Goal: Task Accomplishment & Management: Manage account settings

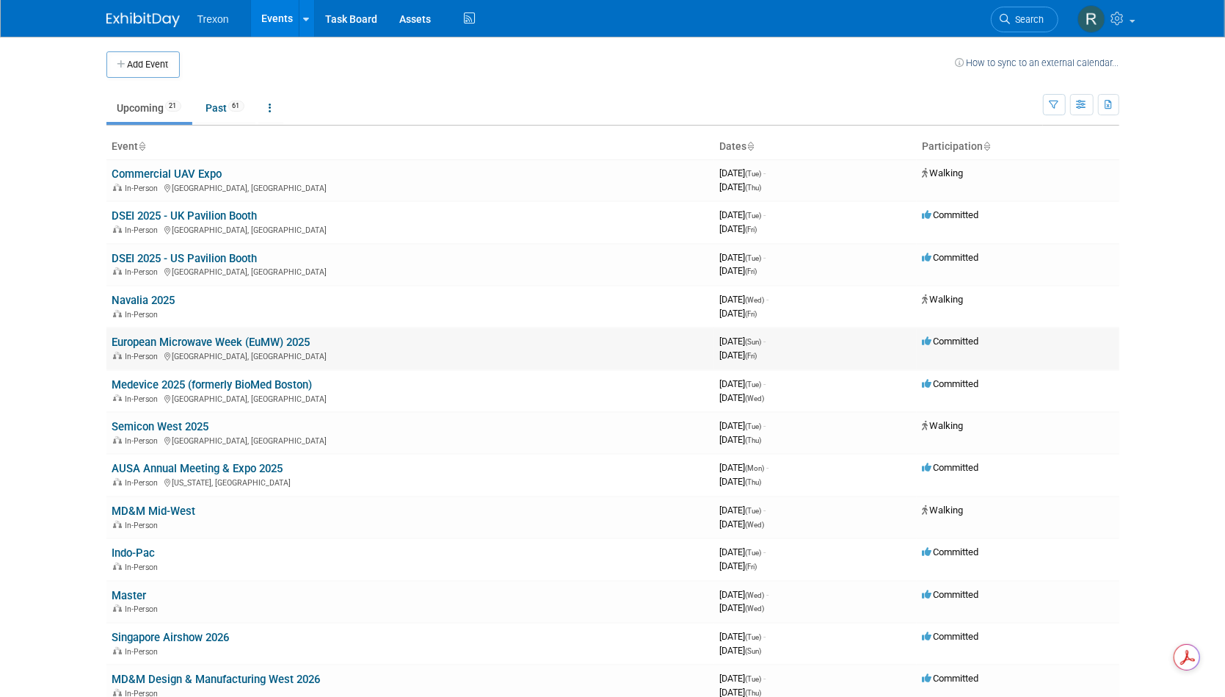
click at [185, 349] on td "European Microwave Week (EuMW) 2025 In-Person [GEOGRAPHIC_DATA], [GEOGRAPHIC_DA…" at bounding box center [410, 348] width 608 height 42
click at [207, 343] on link "European Microwave Week (EuMW) 2025" at bounding box center [211, 342] width 198 height 13
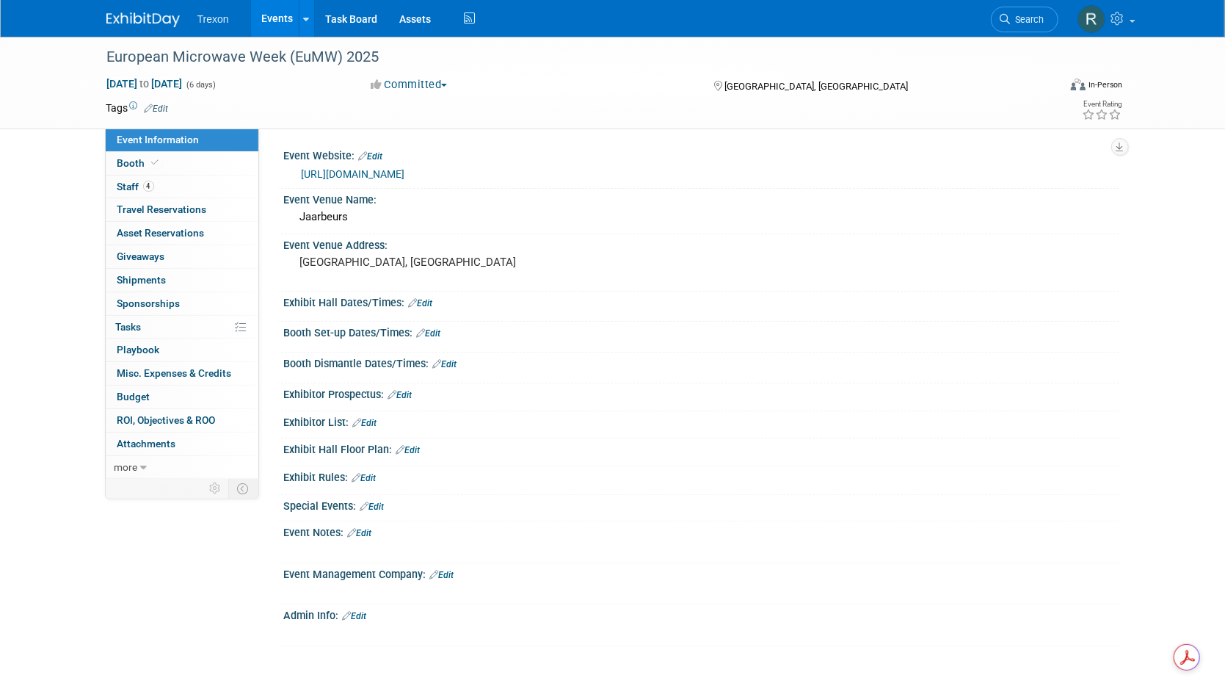
click at [405, 174] on link "https://www.eumweek.com/" at bounding box center [354, 174] width 104 height 12
click at [142, 195] on link "4 Staff 4" at bounding box center [182, 186] width 153 height 23
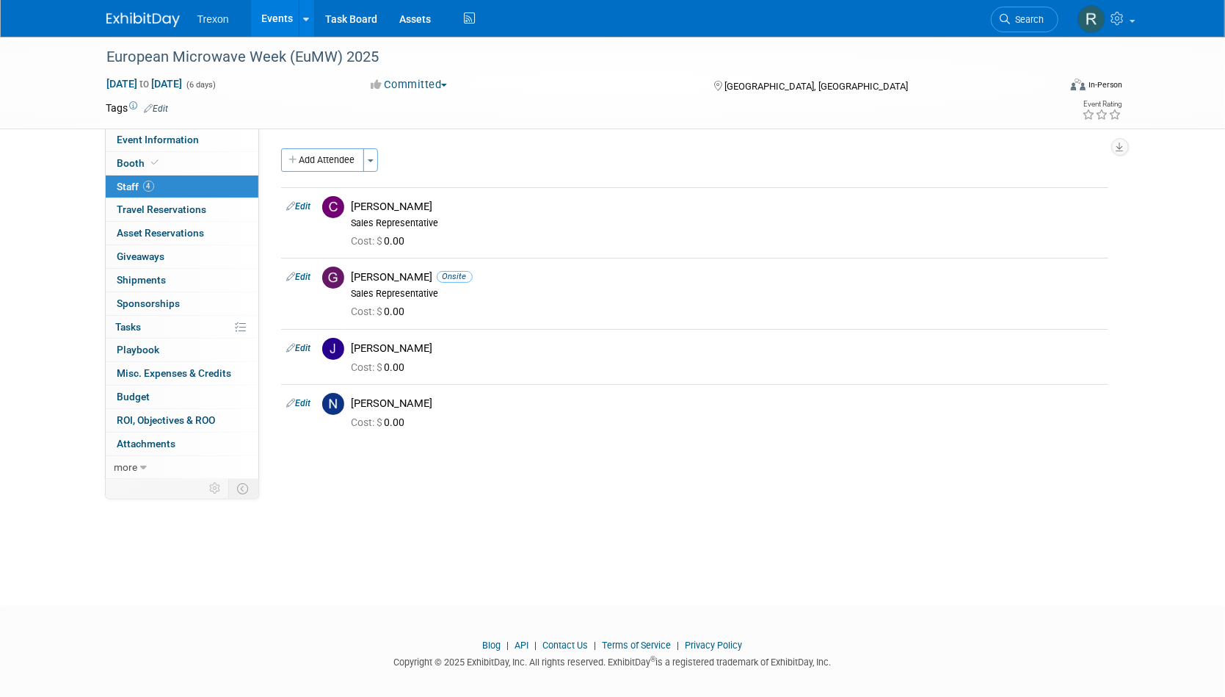
scroll to position [12, 0]
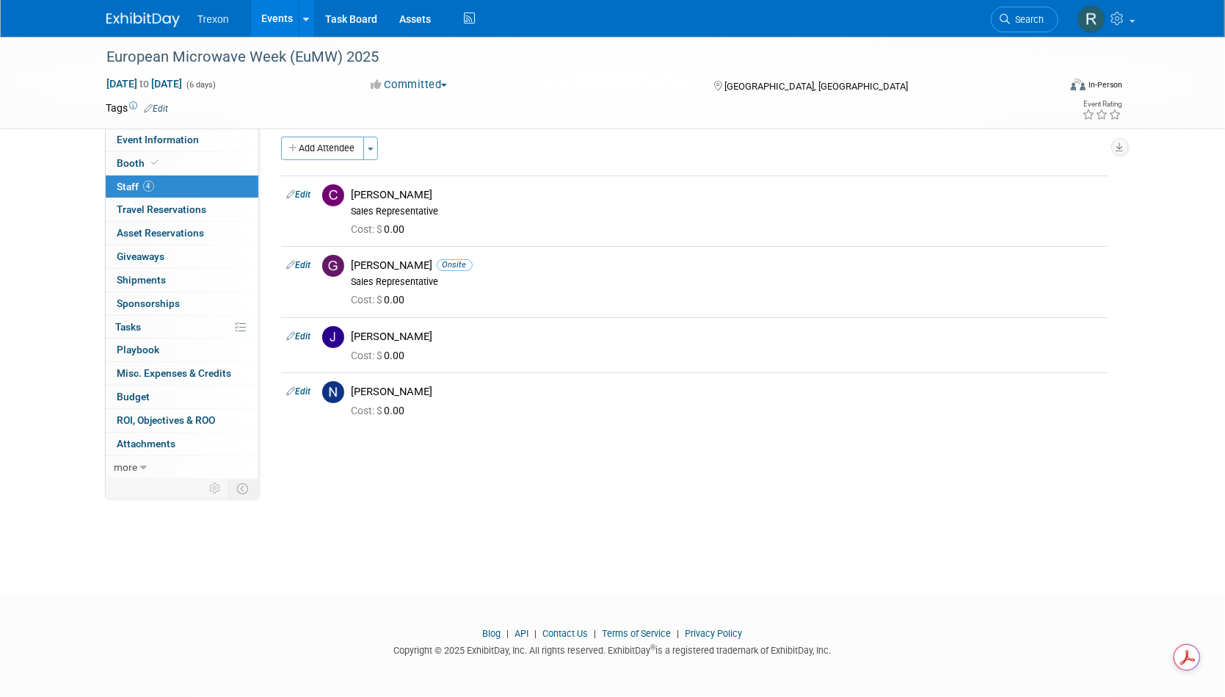
click at [279, 18] on link "Events" at bounding box center [278, 18] width 54 height 37
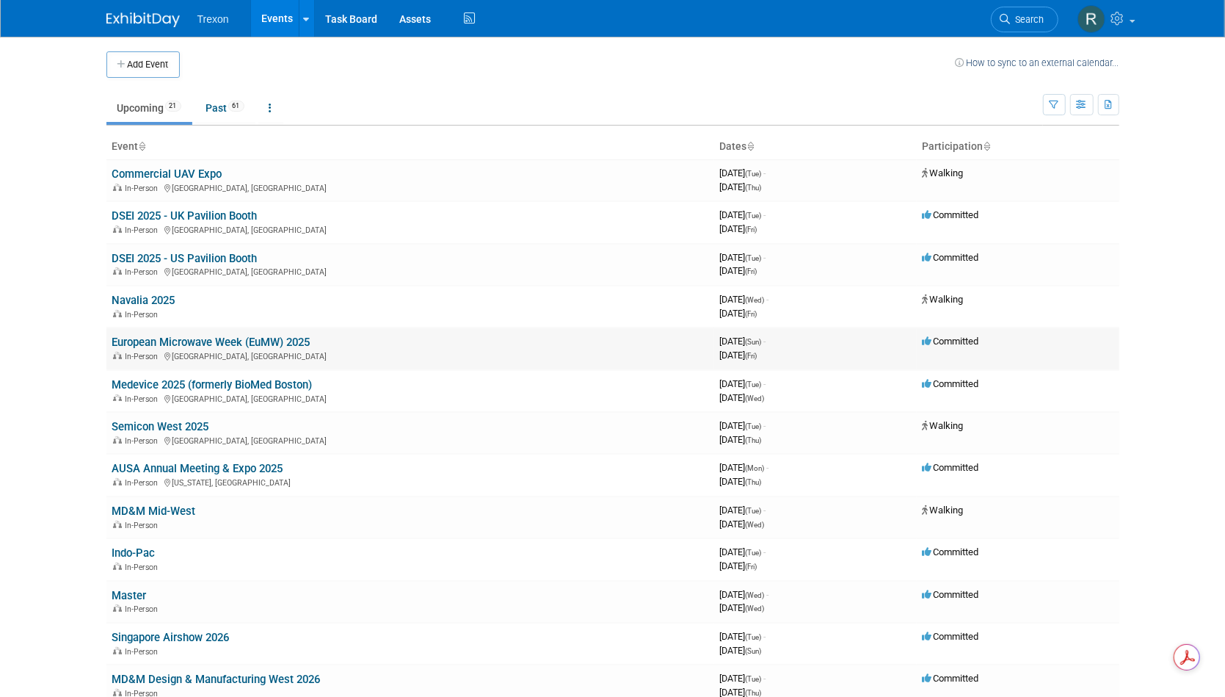
click at [208, 342] on link "European Microwave Week (EuMW) 2025" at bounding box center [211, 342] width 198 height 13
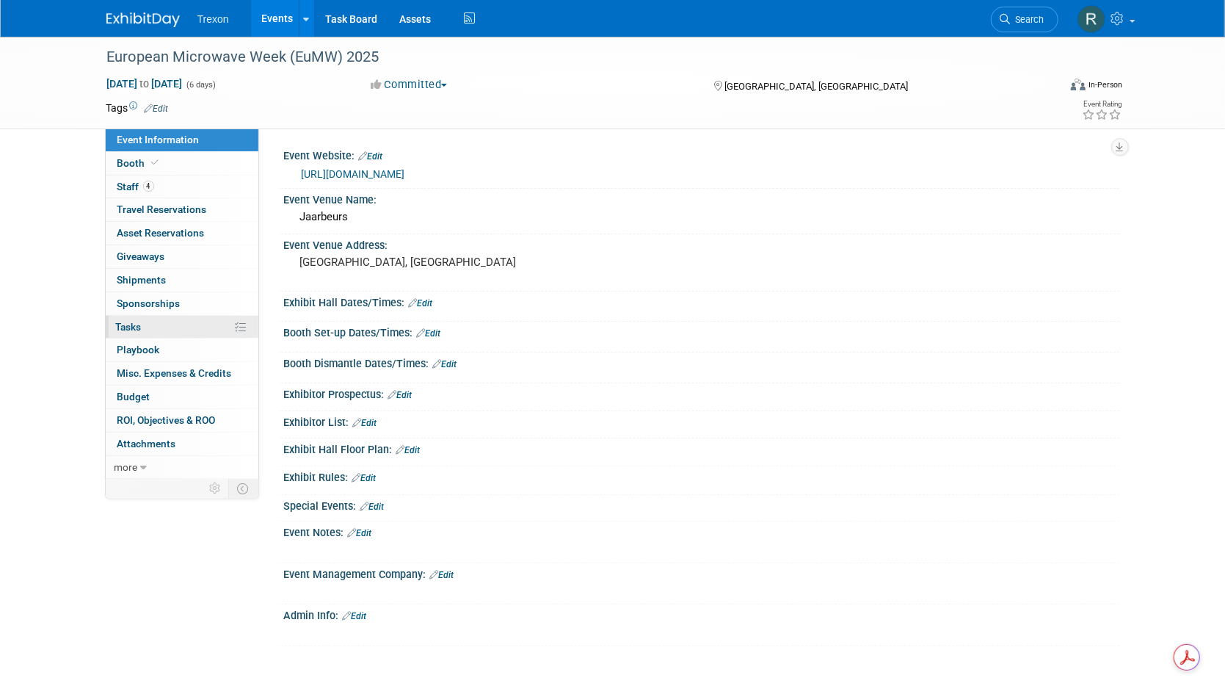
click at [175, 327] on link "0% Tasks 0%" at bounding box center [182, 327] width 153 height 23
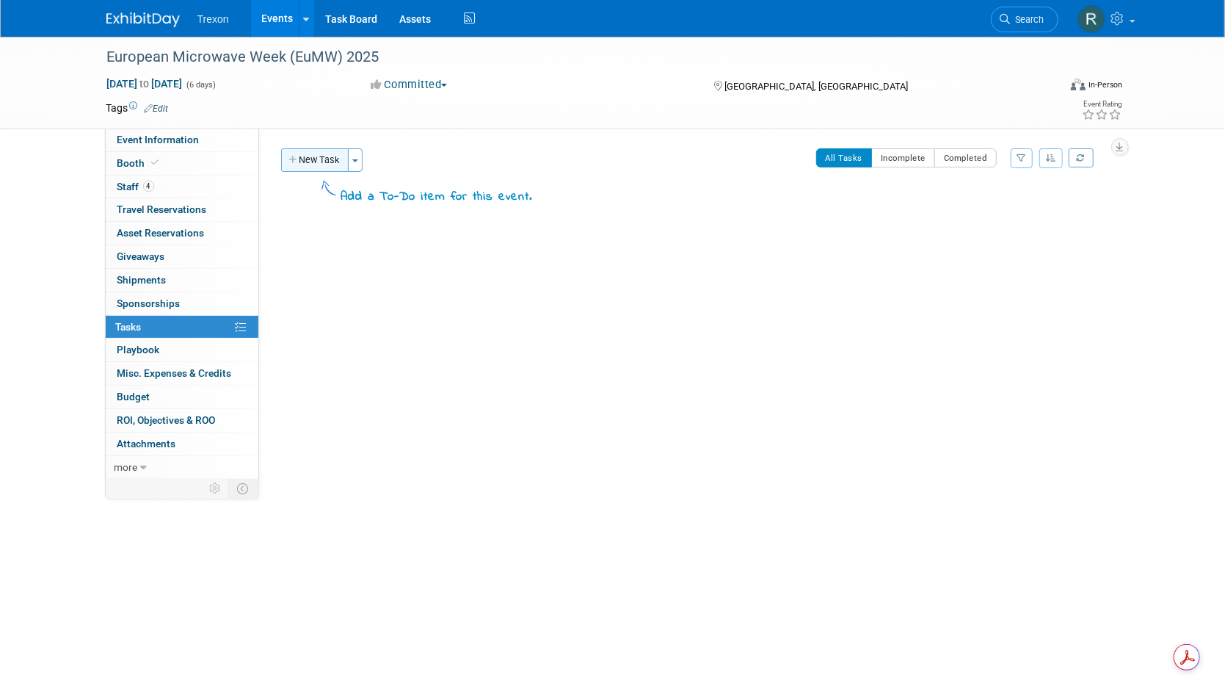
click at [323, 154] on button "New Task" at bounding box center [315, 159] width 68 height 23
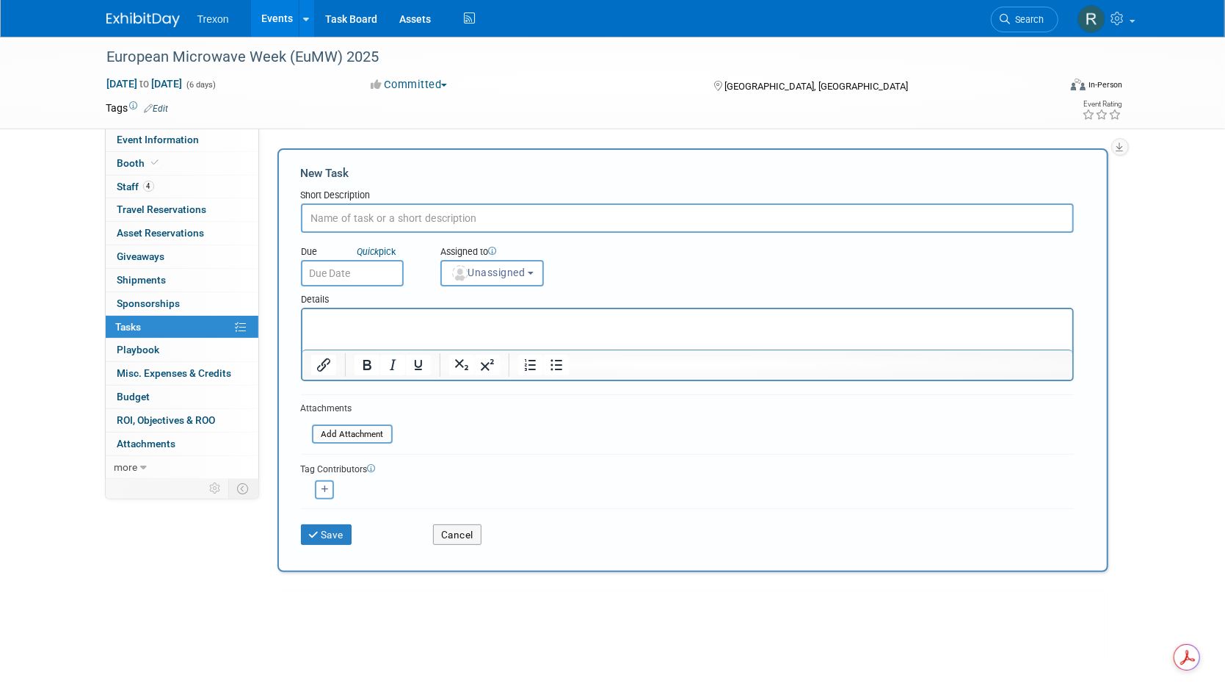
click at [346, 221] on input "text" at bounding box center [687, 217] width 773 height 29
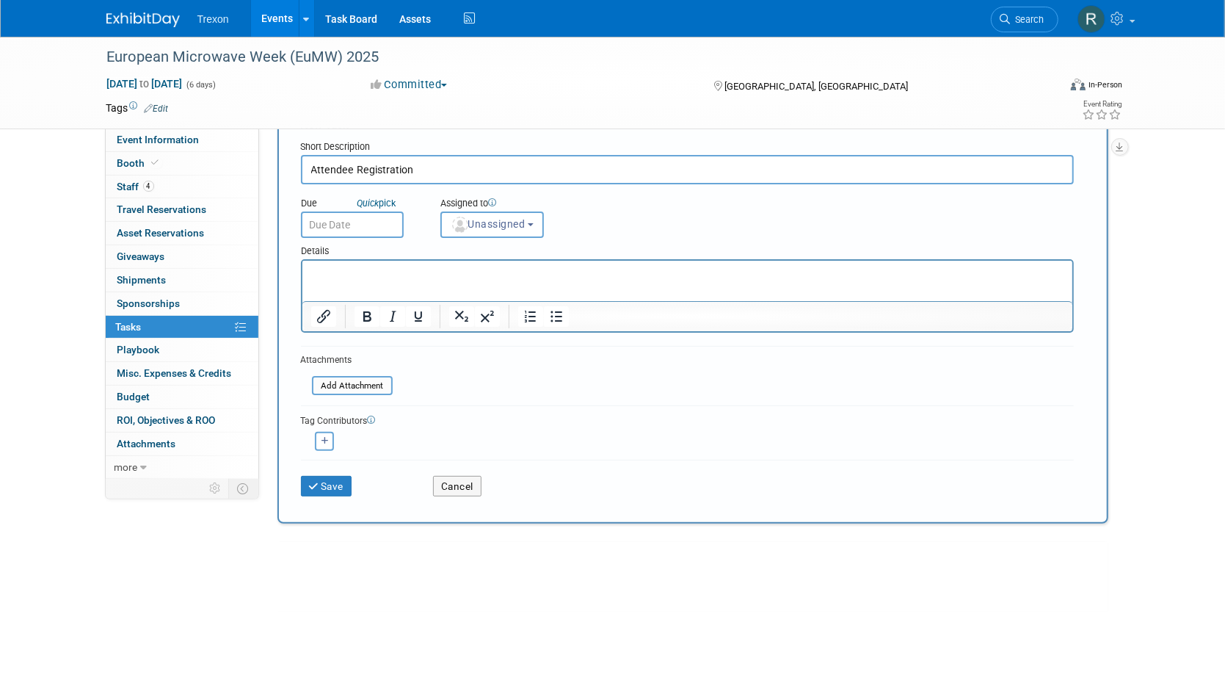
scroll to position [51, 0]
type input "Attendee Registration"
click at [494, 233] on button "Unassigned" at bounding box center [493, 222] width 104 height 26
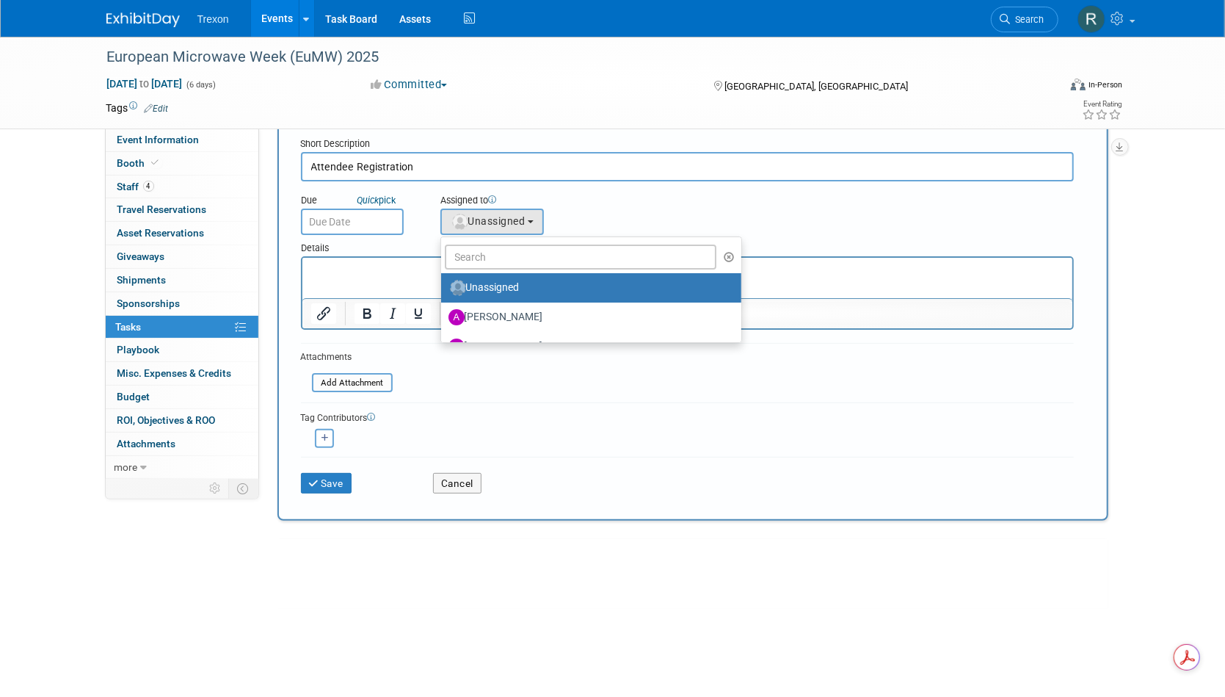
click at [418, 233] on div "Due Quick pick" at bounding box center [360, 211] width 140 height 48
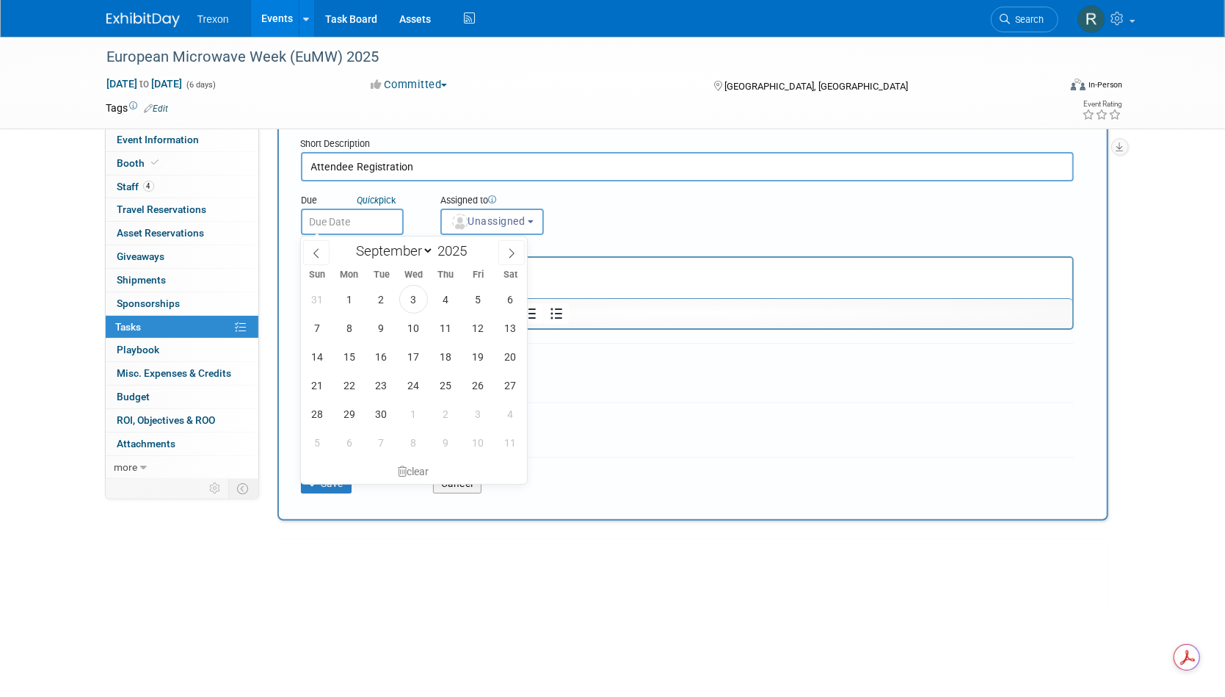
click at [377, 215] on input "text" at bounding box center [352, 222] width 103 height 26
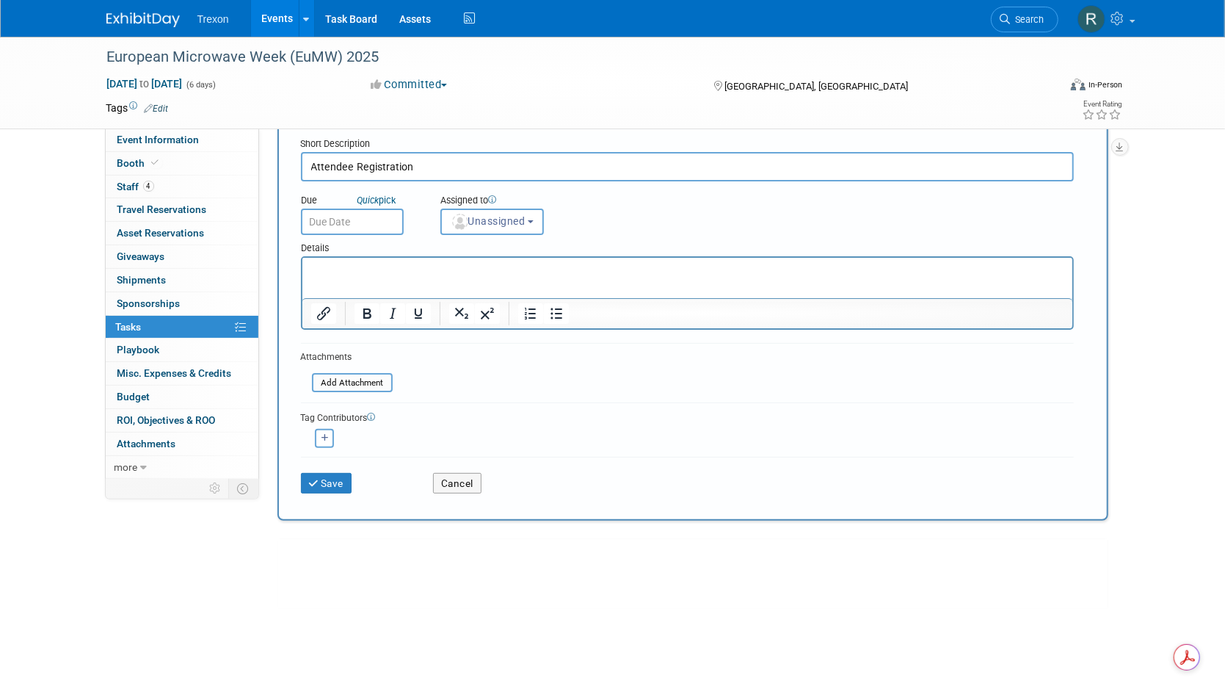
click at [687, 234] on div "Due Quick pick Assigned to <img src="https://www.exhibitday.com/Images/Unassign…" at bounding box center [687, 208] width 795 height 54
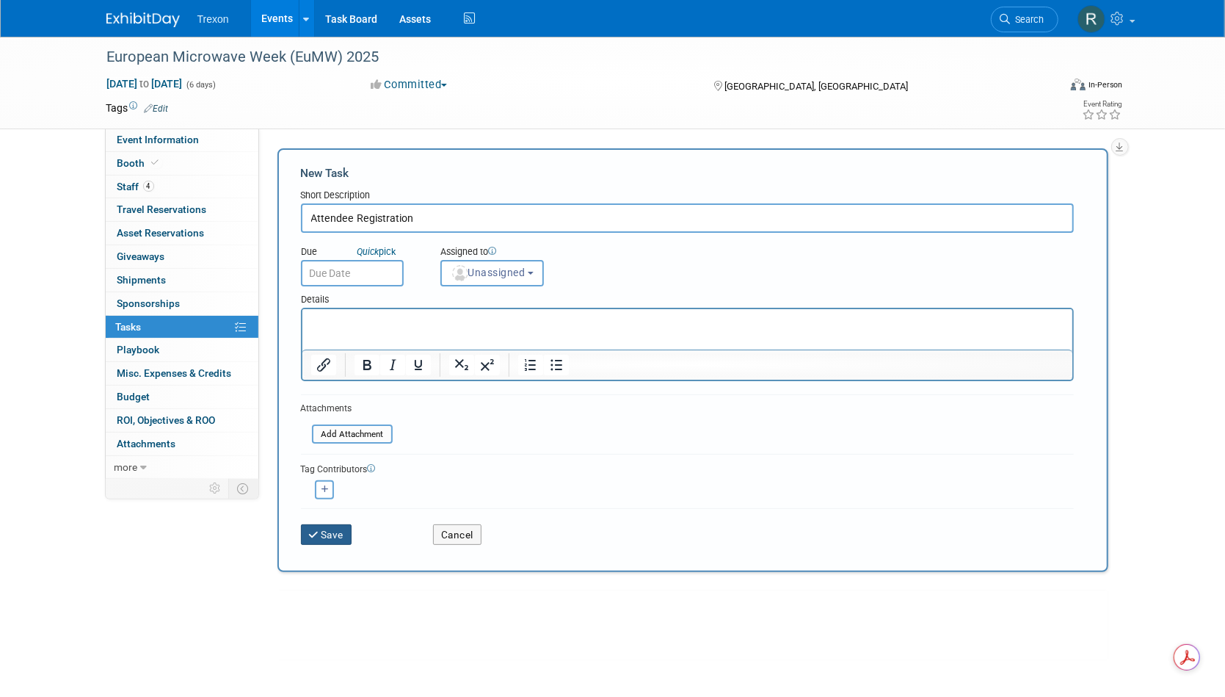
click at [333, 532] on button "Save" at bounding box center [326, 534] width 51 height 21
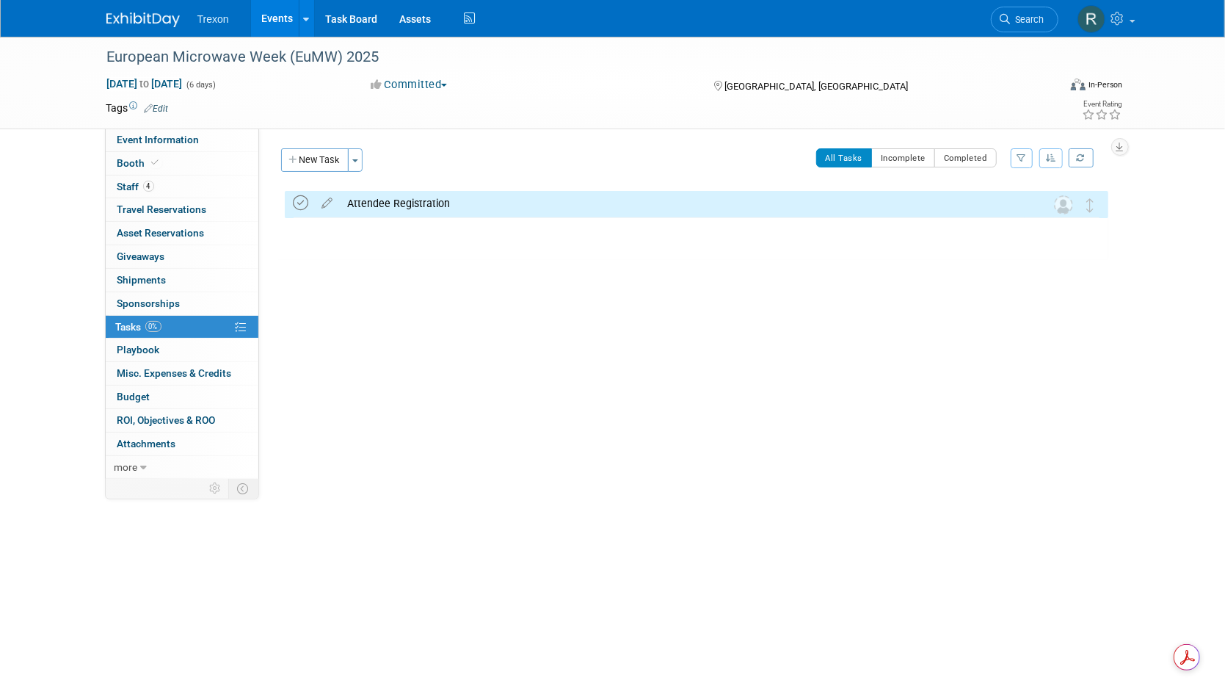
click at [303, 201] on icon at bounding box center [301, 202] width 15 height 15
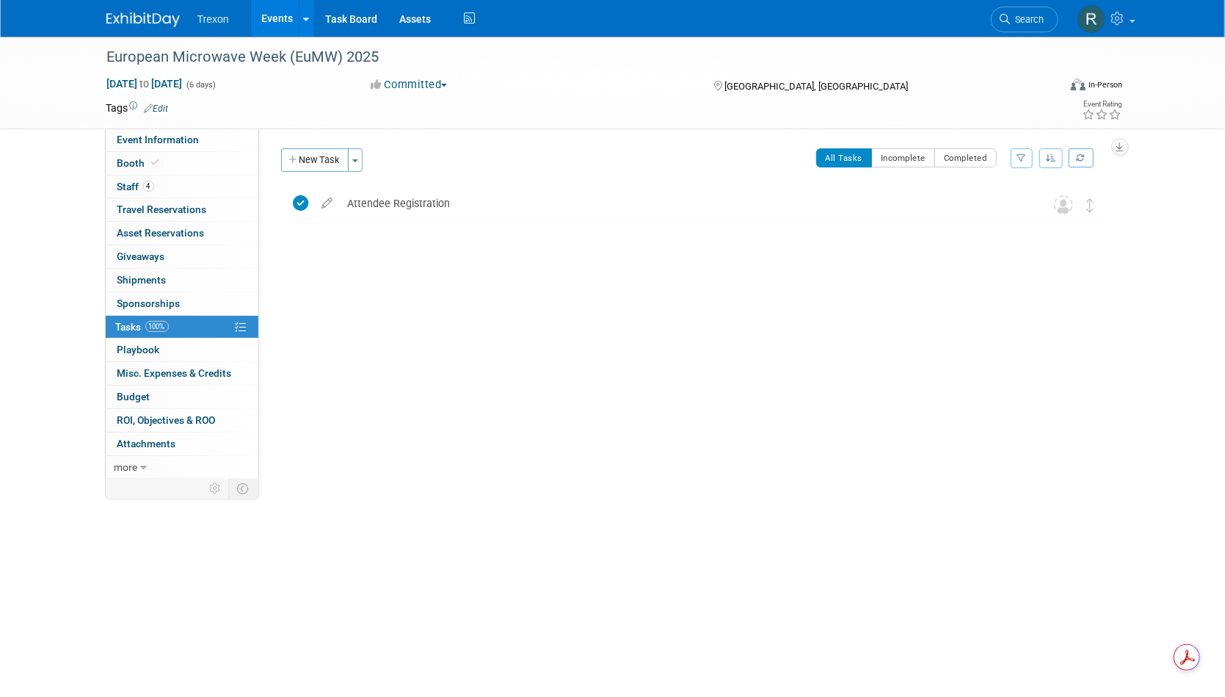
click at [281, 17] on link "Events" at bounding box center [278, 18] width 54 height 37
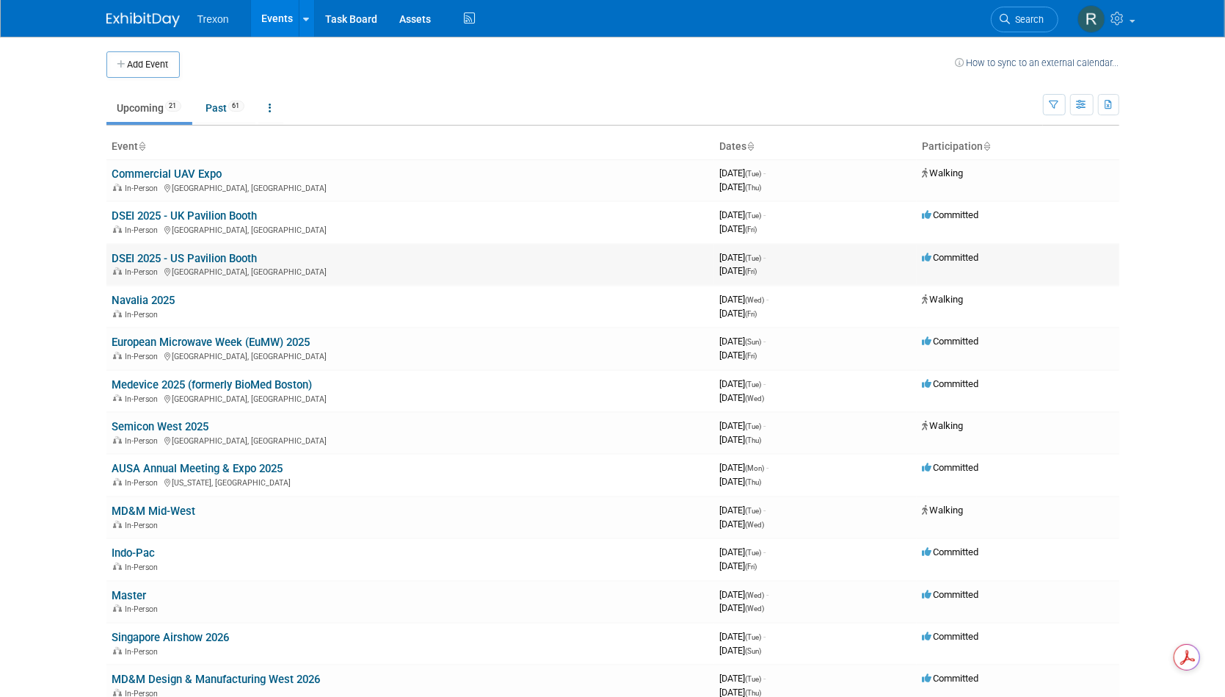
click at [153, 254] on link "DSEI 2025 - US Pavilion Booth" at bounding box center [184, 258] width 145 height 13
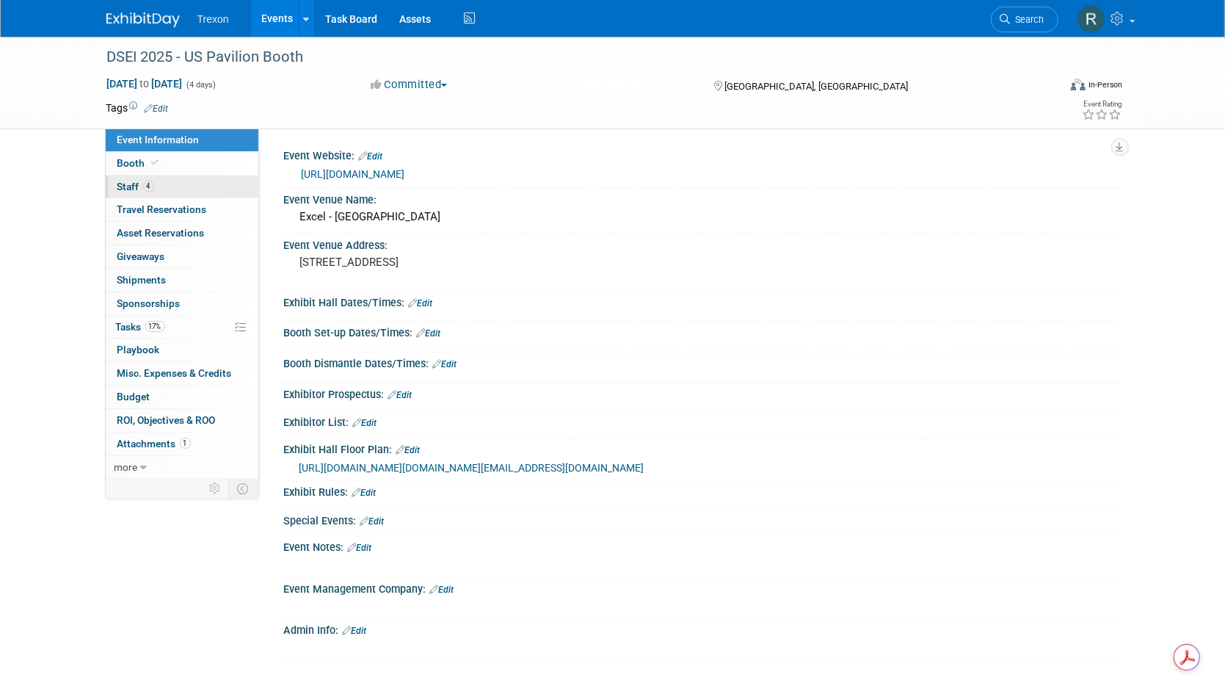
click at [127, 185] on span "Staff 4" at bounding box center [135, 187] width 37 height 12
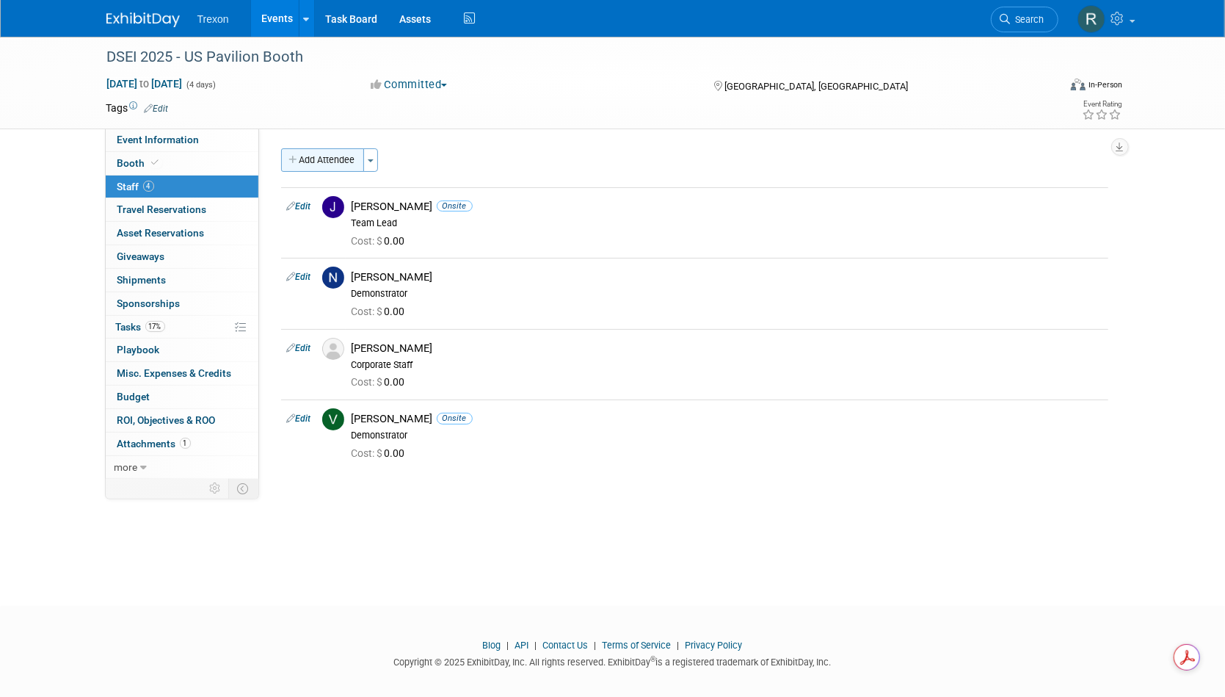
click at [333, 148] on button "Add Attendee" at bounding box center [322, 159] width 83 height 23
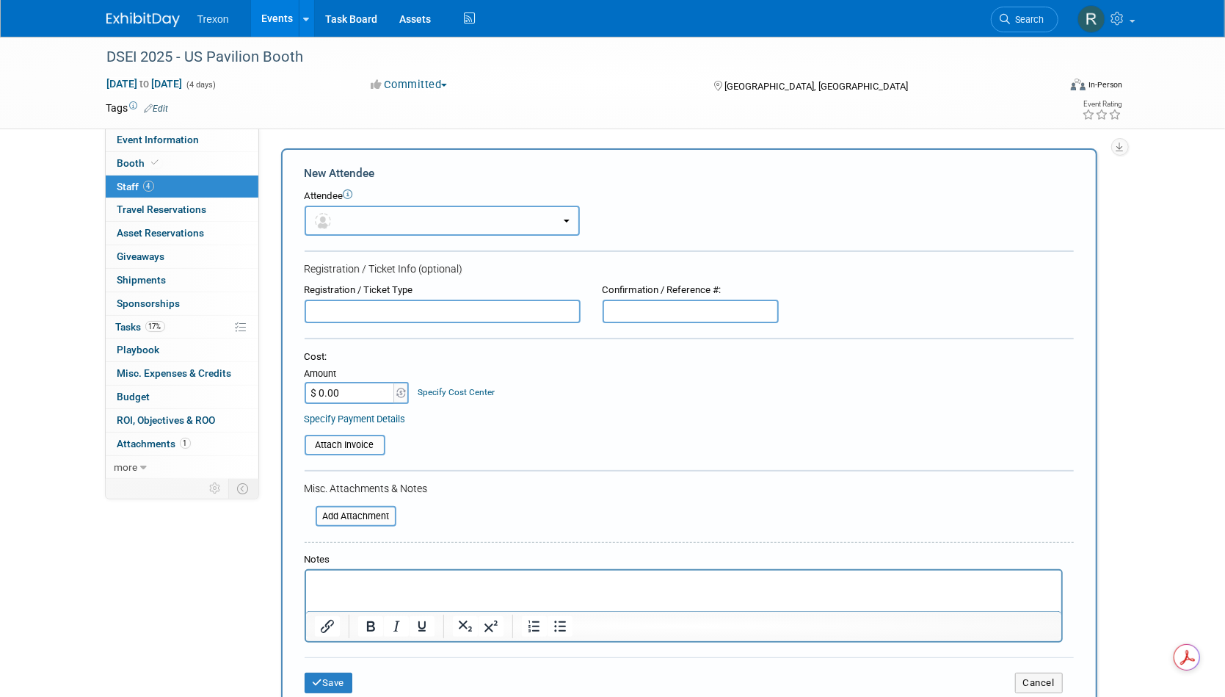
click at [361, 214] on button "button" at bounding box center [442, 221] width 275 height 30
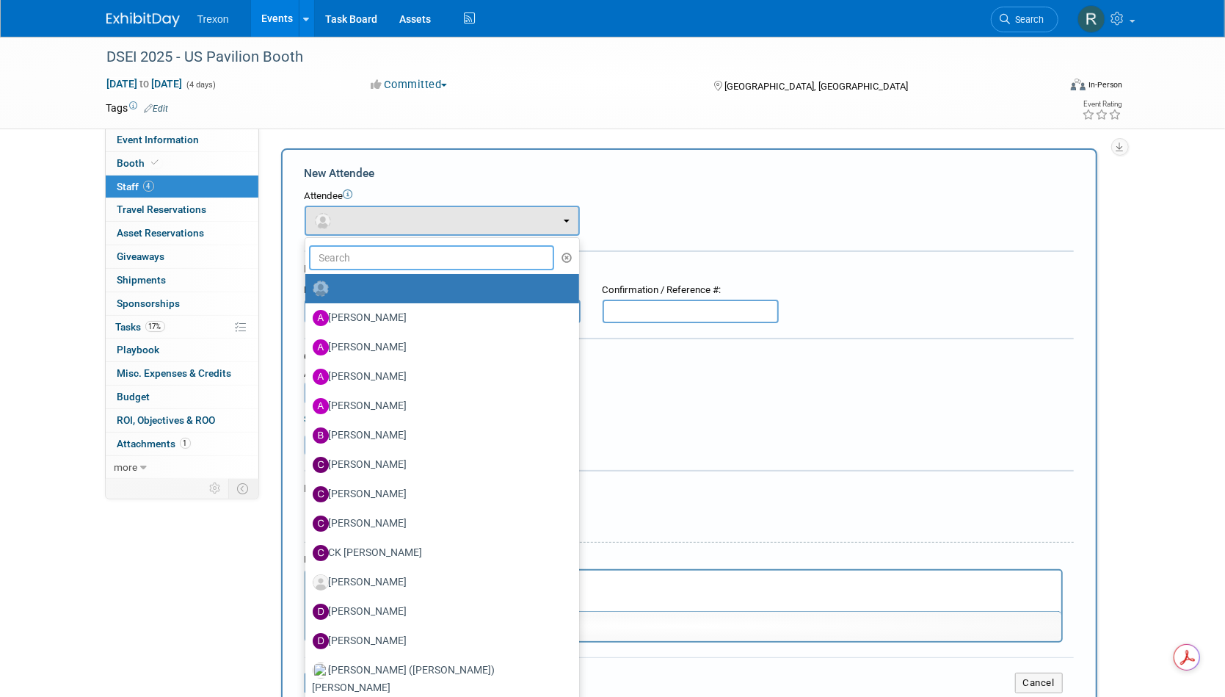
click at [353, 260] on input "text" at bounding box center [432, 257] width 246 height 25
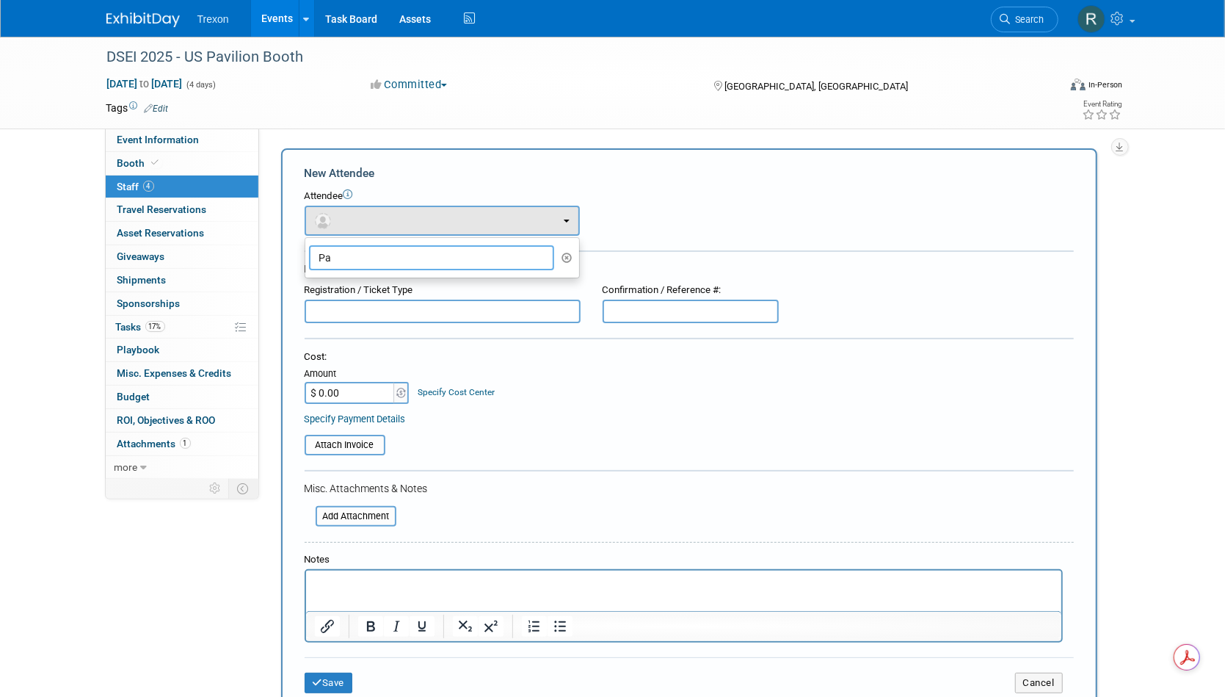
type input "P"
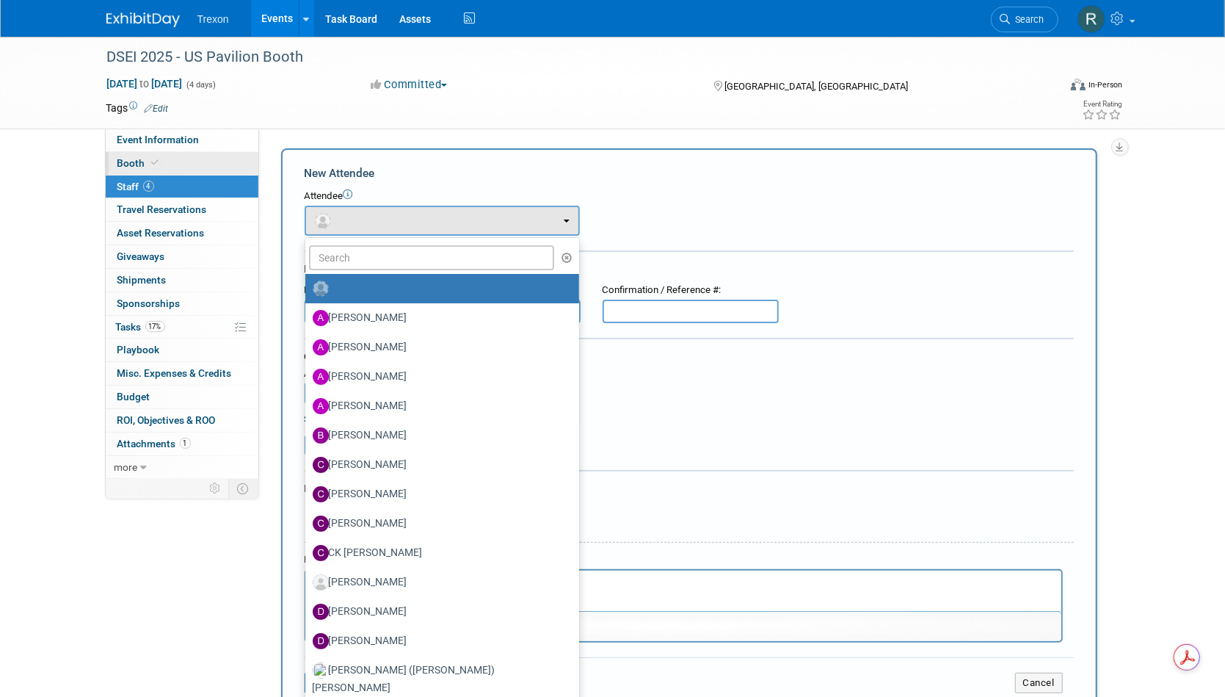
click at [141, 158] on span "Booth" at bounding box center [139, 163] width 45 height 12
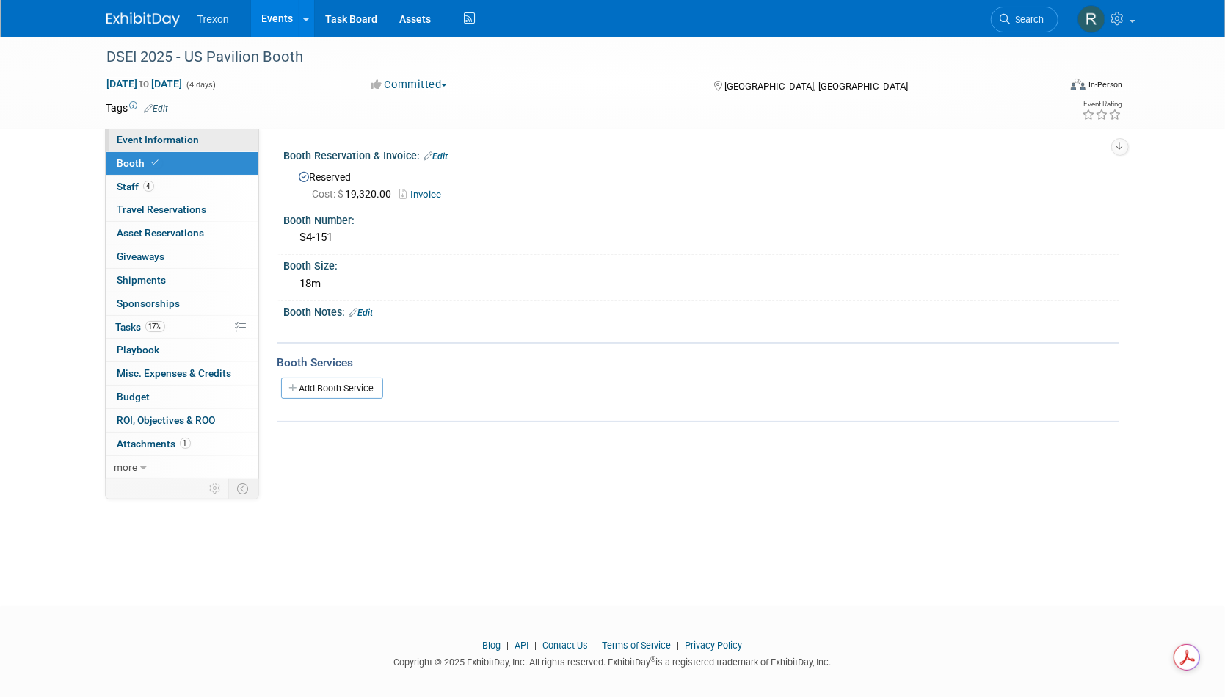
click at [139, 142] on span "Event Information" at bounding box center [158, 140] width 82 height 12
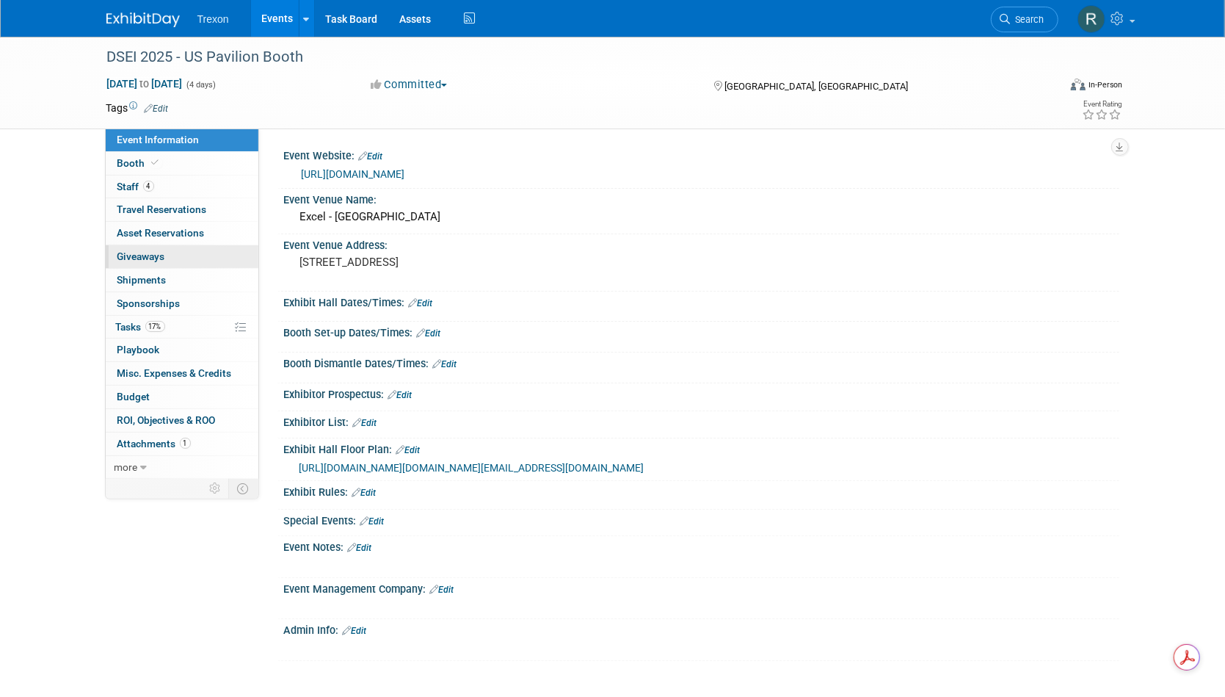
click at [127, 266] on link "0 Giveaways 0" at bounding box center [182, 256] width 153 height 23
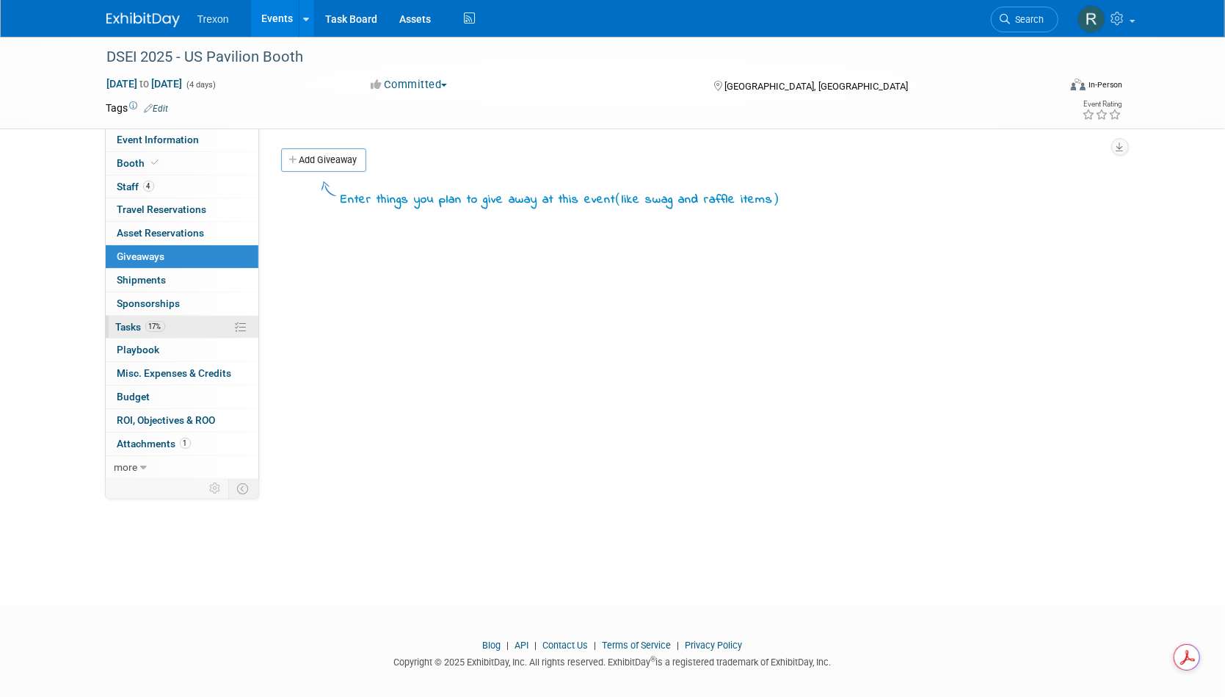
click at [128, 327] on span "Tasks 17%" at bounding box center [140, 327] width 49 height 12
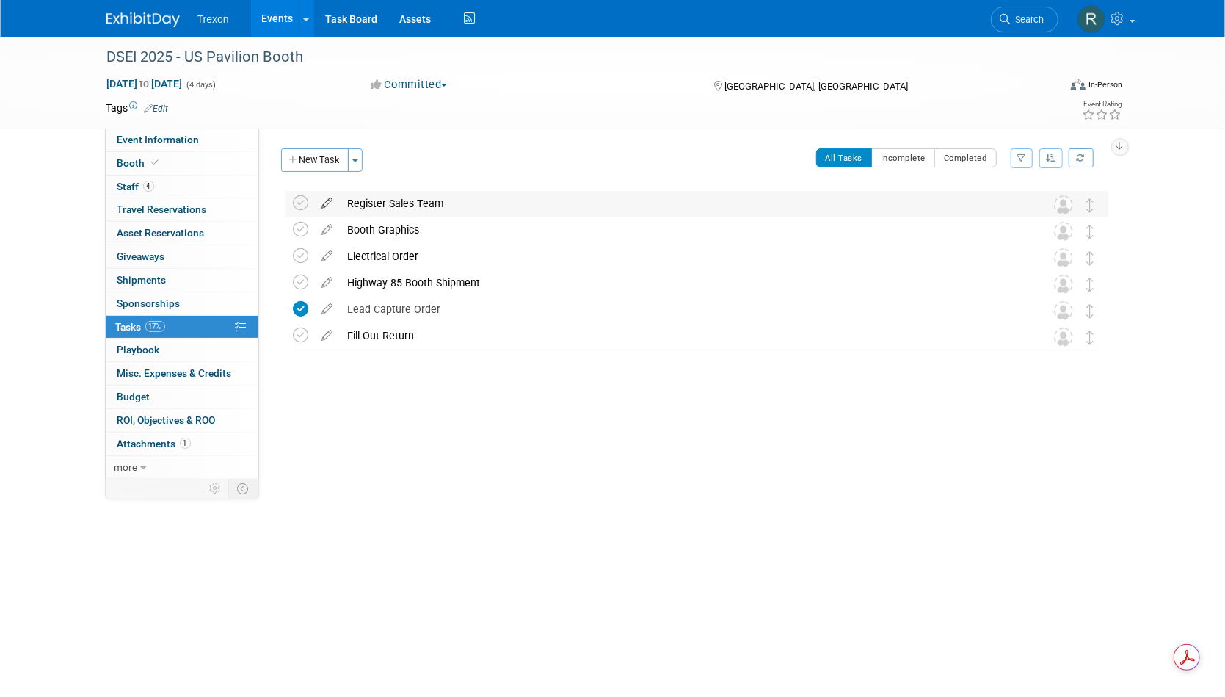
click at [330, 203] on icon at bounding box center [328, 200] width 26 height 18
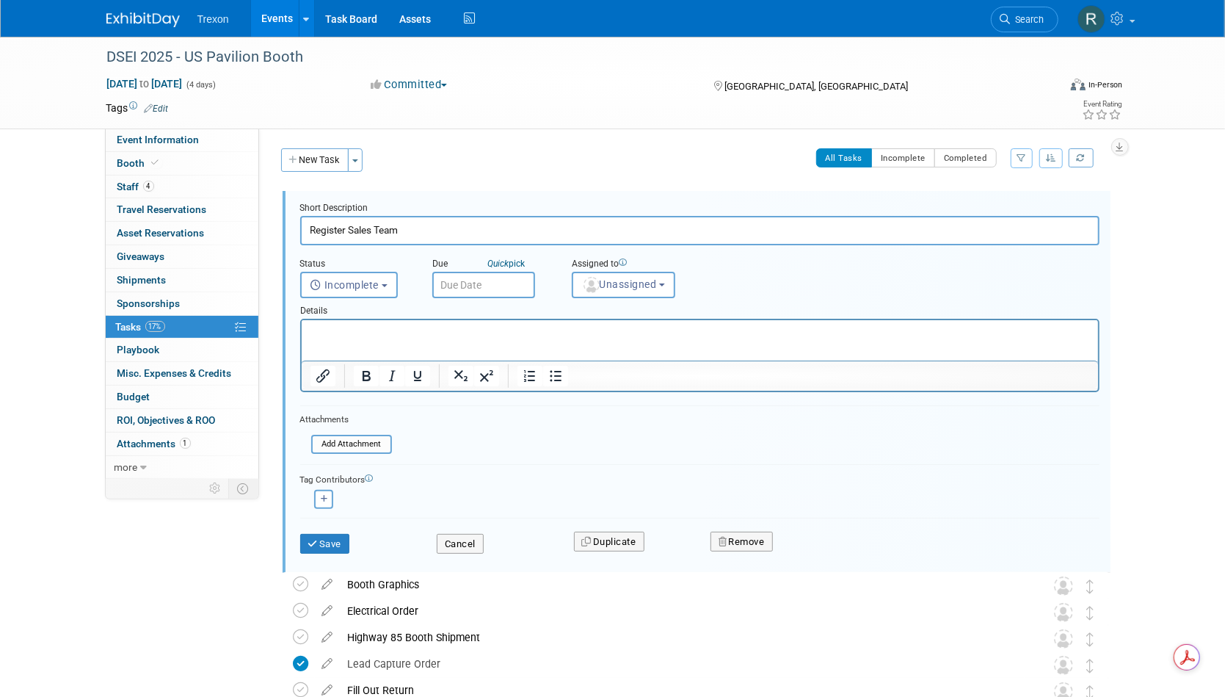
drag, startPoint x: 411, startPoint y: 232, endPoint x: 298, endPoint y: 235, distance: 113.1
click at [351, 225] on input "Register Sales Team" at bounding box center [700, 230] width 800 height 29
click at [304, 231] on input "Register Sales Team" at bounding box center [700, 230] width 800 height 29
drag, startPoint x: 427, startPoint y: 227, endPoint x: 384, endPoint y: 229, distance: 43.4
click at [384, 229] on input "Attendee Register Sales Team" at bounding box center [700, 230] width 800 height 29
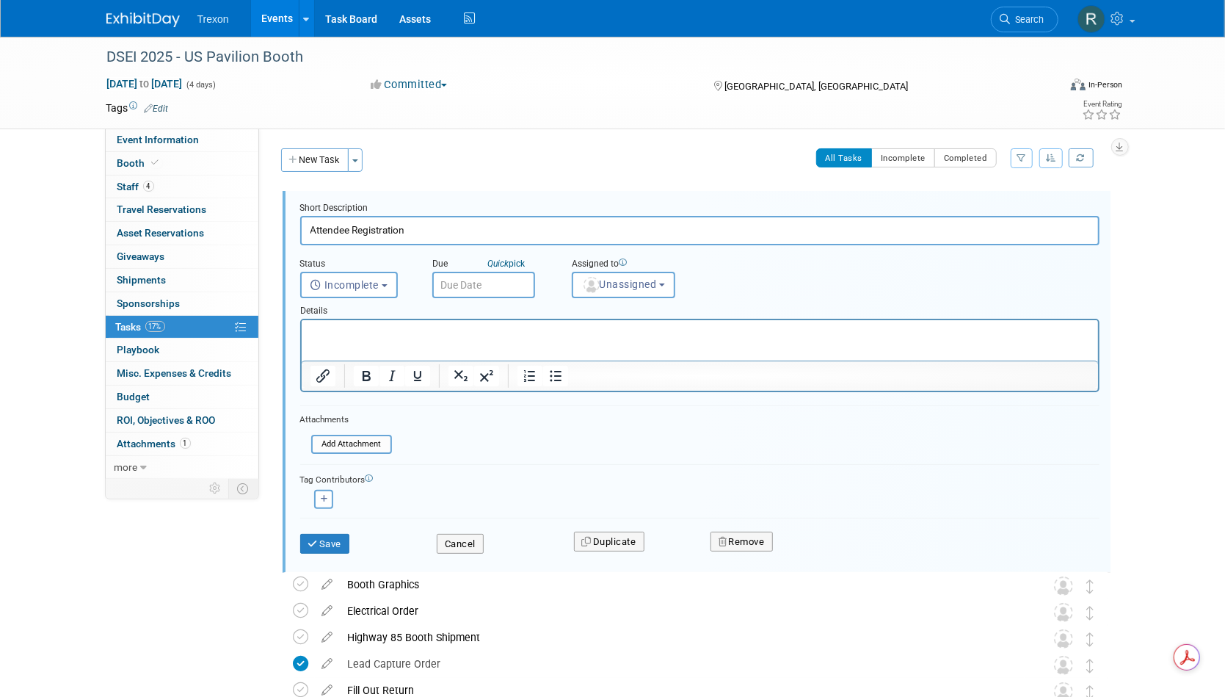
type input "Attendee Registration"
click at [400, 339] on p "Rich Text Area. Press ALT-0 for help." at bounding box center [700, 333] width 780 height 14
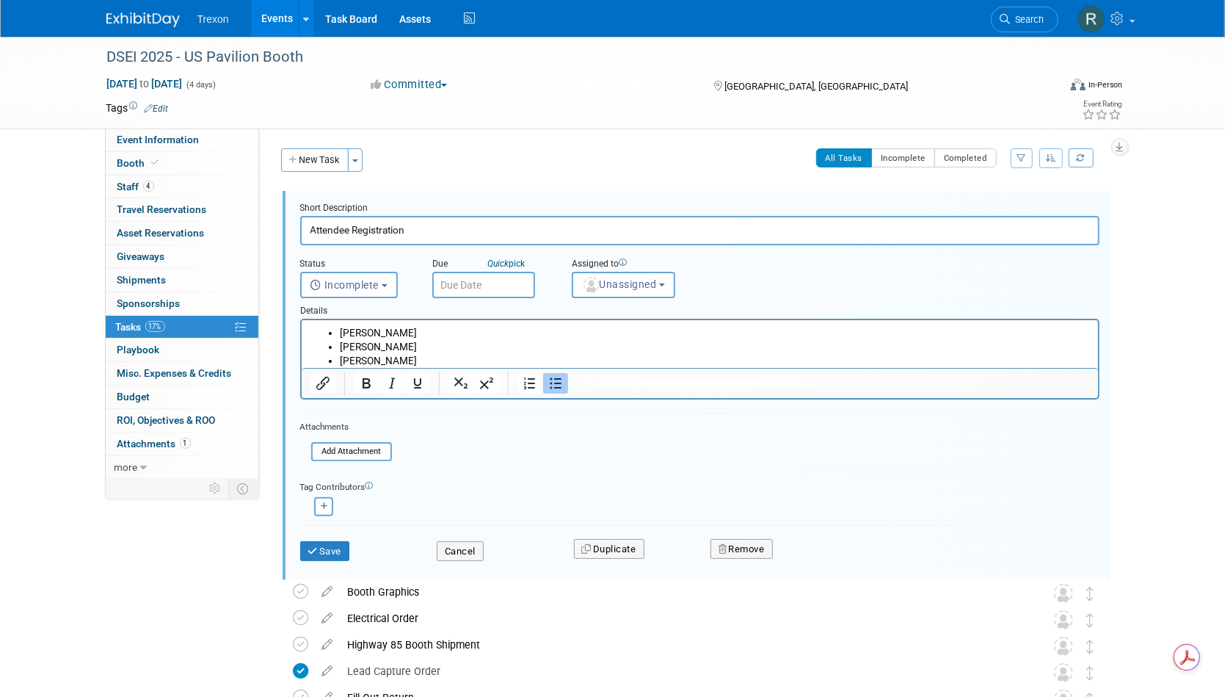
click at [439, 328] on li "[PERSON_NAME]" at bounding box center [714, 333] width 750 height 14
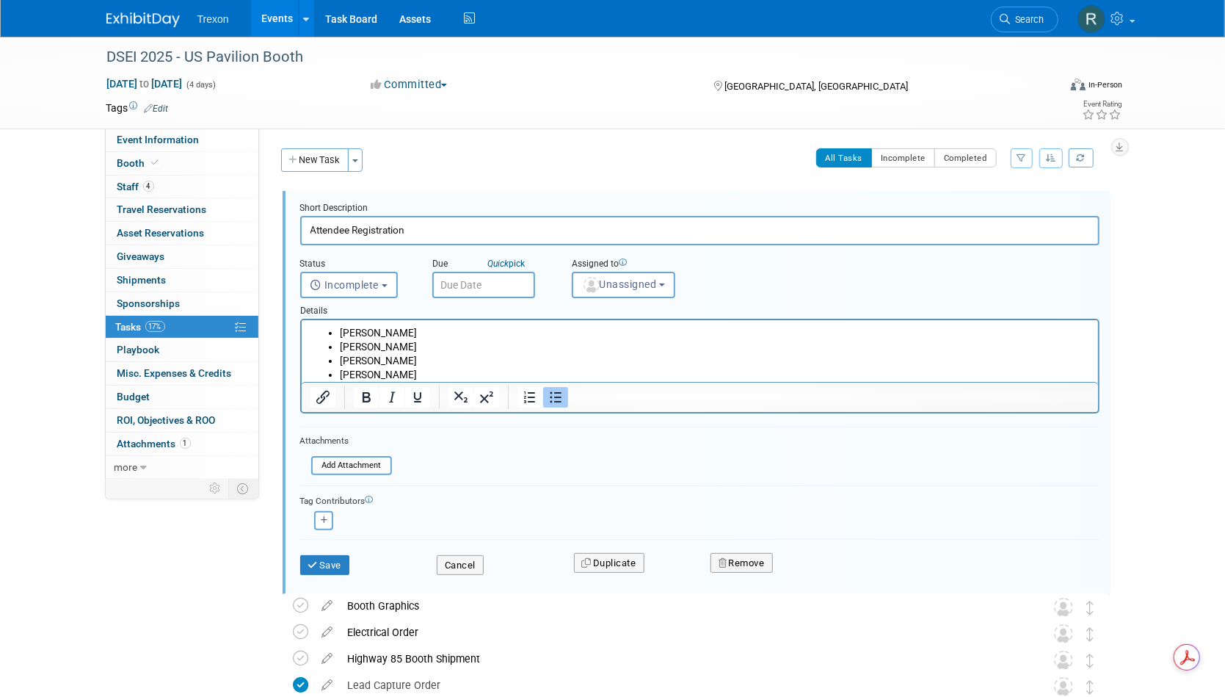
click at [501, 319] on div at bounding box center [700, 366] width 800 height 95
click at [485, 336] on li "[PERSON_NAME]" at bounding box center [714, 333] width 750 height 14
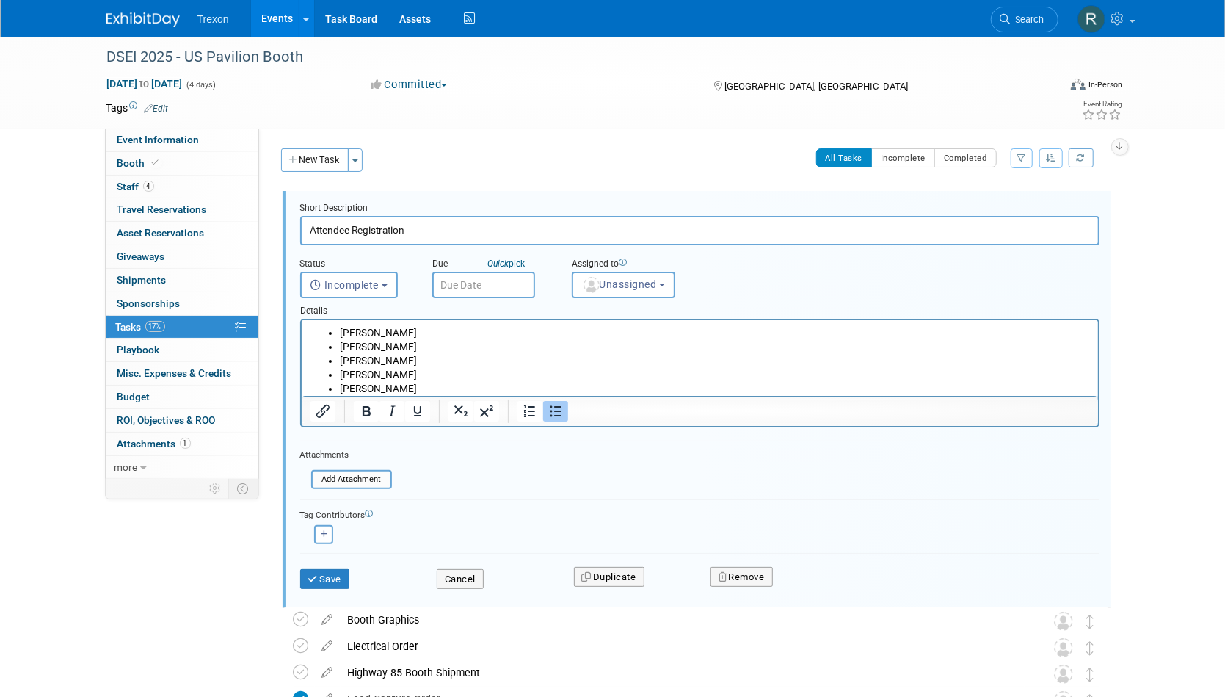
click at [326, 334] on ul "Mark Twaalfhoven Richard Shirlow Jon Hinkley Patricia Downes Lior Scheinbach" at bounding box center [700, 361] width 780 height 70
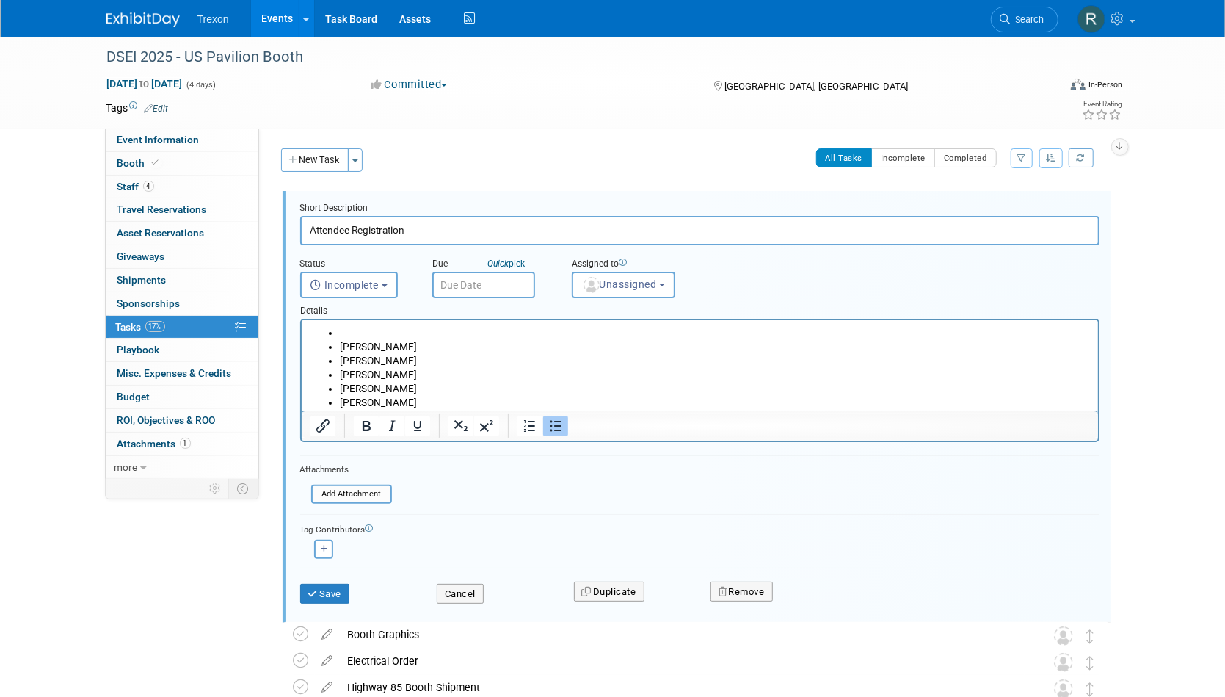
click at [346, 336] on li "Rich Text Area. Press ALT-0 for help." at bounding box center [714, 333] width 750 height 14
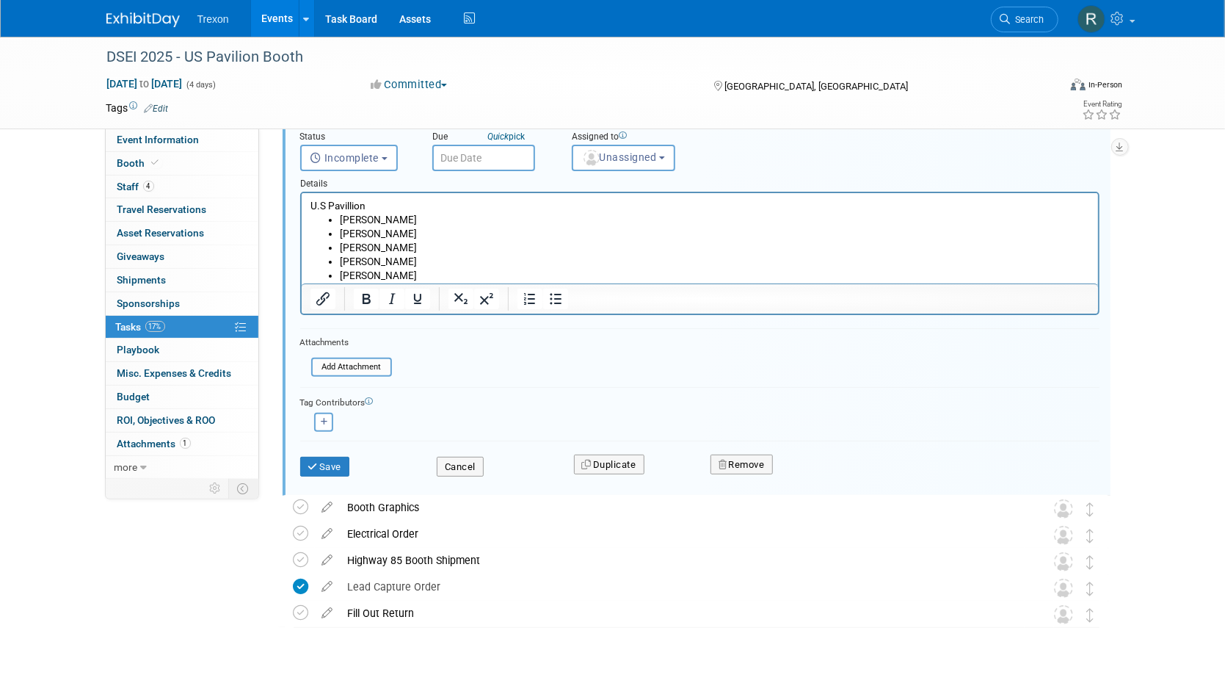
scroll to position [146, 0]
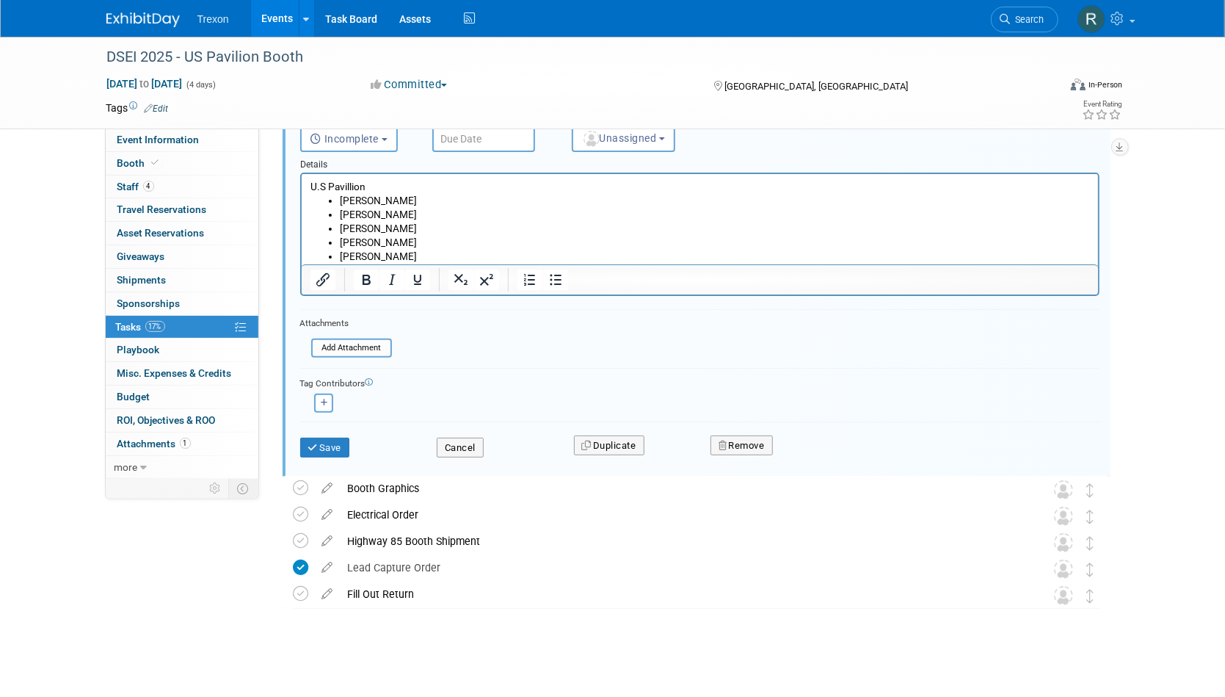
click at [425, 241] on li "Patricia Downes" at bounding box center [714, 243] width 750 height 14
drag, startPoint x: 425, startPoint y: 246, endPoint x: 425, endPoint y: 263, distance: 16.9
click at [425, 264] on html "U.S Pavillion Mark Twaalfhoven Richard Shirlow Jon Hinkley Patricia Downes Lior…" at bounding box center [699, 219] width 797 height 90
click at [426, 258] on li "[PERSON_NAME]" at bounding box center [714, 257] width 750 height 14
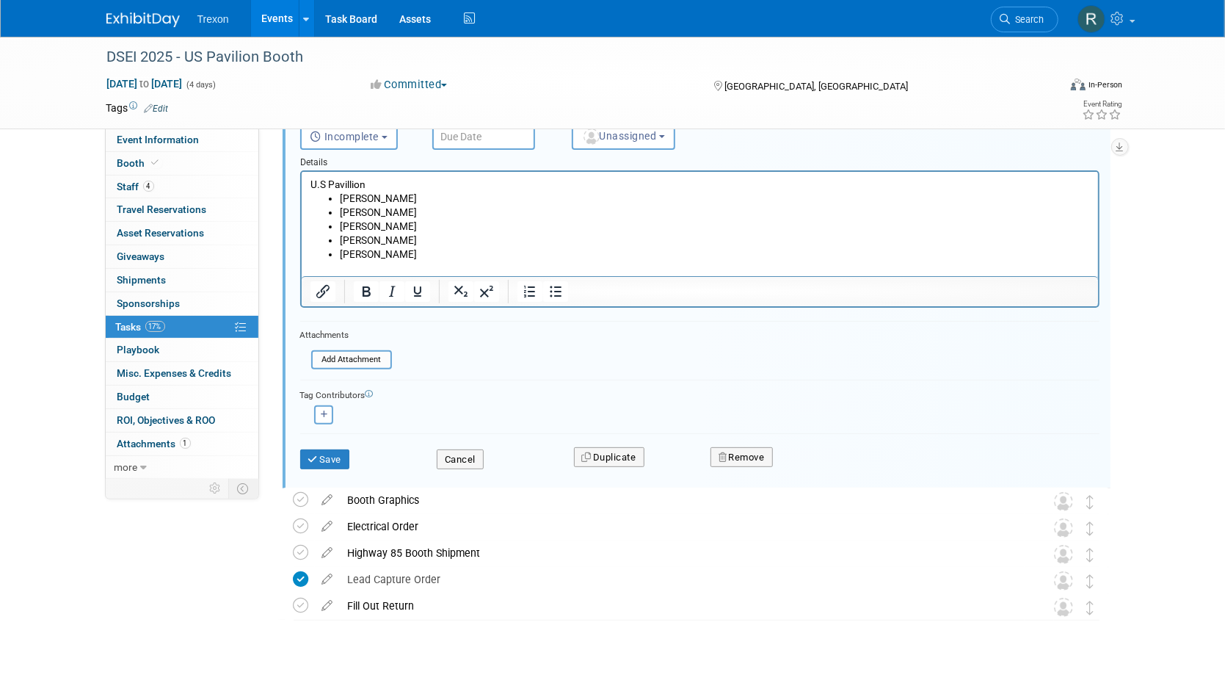
scroll to position [160, 0]
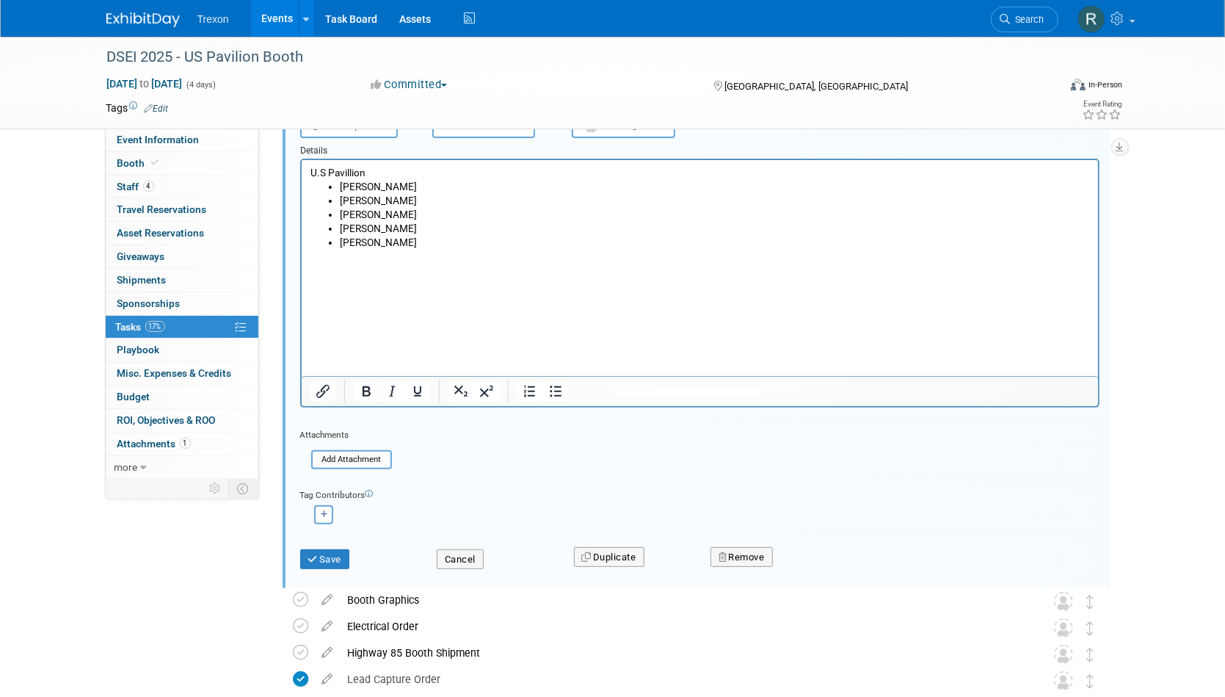
click at [429, 245] on li "[PERSON_NAME]" at bounding box center [714, 243] width 750 height 14
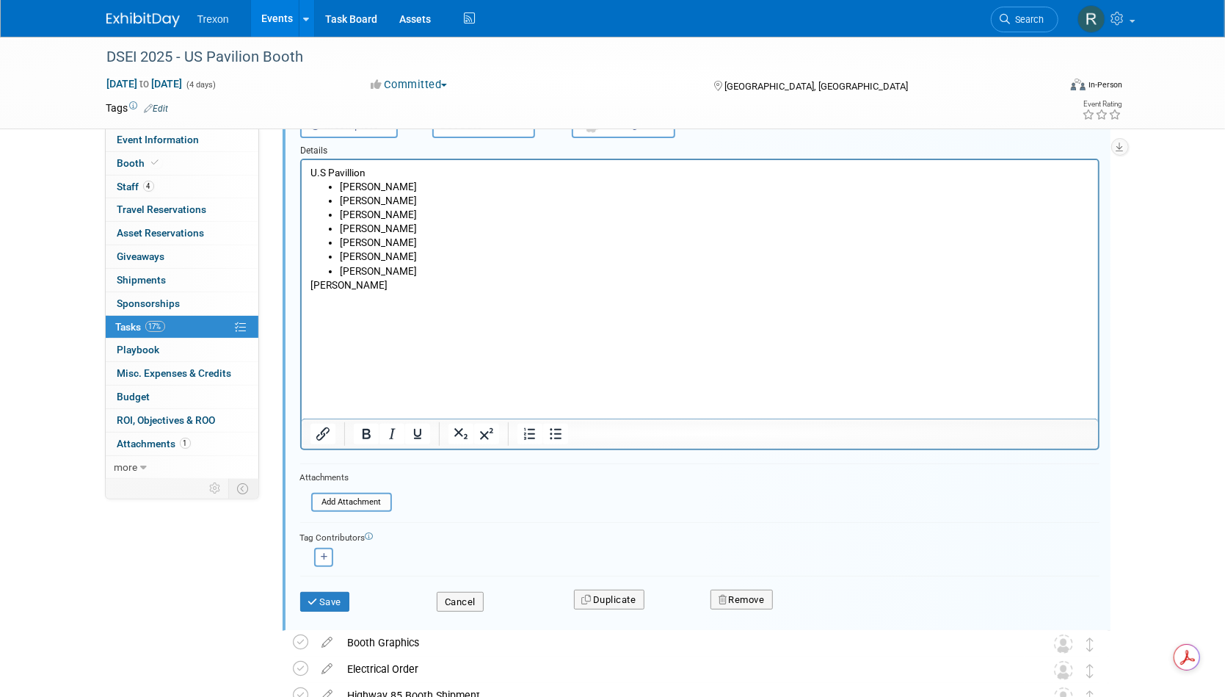
click at [378, 169] on p "U.S Pavillion" at bounding box center [700, 173] width 780 height 14
click at [386, 292] on p "Rich Text Area. Press ALT-0 for help." at bounding box center [700, 299] width 780 height 14
click at [384, 289] on p "U.K Pavillion" at bounding box center [700, 285] width 780 height 14
click at [307, 286] on html "U.S Pavillion: Mark Twaalfhoven Richard Shirlow Jon Hinkley Patricia Downes Lio…" at bounding box center [699, 289] width 797 height 258
click at [310, 286] on p "U.K Pavillion:" at bounding box center [700, 285] width 780 height 14
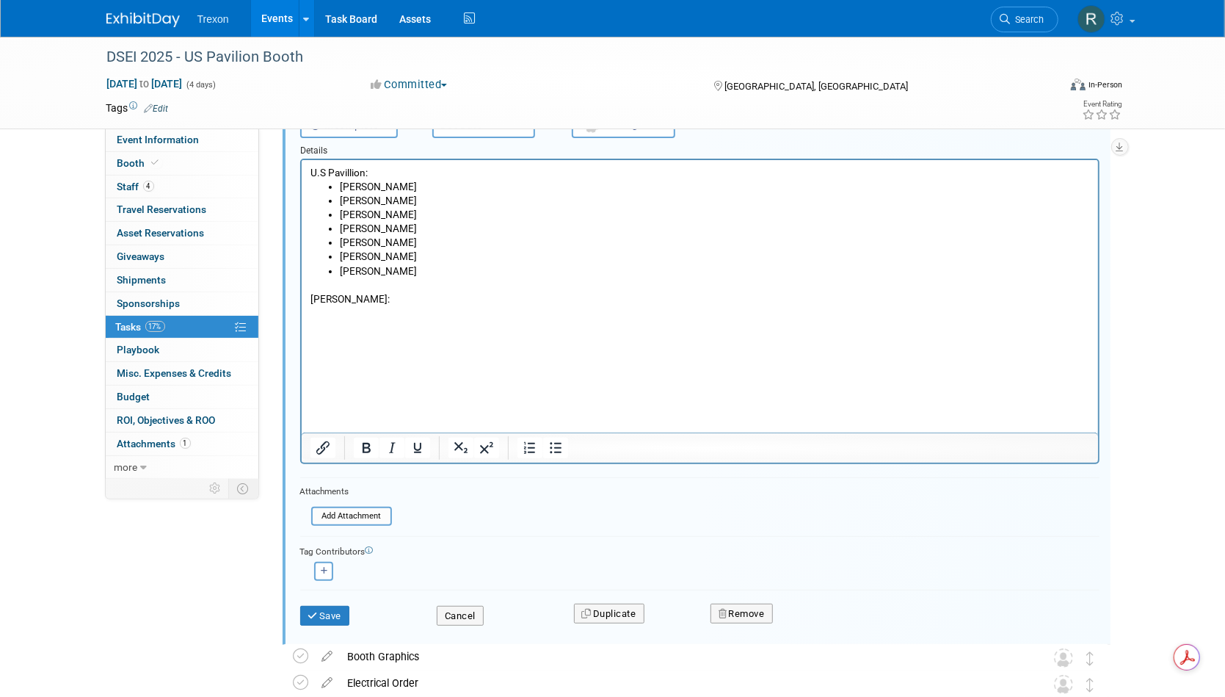
click at [405, 298] on p "U.K Pavillion:" at bounding box center [700, 299] width 780 height 14
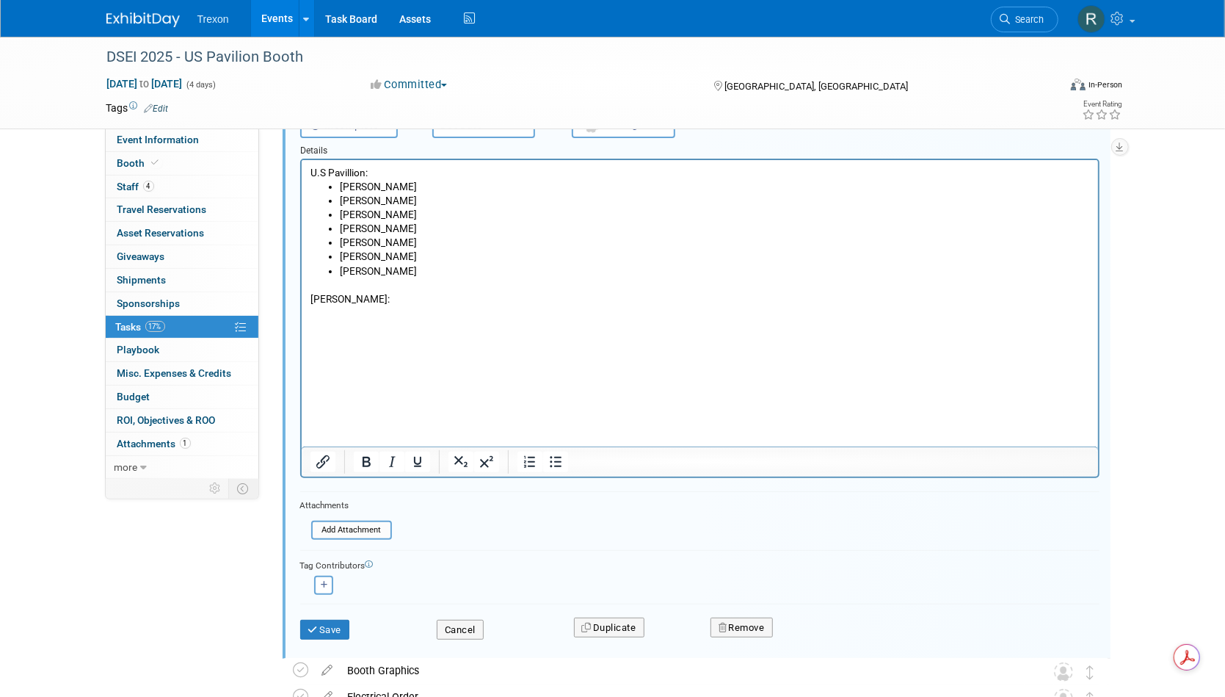
click at [380, 176] on p "U.S Pavillion:" at bounding box center [700, 173] width 780 height 14
click at [382, 314] on p "Rich Text Area. Press ALT-0 for help." at bounding box center [700, 313] width 780 height 14
drag, startPoint x: 311, startPoint y: 315, endPoint x: 311, endPoint y: 322, distance: 7.4
click at [311, 315] on p "[PERSON_NAME]" at bounding box center [700, 313] width 780 height 14
click at [441, 314] on li "[PERSON_NAME]" at bounding box center [714, 313] width 750 height 14
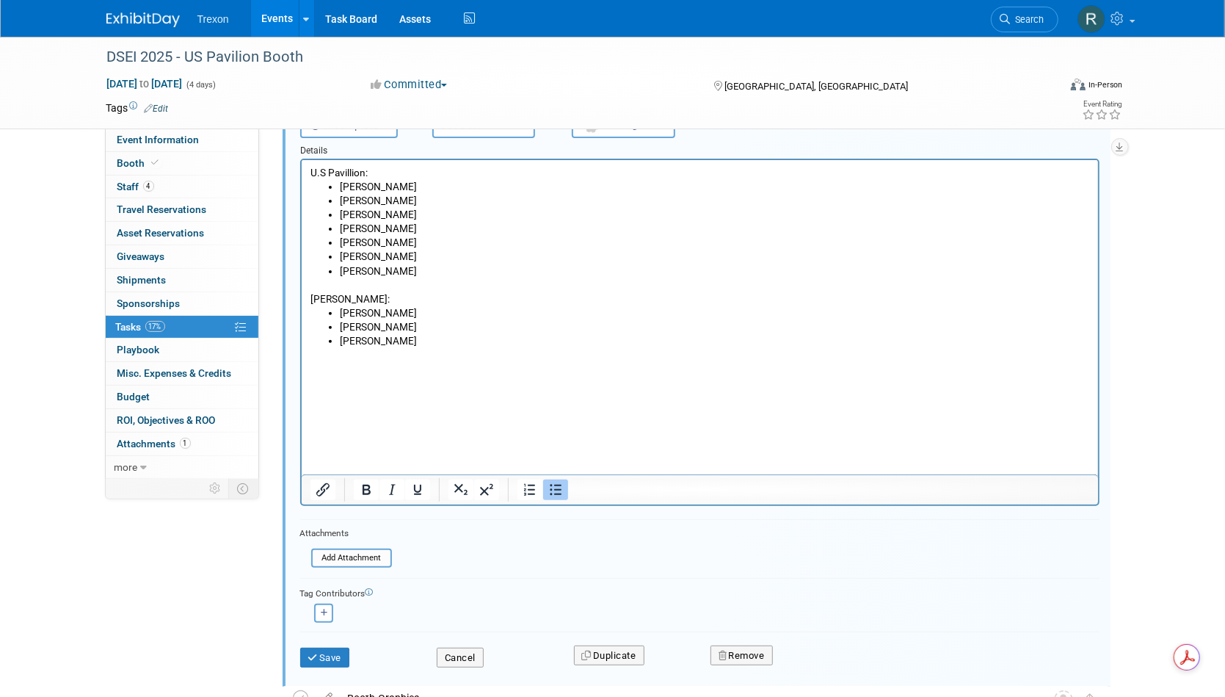
click at [452, 184] on li "[PERSON_NAME]" at bounding box center [714, 187] width 750 height 14
drag, startPoint x: 481, startPoint y: 196, endPoint x: 425, endPoint y: 192, distance: 55.9
click at [425, 190] on ul "Mark Twaalfhoven (Exhibitor) Richard Shirlow Jon Hinkley Patricia Downes Lior S…" at bounding box center [700, 231] width 780 height 98
copy li "Exhibitor)"
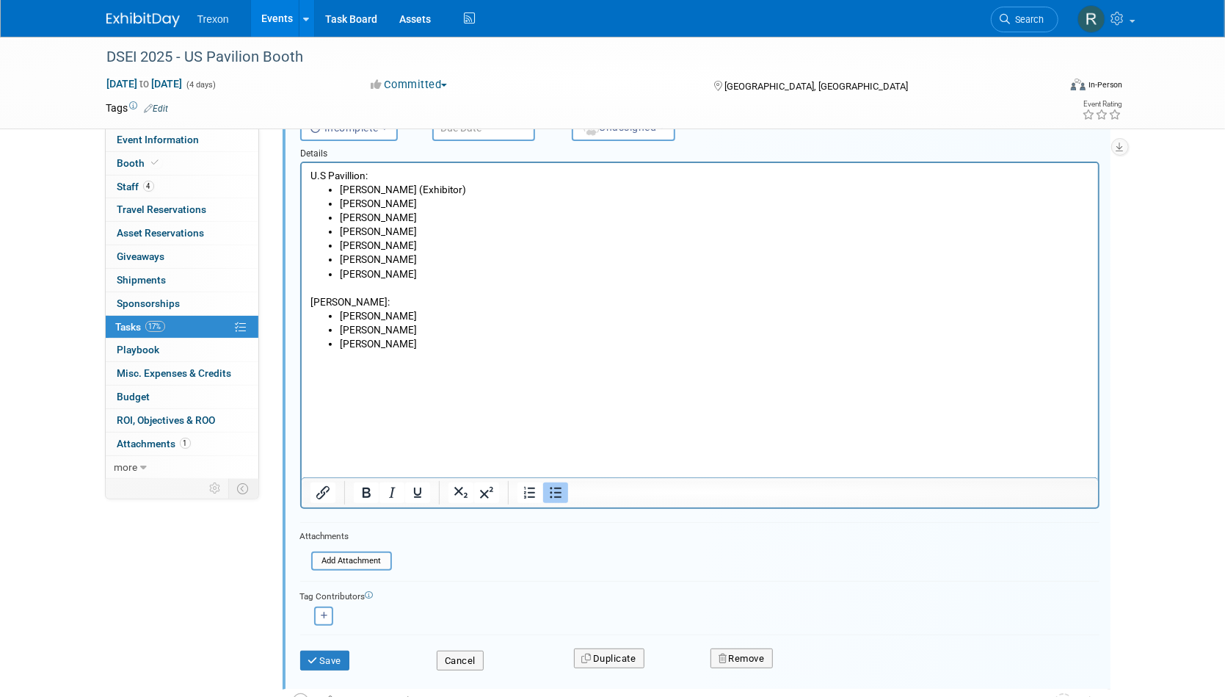
click at [435, 208] on li "[PERSON_NAME]" at bounding box center [714, 204] width 750 height 14
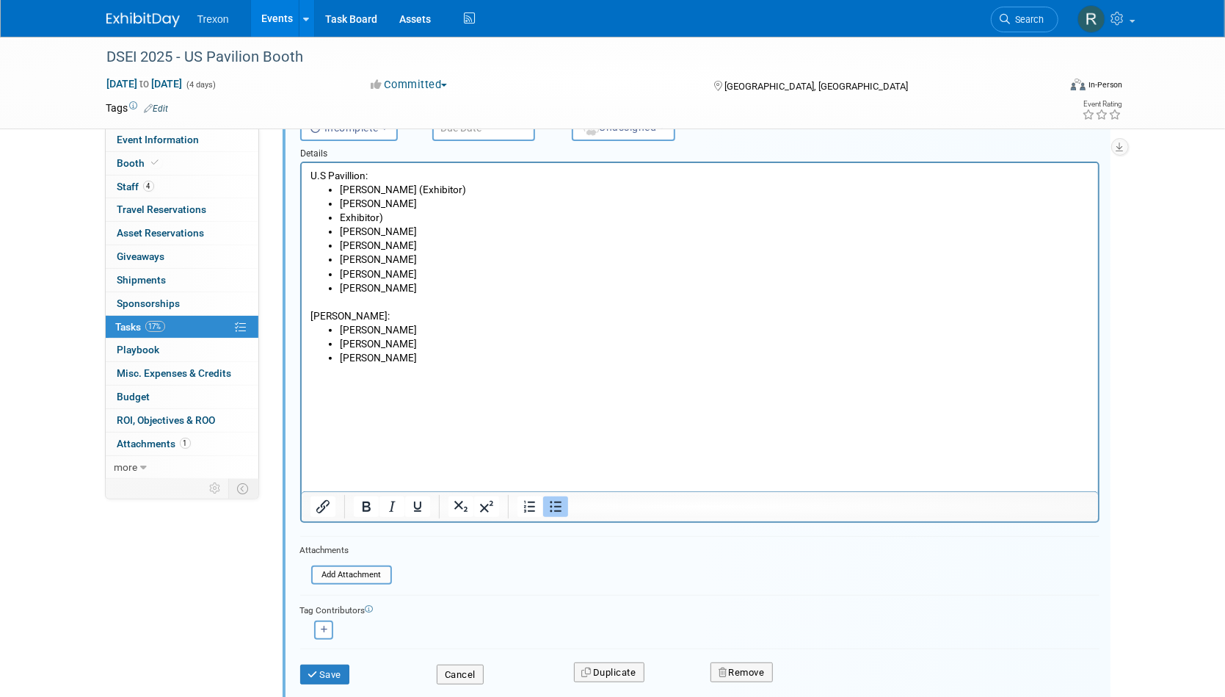
drag, startPoint x: 339, startPoint y: 216, endPoint x: 337, endPoint y: 223, distance: 7.7
click at [339, 216] on li "Exhibitor)" at bounding box center [714, 218] width 750 height 14
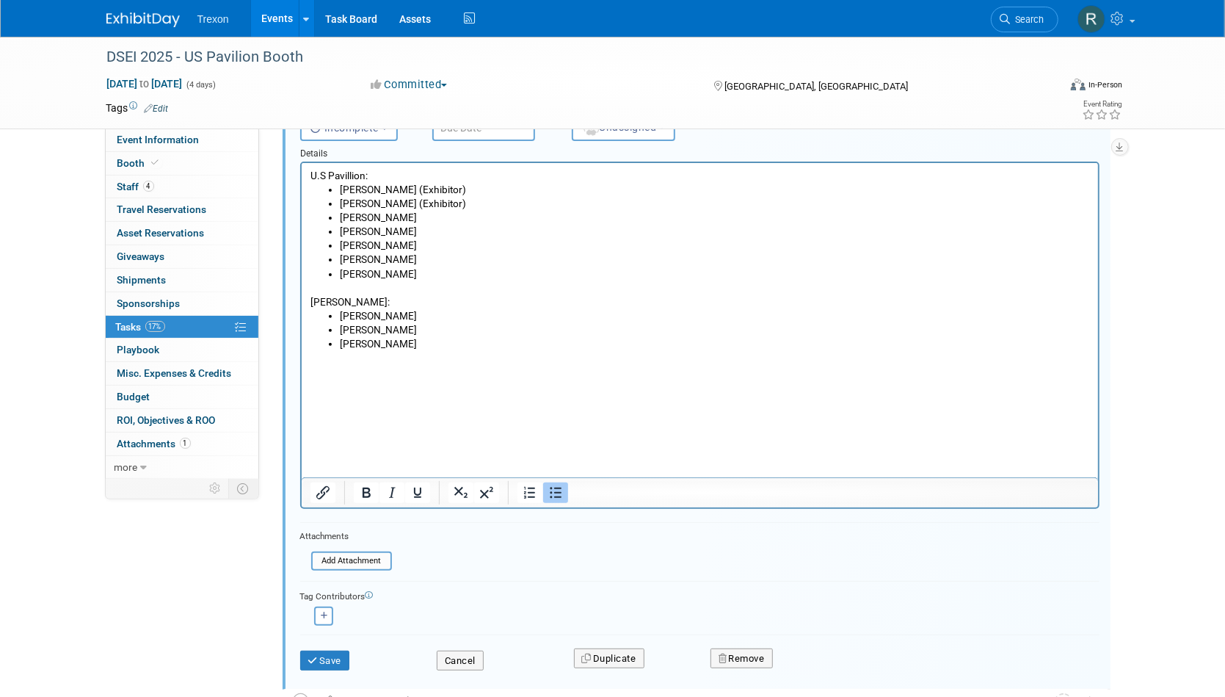
drag, startPoint x: 464, startPoint y: 203, endPoint x: 412, endPoint y: 203, distance: 52.1
click at [412, 203] on li "Richard Shirlow ( Exhibitor)" at bounding box center [714, 204] width 750 height 14
copy li "( Exhibitor)"
click at [405, 220] on li "Jon Hinkley" at bounding box center [714, 218] width 750 height 14
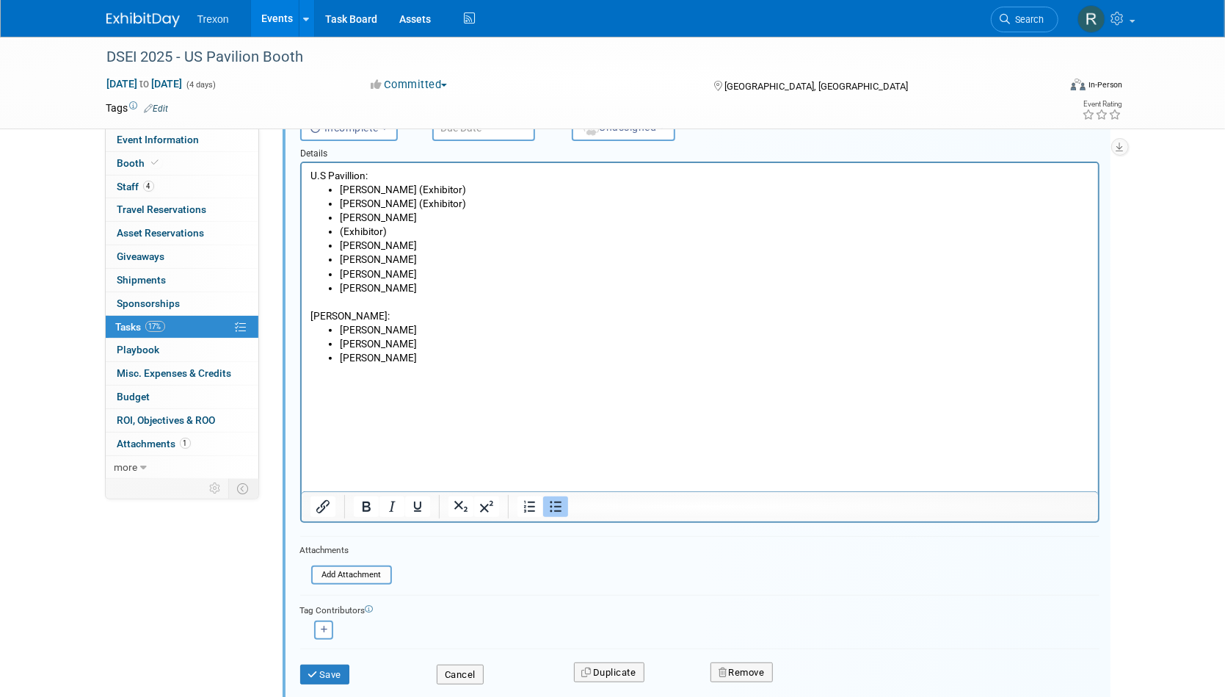
click at [419, 246] on li "Patricia Downes" at bounding box center [714, 246] width 750 height 14
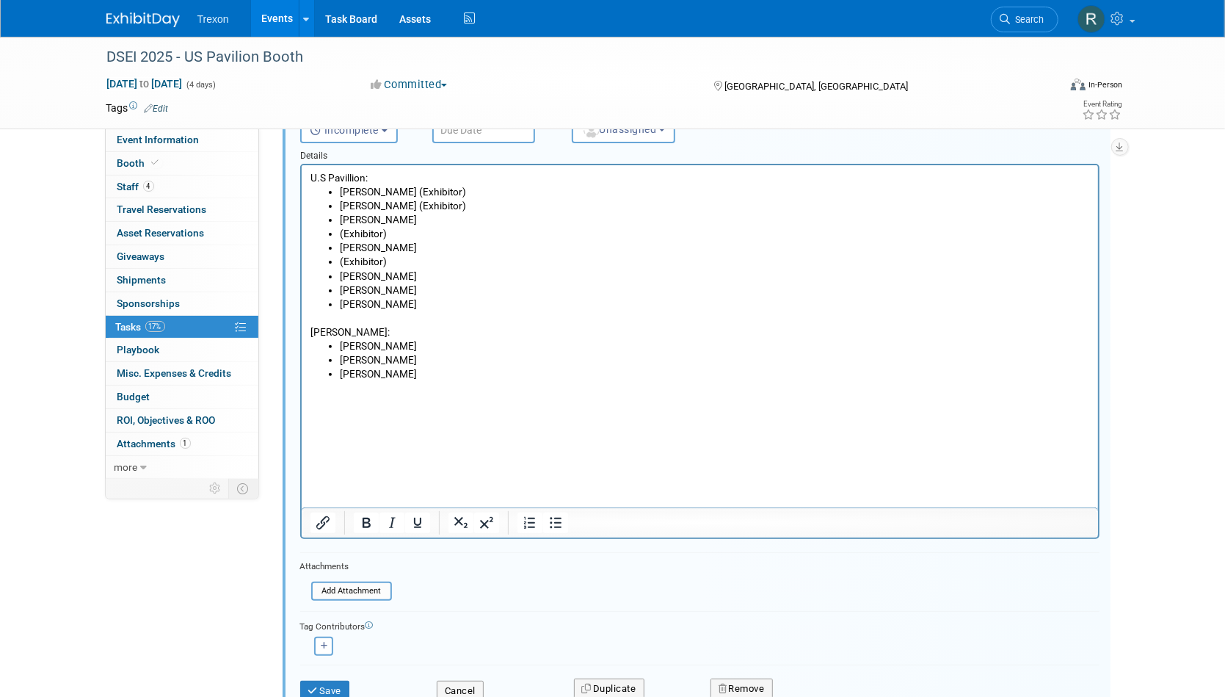
scroll to position [153, 0]
click at [413, 278] on li "[PERSON_NAME]" at bounding box center [714, 279] width 750 height 14
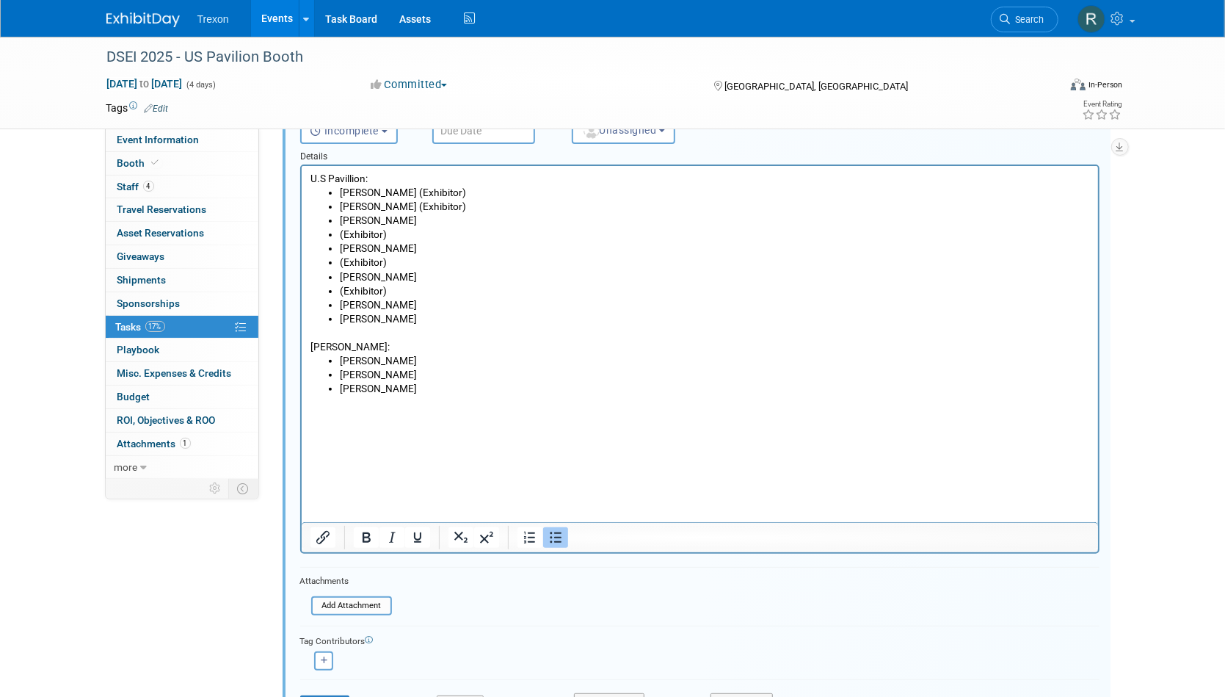
click at [344, 296] on li "(Exhibitor)" at bounding box center [714, 291] width 750 height 14
click at [337, 294] on ul "Mark Twaalfhoven (Exhibitor) Richard Shirlow (Exhibitor) Jon Hinkley (Exhibitor…" at bounding box center [700, 257] width 780 height 140
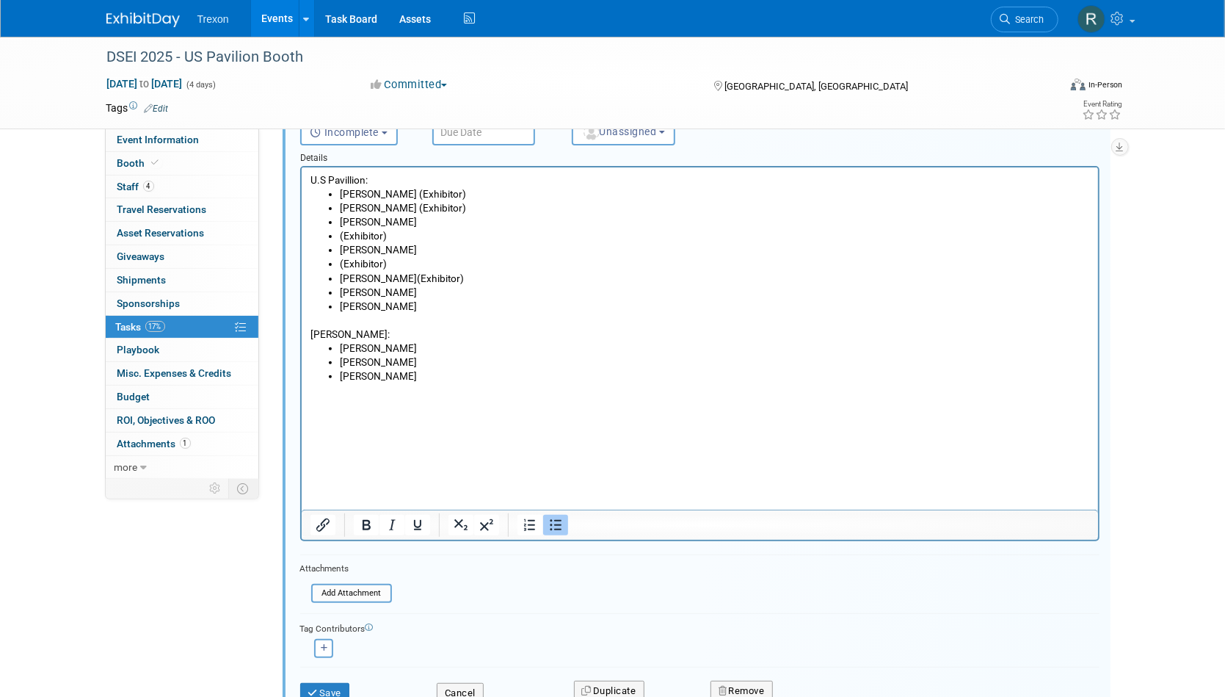
click at [339, 269] on li "(Exhibitor)" at bounding box center [714, 264] width 750 height 14
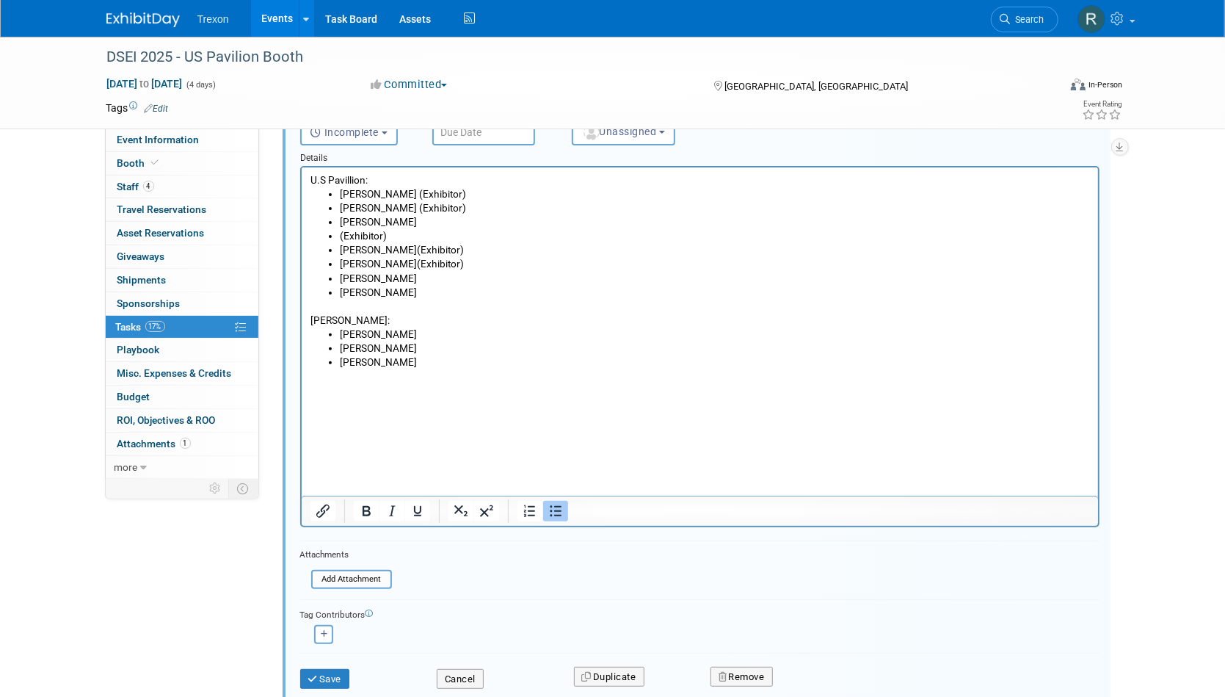
click at [337, 239] on ul "Mark Twaalfhoven (Exhibitor) Richard Shirlow (Exhibitor) Jon Hinkley (Exhibitor…" at bounding box center [700, 243] width 780 height 112
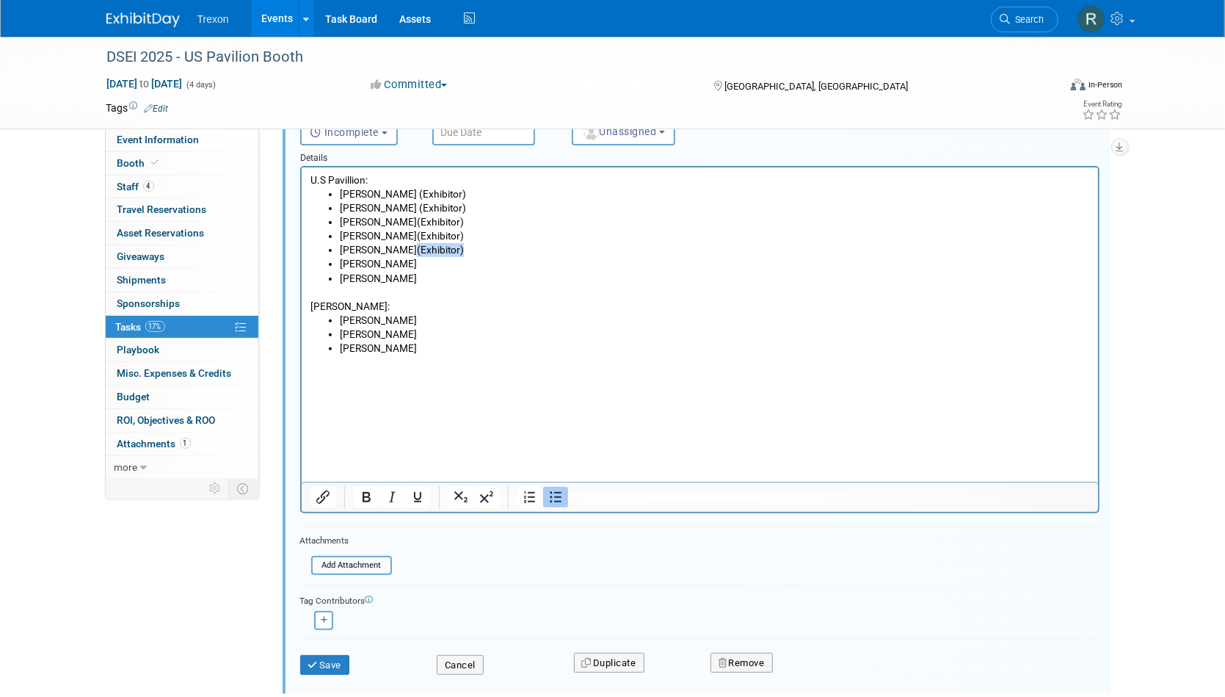
drag, startPoint x: 441, startPoint y: 253, endPoint x: 413, endPoint y: 253, distance: 27.2
click at [413, 253] on li "Lior Scheinbach (Exhibitor)" at bounding box center [714, 250] width 750 height 14
copy li "(Exhibitor)"
click at [434, 269] on li "Nichole Pierson" at bounding box center [714, 264] width 750 height 14
click at [452, 265] on li "Nichole Pierson (Exhibitor)" at bounding box center [714, 264] width 750 height 14
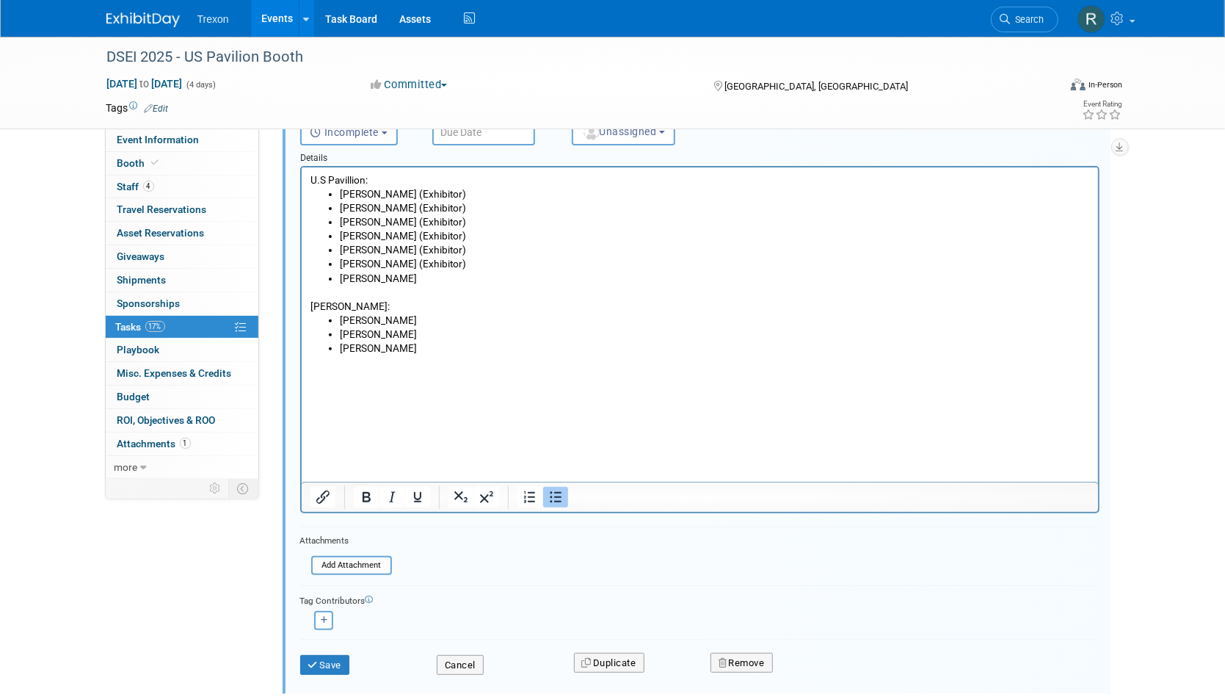
drag, startPoint x: 457, startPoint y: 269, endPoint x: 451, endPoint y: 280, distance: 12.5
click at [454, 274] on ul "Mark Twaalfhoven (Exhibitor) Richard Shirlow (Exhibitor) Jon Hinkley (Exhibitor…" at bounding box center [700, 236] width 780 height 98
drag, startPoint x: 456, startPoint y: 267, endPoint x: 449, endPoint y: 280, distance: 15.8
click at [455, 269] on li "Nichole Pierson (Exhibitor)" at bounding box center [714, 264] width 750 height 14
click at [463, 279] on li "Vlad Georgievski" at bounding box center [714, 279] width 750 height 14
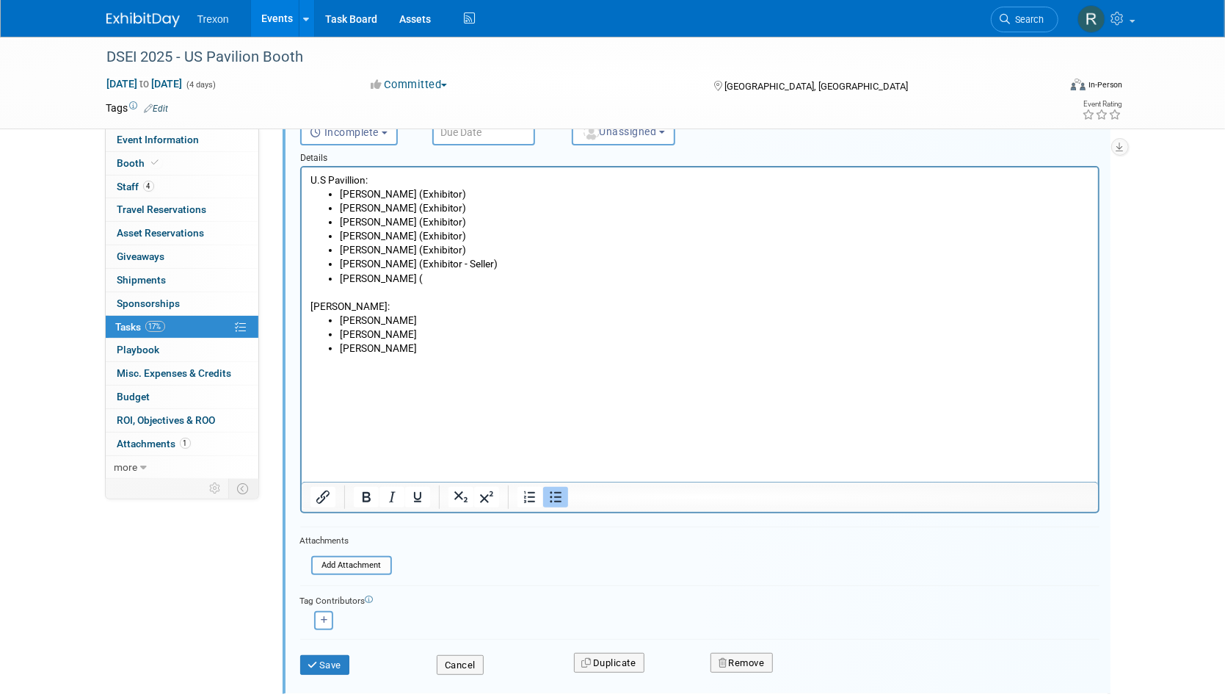
drag, startPoint x: 516, startPoint y: 269, endPoint x: 412, endPoint y: 269, distance: 104.3
click at [412, 269] on li "Nichole Pierson (Exhibitor - Seller)" at bounding box center [714, 264] width 750 height 14
copy li "(Exhibitor - Seller)"
click at [447, 289] on p "Rich Text Area. Press ALT-0 for help." at bounding box center [700, 293] width 780 height 14
click at [438, 283] on li "Vlad Georgievski (" at bounding box center [714, 279] width 750 height 14
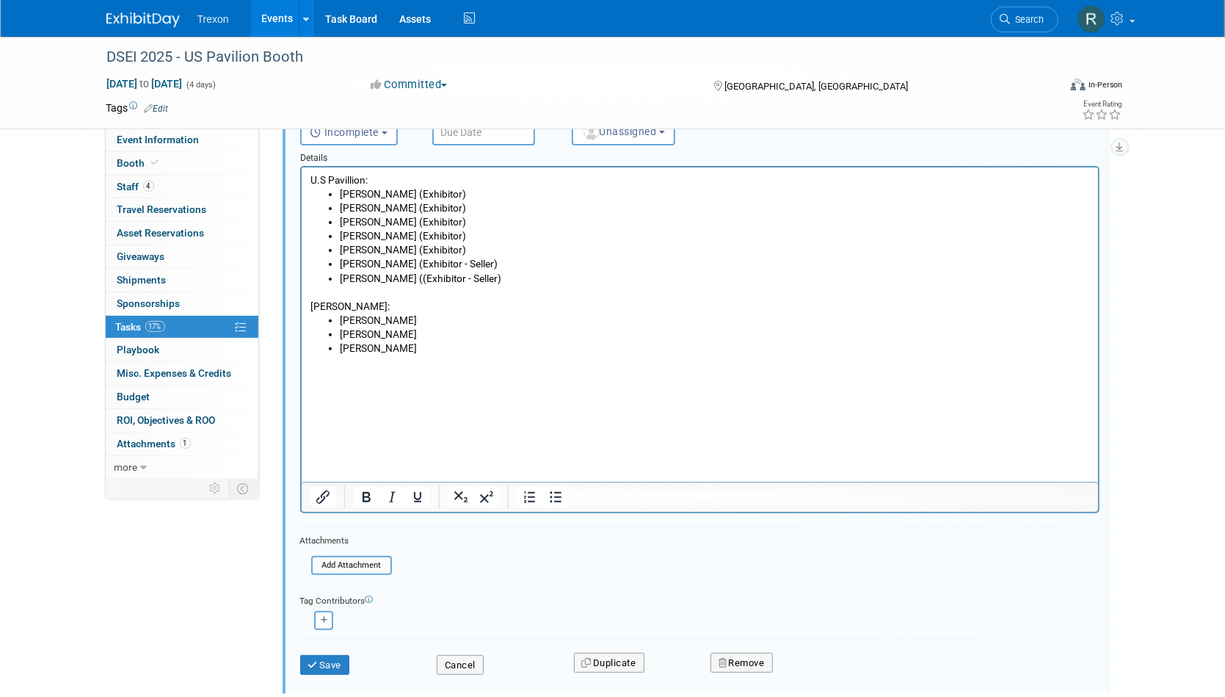
drag, startPoint x: 425, startPoint y: 278, endPoint x: 425, endPoint y: 308, distance: 30.1
click at [425, 280] on li "Vlad Georgievski ((Exhibitor - Seller)" at bounding box center [714, 279] width 750 height 14
click at [459, 303] on p "U.K Pavillion:" at bounding box center [700, 307] width 780 height 14
drag, startPoint x: 474, startPoint y: 240, endPoint x: 415, endPoint y: 236, distance: 58.9
click at [415, 236] on li "Patricia Downes (Exhibitor)" at bounding box center [714, 236] width 750 height 14
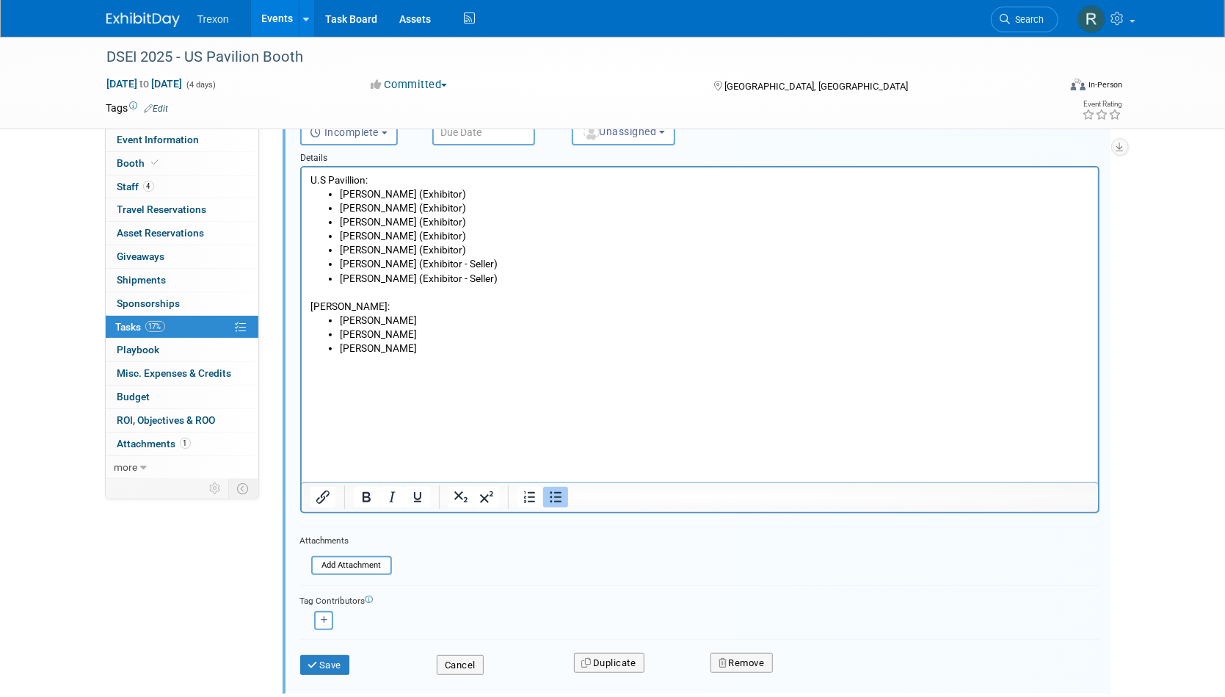
copy li "(Exhibitor)"
click at [416, 330] on li "Gary Landridge" at bounding box center [714, 334] width 750 height 14
click at [453, 324] on li "[PERSON_NAME]" at bounding box center [714, 321] width 750 height 14
click at [419, 337] on li "Gary Landridge" at bounding box center [714, 334] width 750 height 14
drag, startPoint x: 449, startPoint y: 338, endPoint x: 449, endPoint y: 347, distance: 8.1
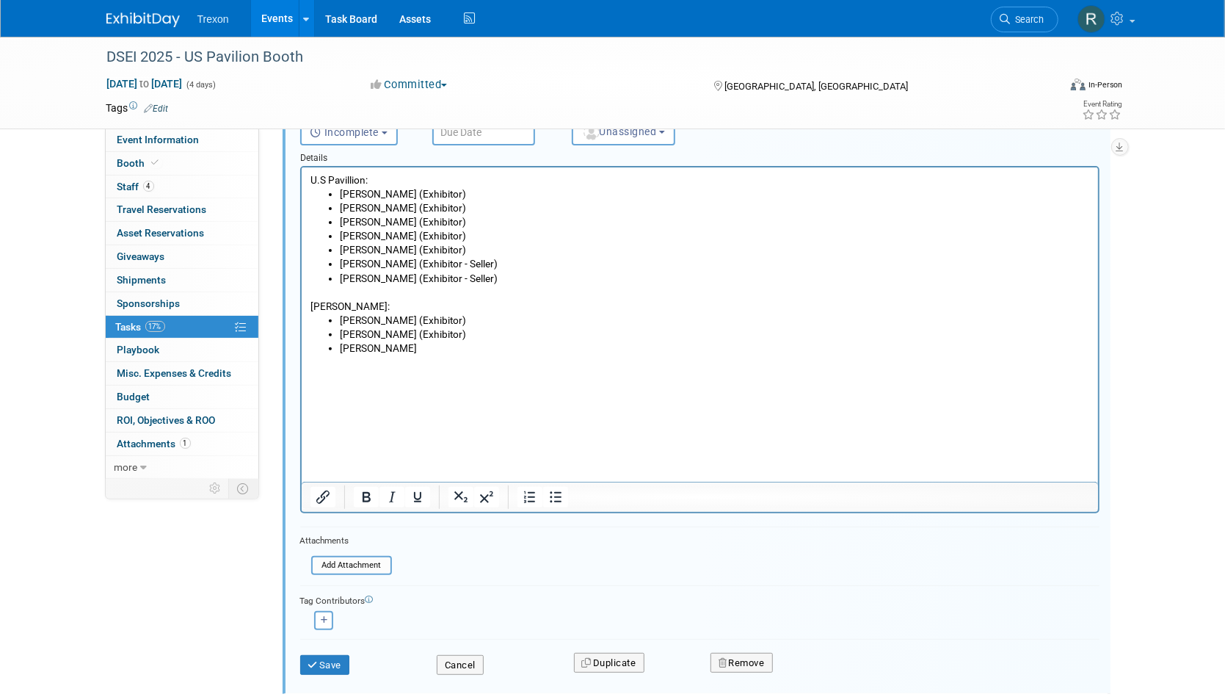
click at [449, 339] on li "Gary Landridge (Exhibitor)" at bounding box center [714, 334] width 750 height 14
drag, startPoint x: 454, startPoint y: 335, endPoint x: 448, endPoint y: 349, distance: 15.1
click at [451, 338] on li "Gary Landridge (Exhibitor)" at bounding box center [714, 334] width 750 height 14
drag, startPoint x: 450, startPoint y: 336, endPoint x: 449, endPoint y: 350, distance: 14.0
click at [449, 338] on li "Gary Landridge (Exhibitor)" at bounding box center [714, 334] width 750 height 14
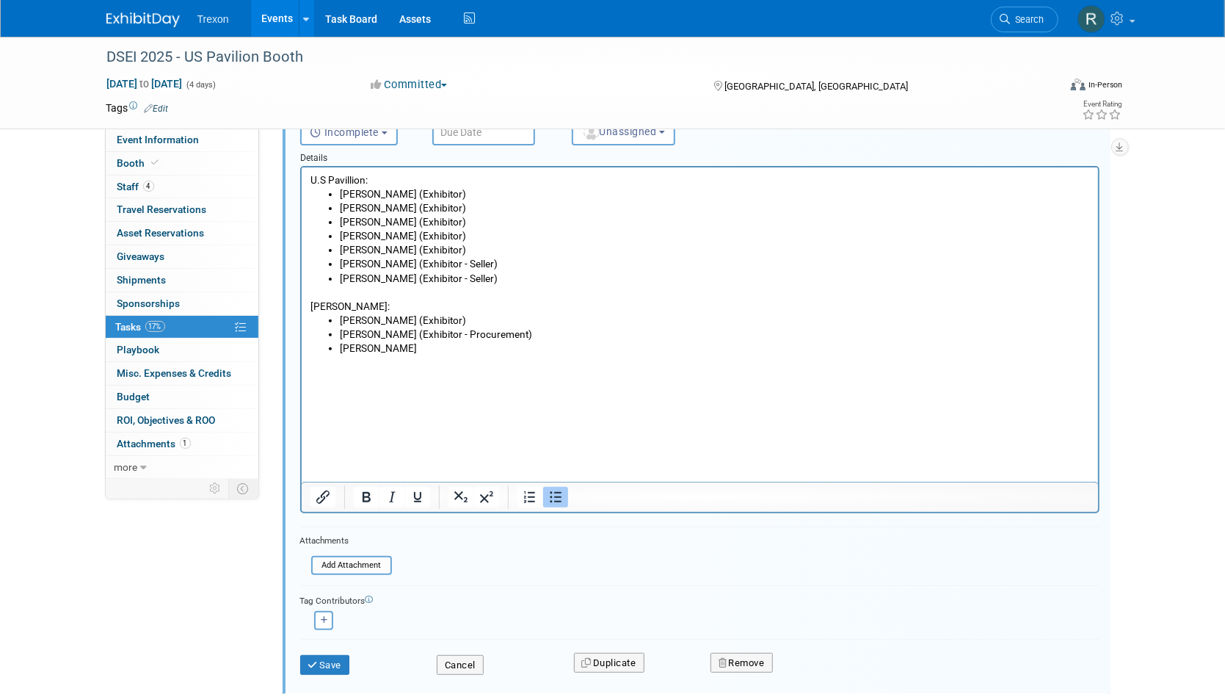
scroll to position [146, 0]
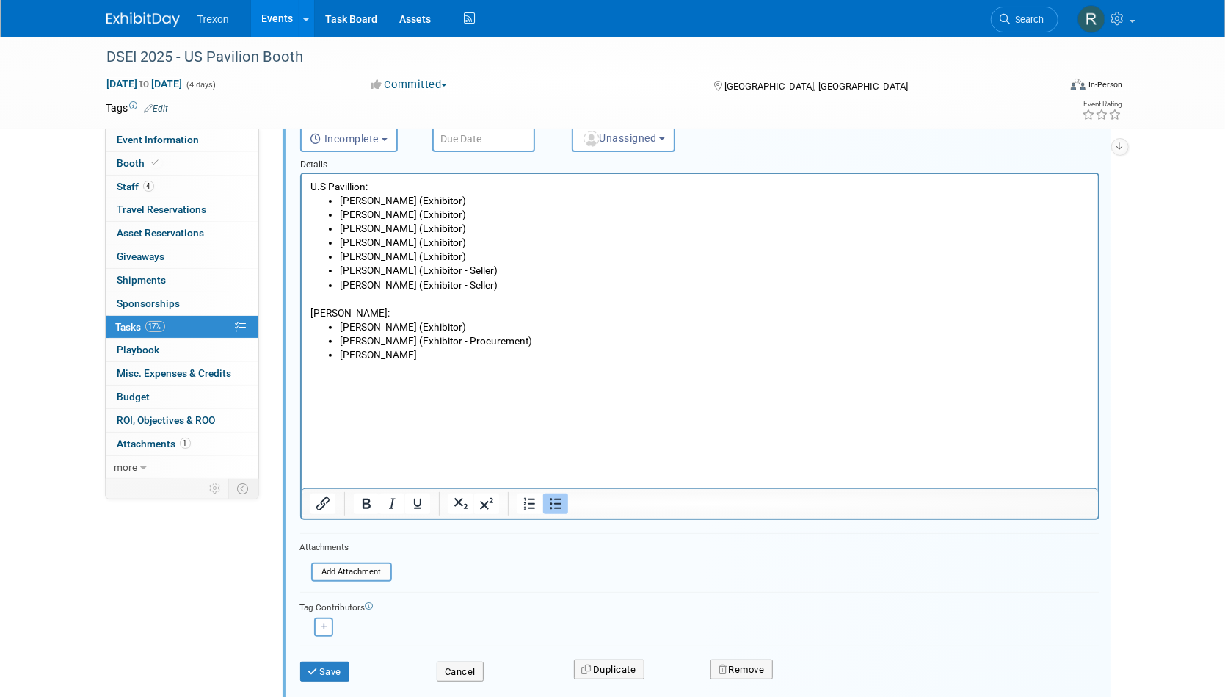
drag, startPoint x: 535, startPoint y: 341, endPoint x: 408, endPoint y: 341, distance: 127.0
click at [408, 341] on li "Gary Landridge (Exhibitor - Procurement)" at bounding box center [714, 341] width 750 height 14
copy li "(Exhibitor - Procurement)"
click at [410, 369] on p "Rich Text Area. Press ALT-0 for help." at bounding box center [700, 369] width 780 height 14
click at [413, 357] on li "[PERSON_NAME]" at bounding box center [714, 355] width 750 height 14
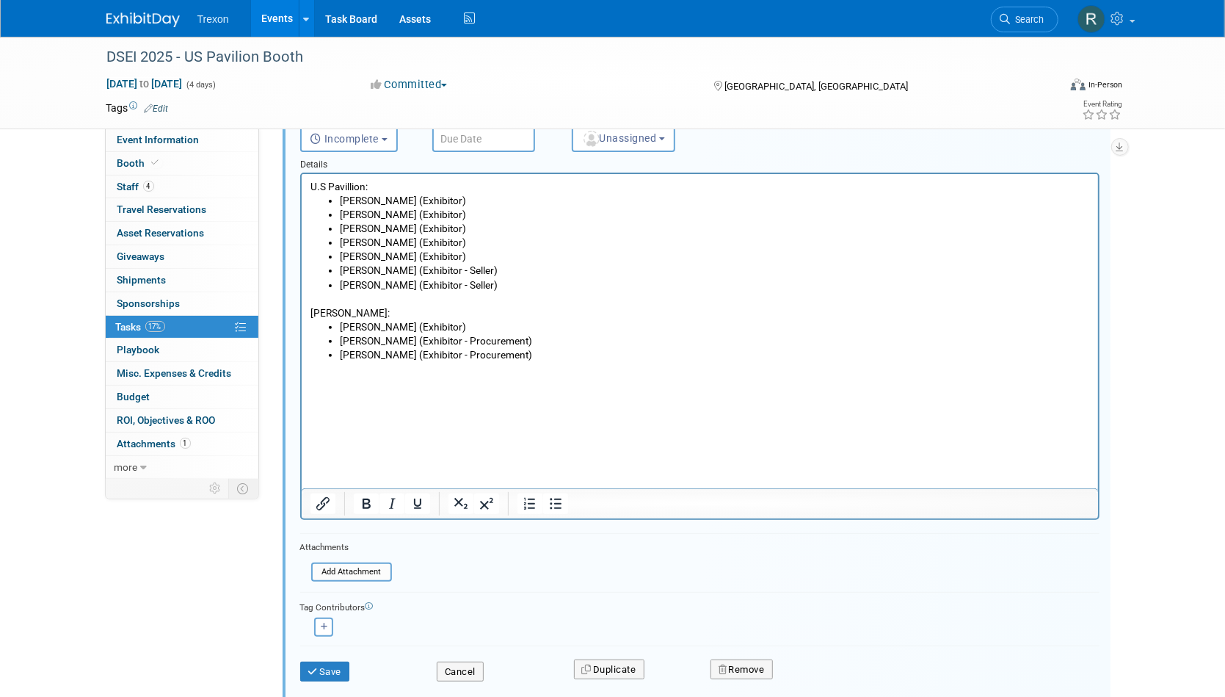
drag, startPoint x: 507, startPoint y: 357, endPoint x: 499, endPoint y: 390, distance: 34.2
click at [506, 361] on li "Gary Cassidy (Exhibitor - Procurement)" at bounding box center [714, 355] width 750 height 14
drag, startPoint x: 462, startPoint y: 346, endPoint x: 515, endPoint y: 344, distance: 53.6
click at [515, 340] on li "Gary Landridge (Exhibitor - Procurement)" at bounding box center [714, 342] width 750 height 14
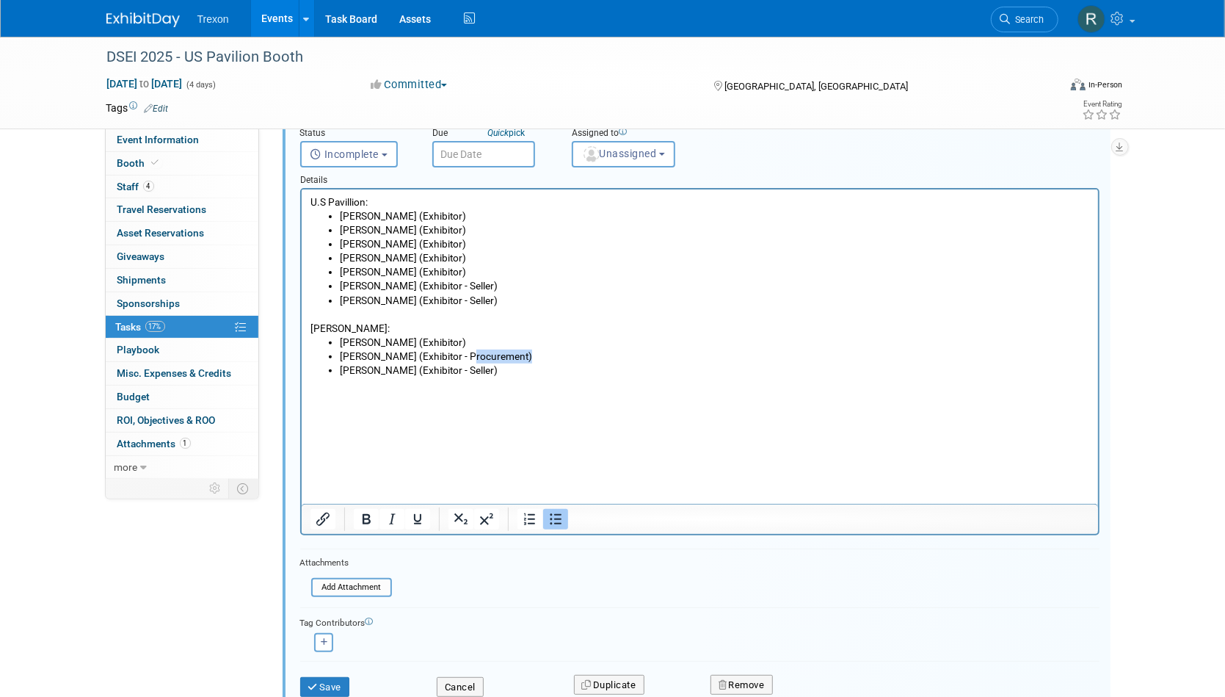
scroll to position [130, 0]
copy li "Procurement"
drag, startPoint x: 466, startPoint y: 343, endPoint x: 468, endPoint y: 386, distance: 43.4
click at [466, 344] on li "Yiannis Metallinos (Exhibitor)" at bounding box center [714, 343] width 750 height 14
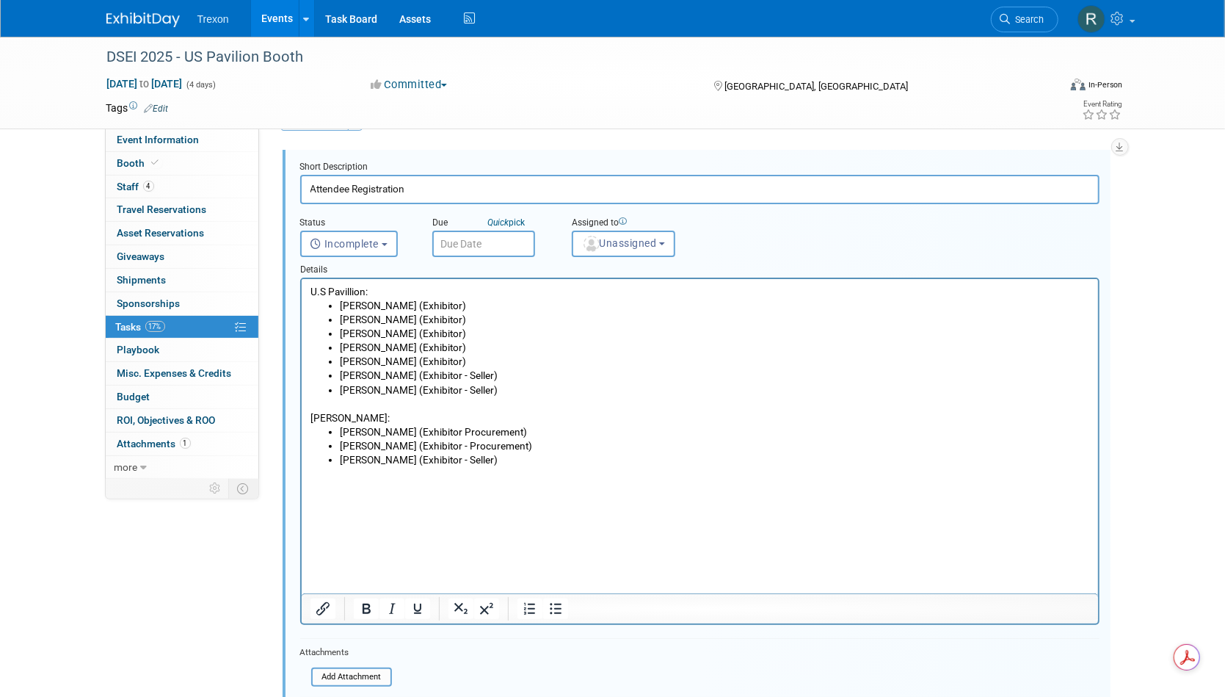
click at [364, 260] on div "Details" at bounding box center [700, 267] width 800 height 21
click at [363, 239] on span "Incomplete" at bounding box center [345, 244] width 69 height 12
click at [355, 306] on label "Completed" at bounding box center [347, 306] width 79 height 23
click at [303, 306] on input "Completed" at bounding box center [299, 305] width 10 height 10
select select "3"
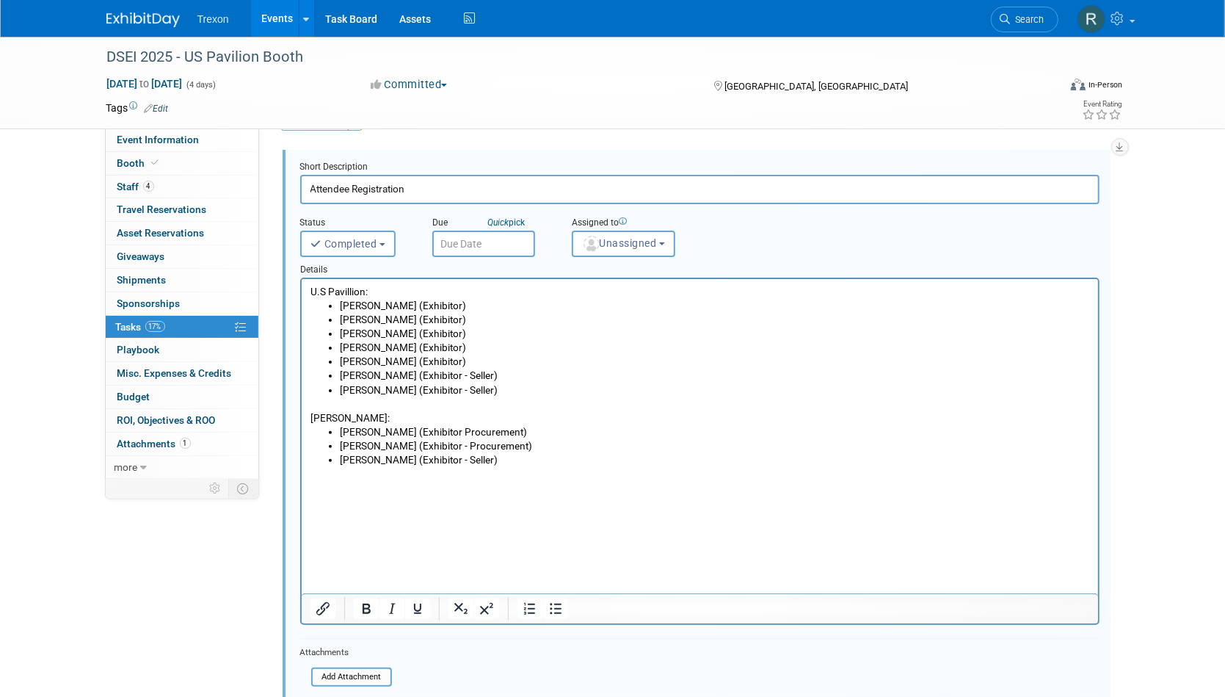
scroll to position [173, 0]
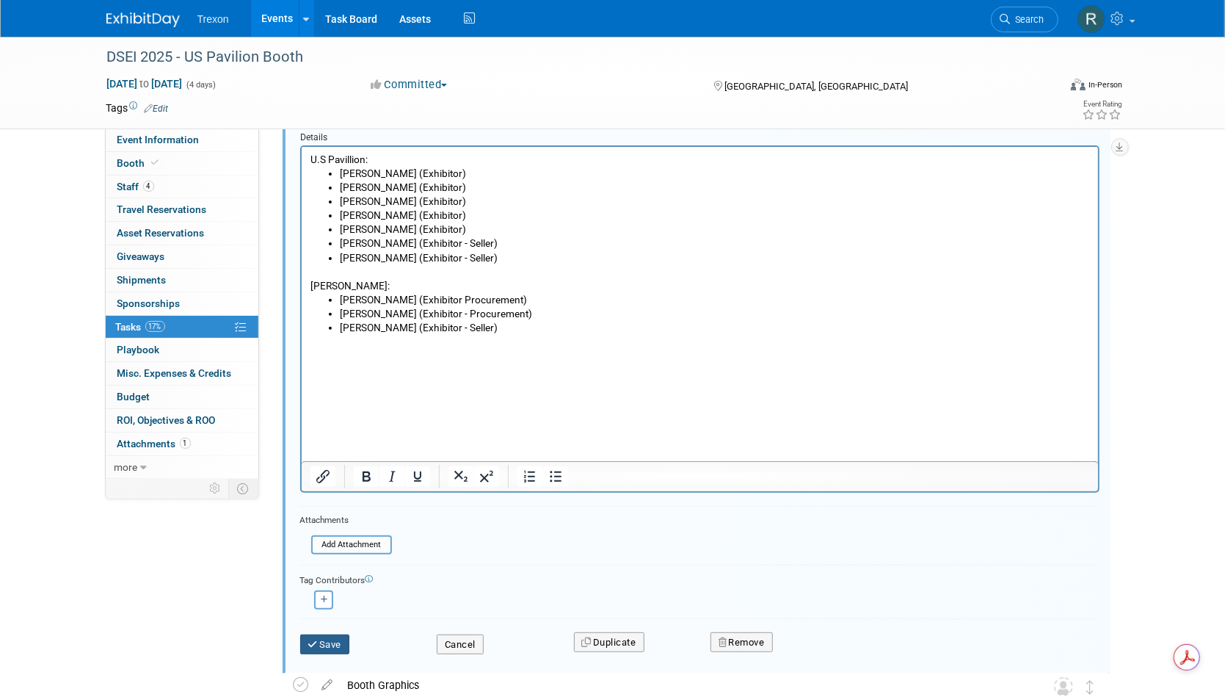
click at [330, 645] on button "Save" at bounding box center [325, 644] width 50 height 21
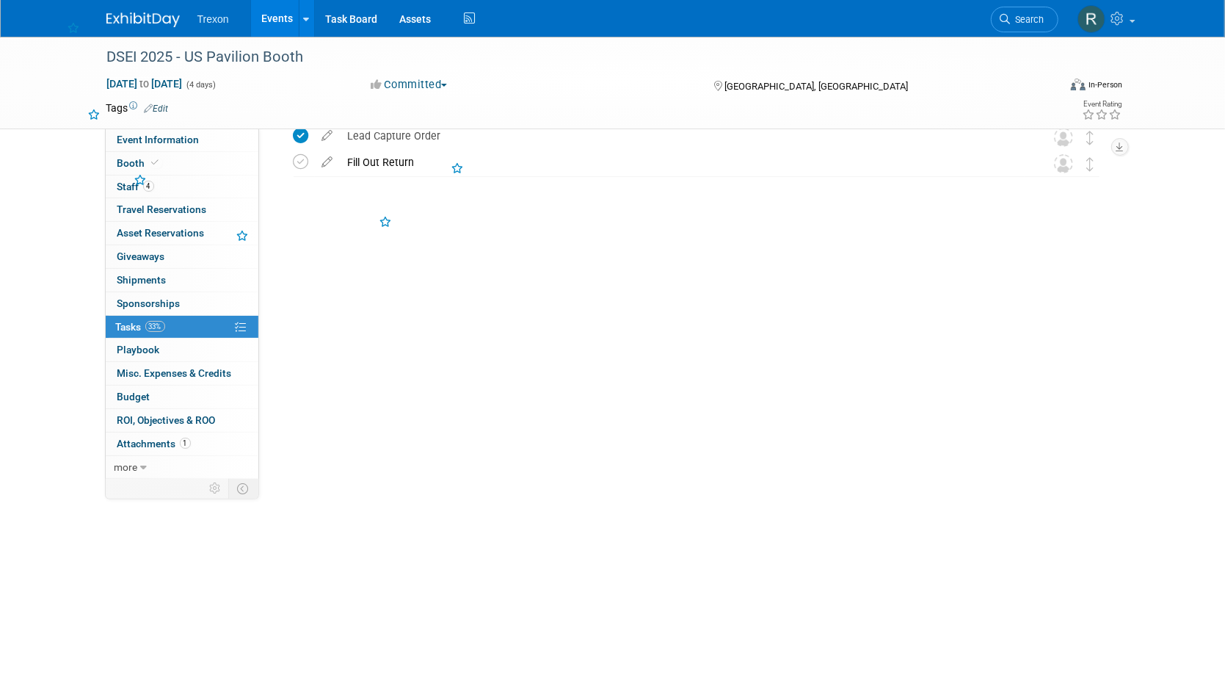
scroll to position [0, 0]
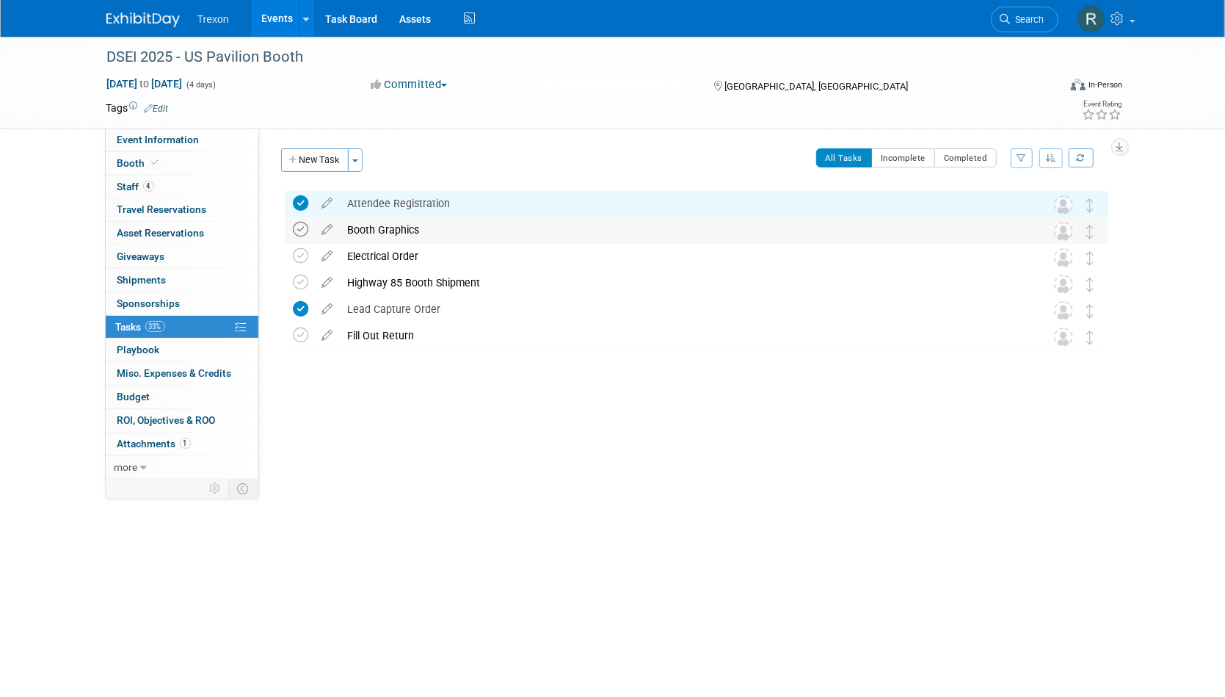
click at [305, 230] on icon at bounding box center [301, 229] width 15 height 15
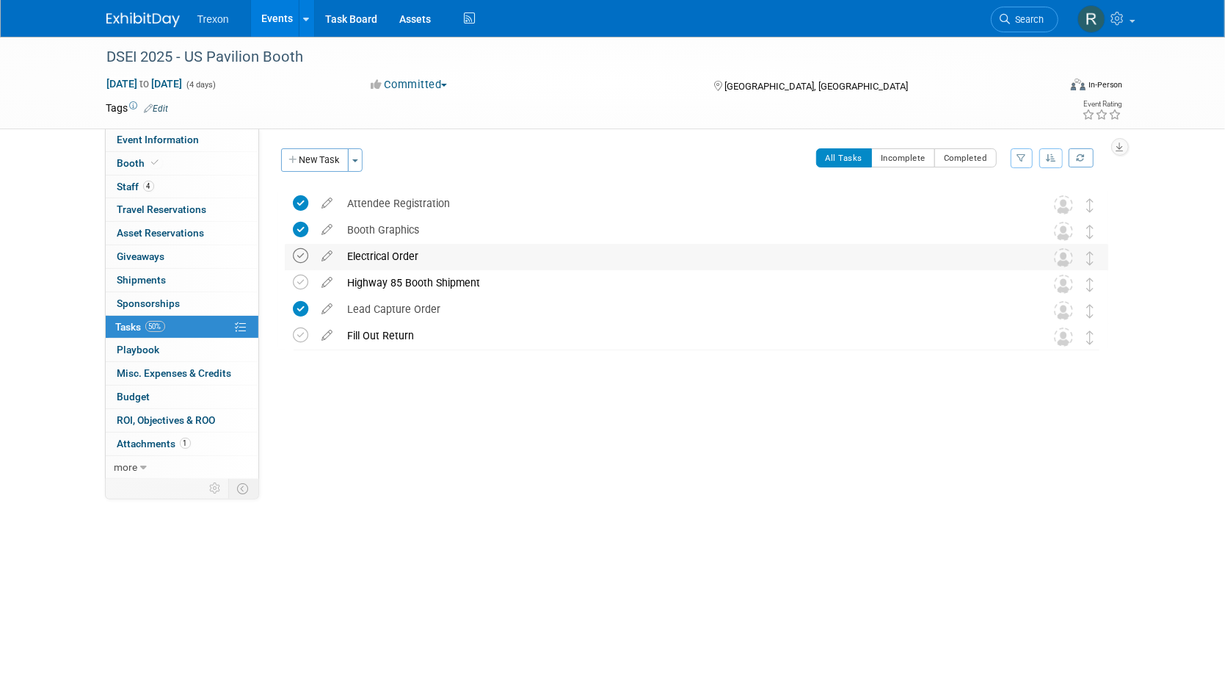
click at [303, 261] on icon at bounding box center [301, 255] width 15 height 15
click at [334, 282] on icon at bounding box center [328, 279] width 26 height 18
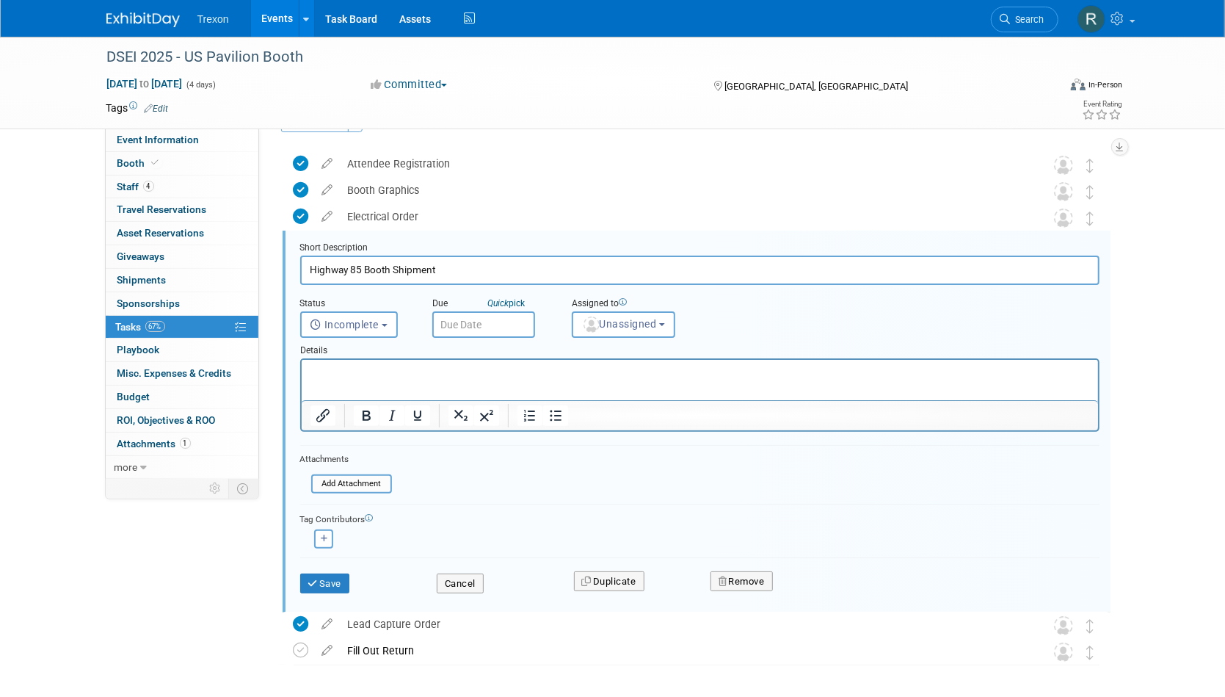
scroll to position [54, 0]
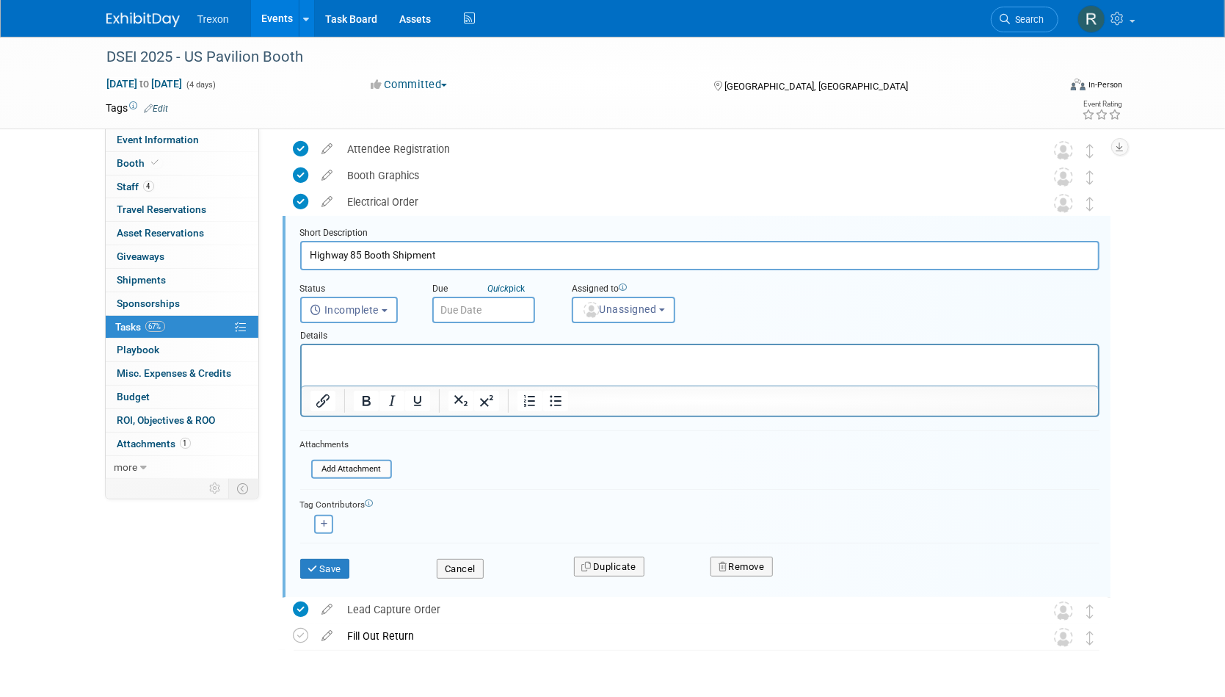
drag, startPoint x: 451, startPoint y: 248, endPoint x: 360, endPoint y: 263, distance: 92.2
click at [360, 263] on input "Highway 85 Booth Shipment" at bounding box center [700, 255] width 800 height 29
drag, startPoint x: 363, startPoint y: 257, endPoint x: 272, endPoint y: 252, distance: 91.2
click at [272, 252] on div "DSEI 2025 - US Pavilion Booth England, United Kingdom Sep 9, 2025 to Sep 12, 20…" at bounding box center [689, 421] width 839 height 578
type input "H"
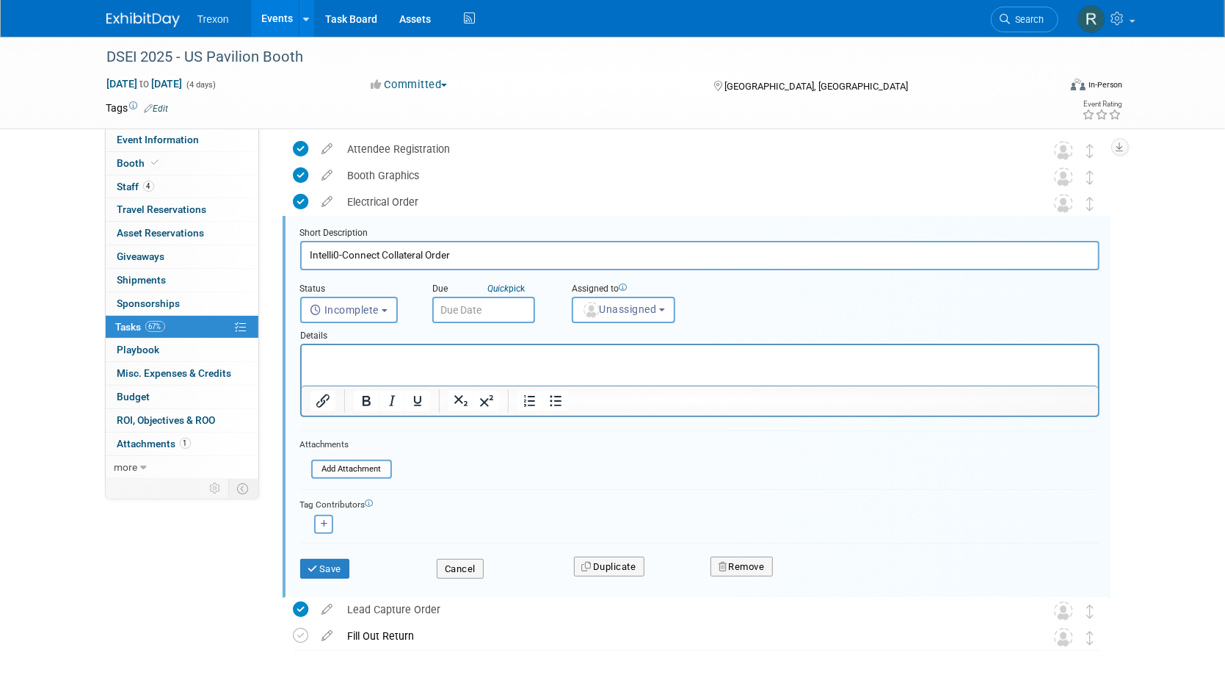
drag, startPoint x: 335, startPoint y: 256, endPoint x: 338, endPoint y: 272, distance: 17.3
click at [338, 262] on input "Intelli0-Connect Collateral Order" at bounding box center [700, 255] width 800 height 29
drag, startPoint x: 341, startPoint y: 259, endPoint x: 341, endPoint y: 275, distance: 15.4
click at [341, 264] on input "Intelli0-Connect Collateral Order" at bounding box center [700, 255] width 800 height 29
drag, startPoint x: 339, startPoint y: 258, endPoint x: 338, endPoint y: 266, distance: 7.4
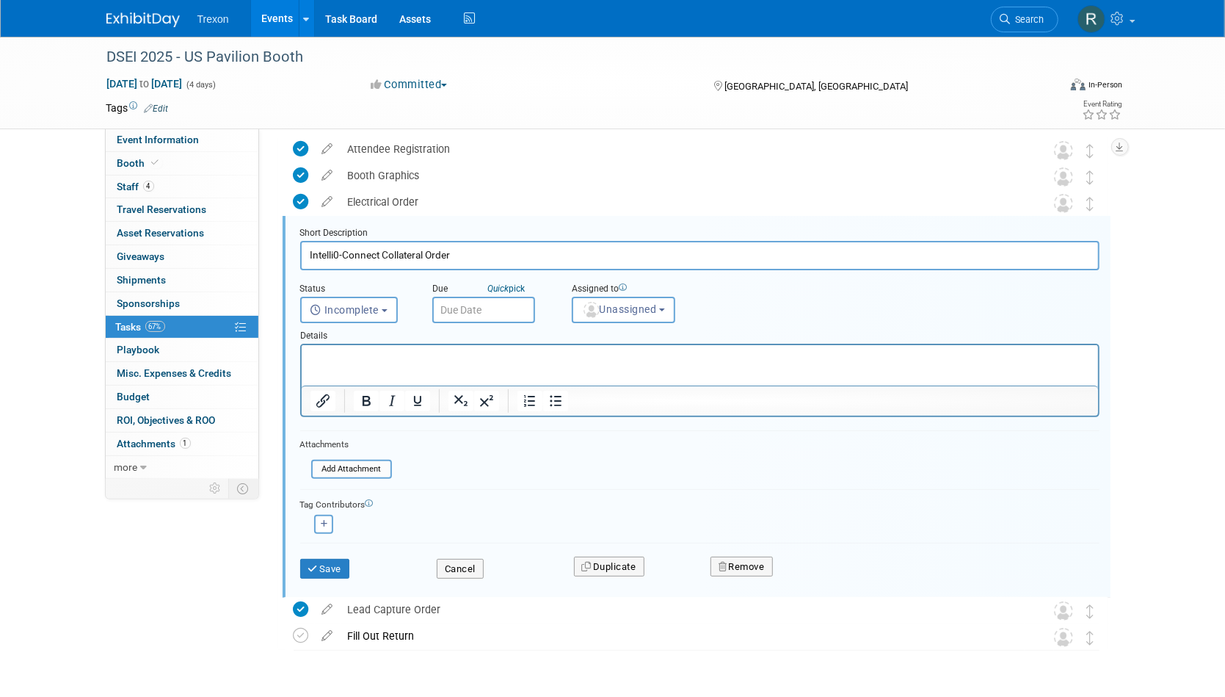
click at [339, 260] on input "Intelli0-Connect Collateral Order" at bounding box center [700, 255] width 800 height 29
type input "Intelli-Connect Collateral Order"
click at [332, 565] on button "Save" at bounding box center [325, 569] width 50 height 21
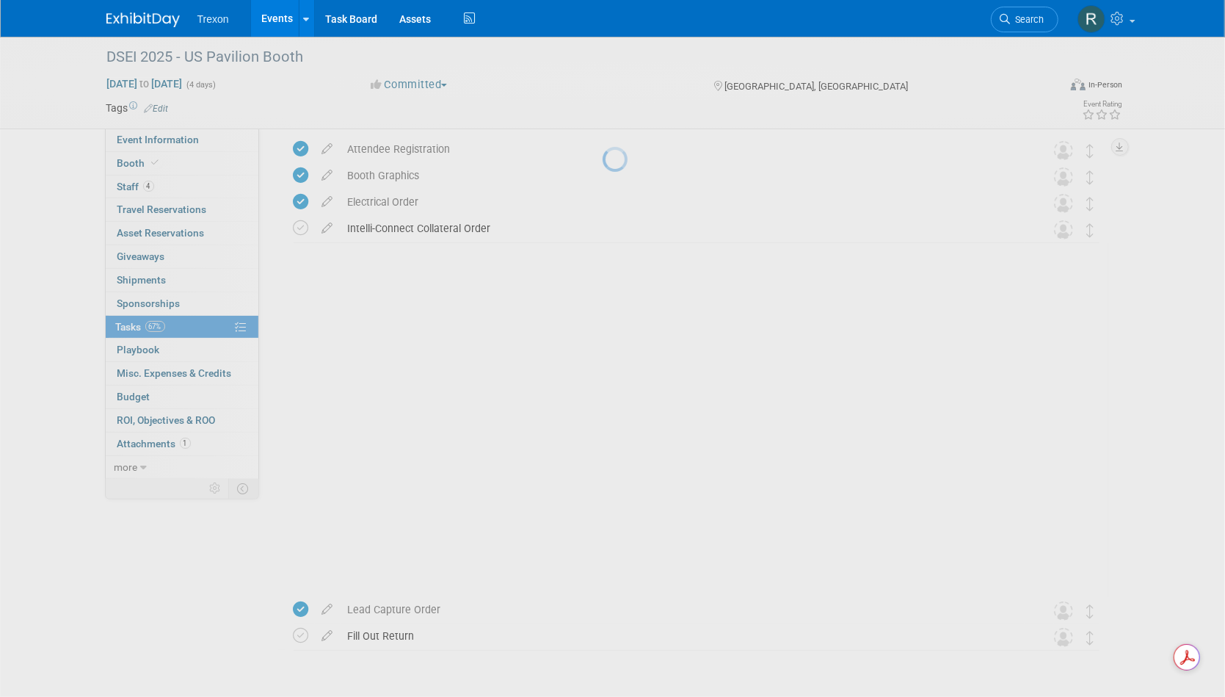
scroll to position [0, 0]
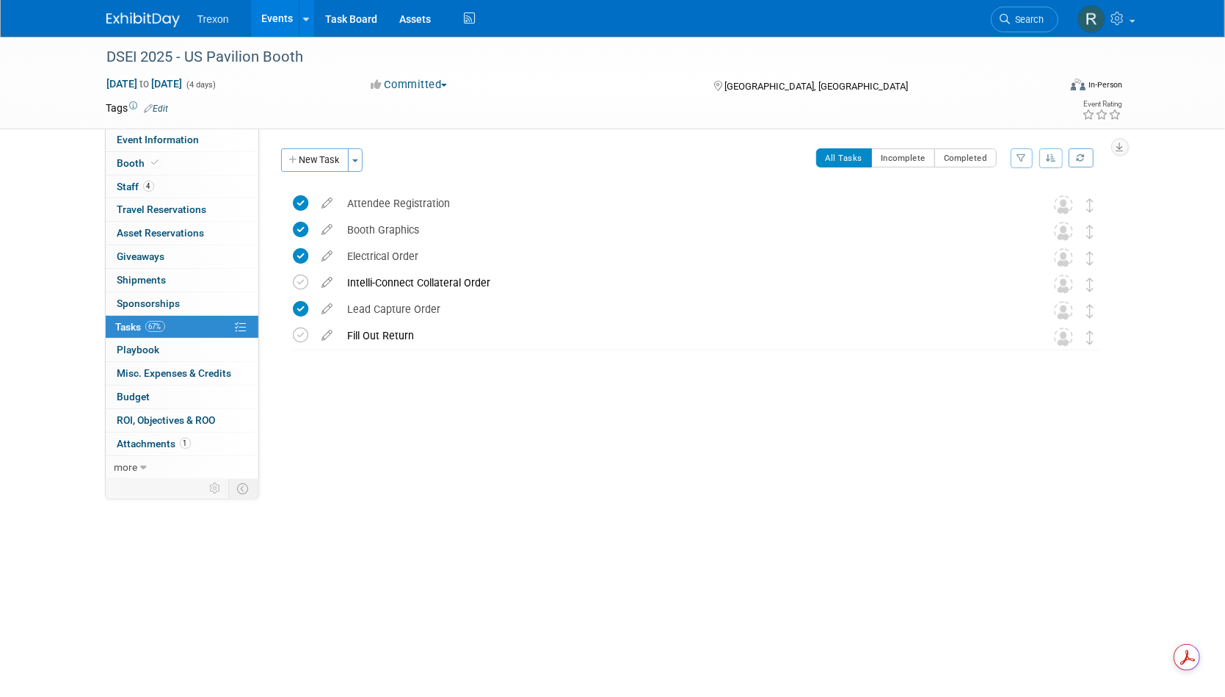
click at [304, 150] on button "New Task" at bounding box center [315, 159] width 68 height 23
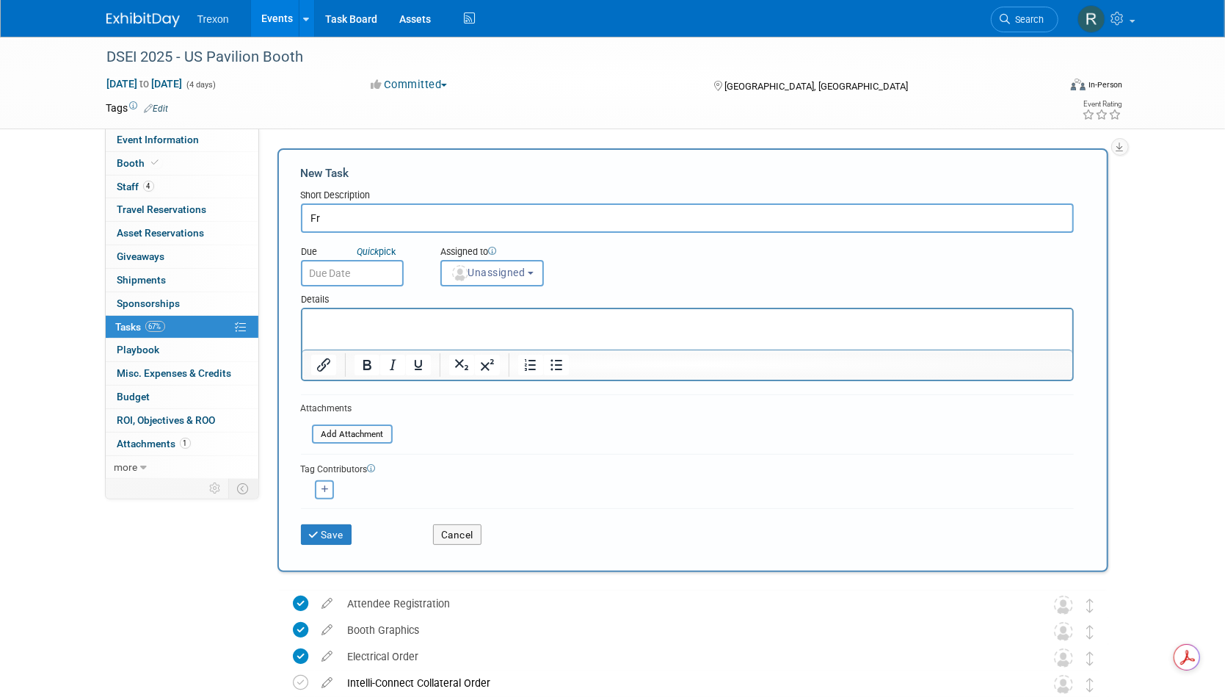
type input "F"
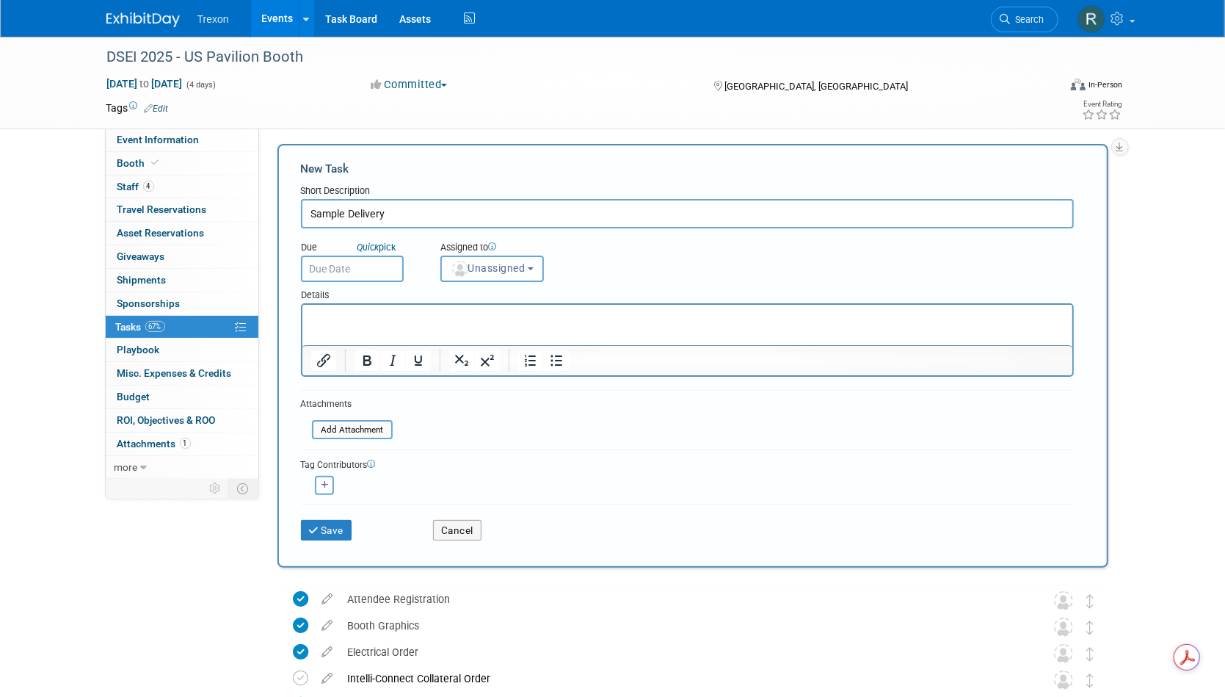
click at [350, 218] on input "Sample Delivery" at bounding box center [687, 213] width 773 height 29
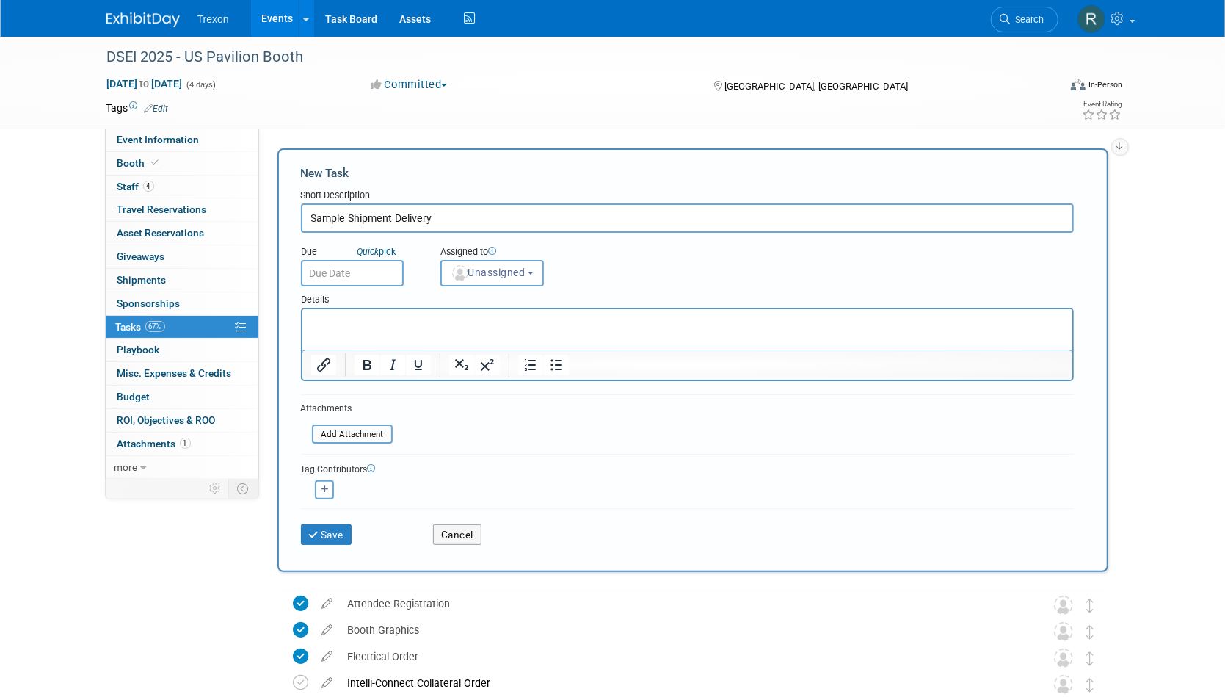
click at [441, 214] on input "Sample Shipment Delivery" at bounding box center [687, 217] width 773 height 29
type input "Sample Shipment"
click at [356, 439] on input "file" at bounding box center [304, 434] width 175 height 17
click at [463, 532] on button "Cancel" at bounding box center [457, 534] width 48 height 21
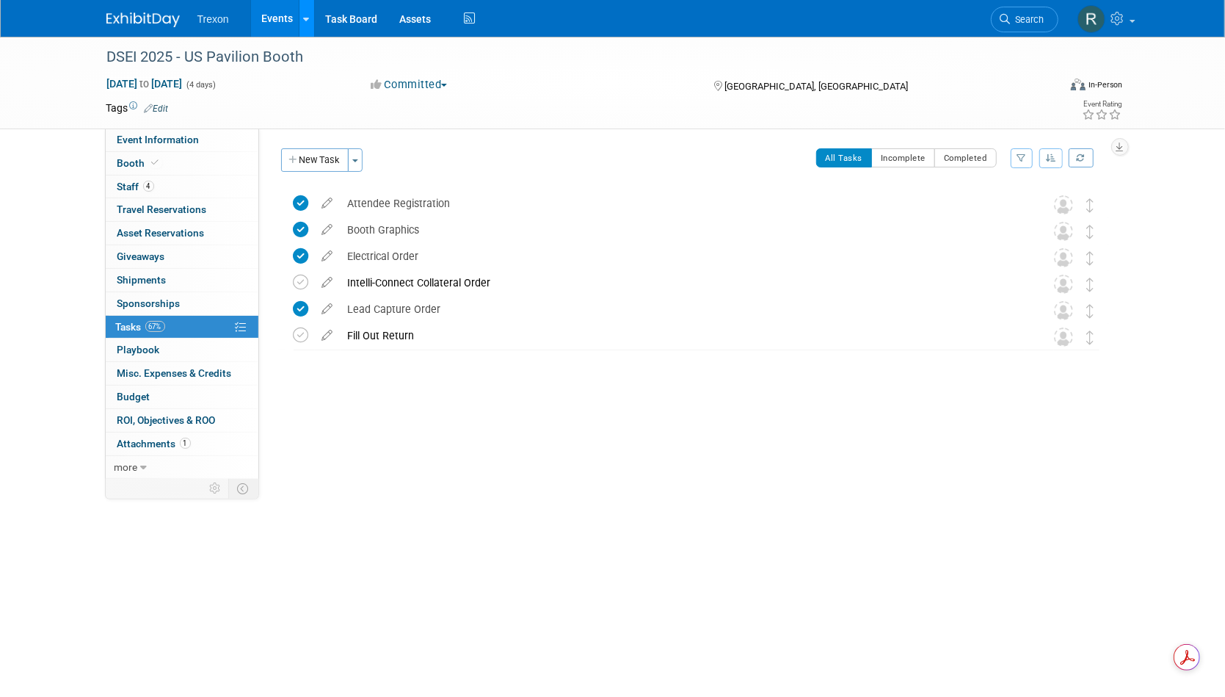
click at [299, 21] on link at bounding box center [306, 18] width 15 height 37
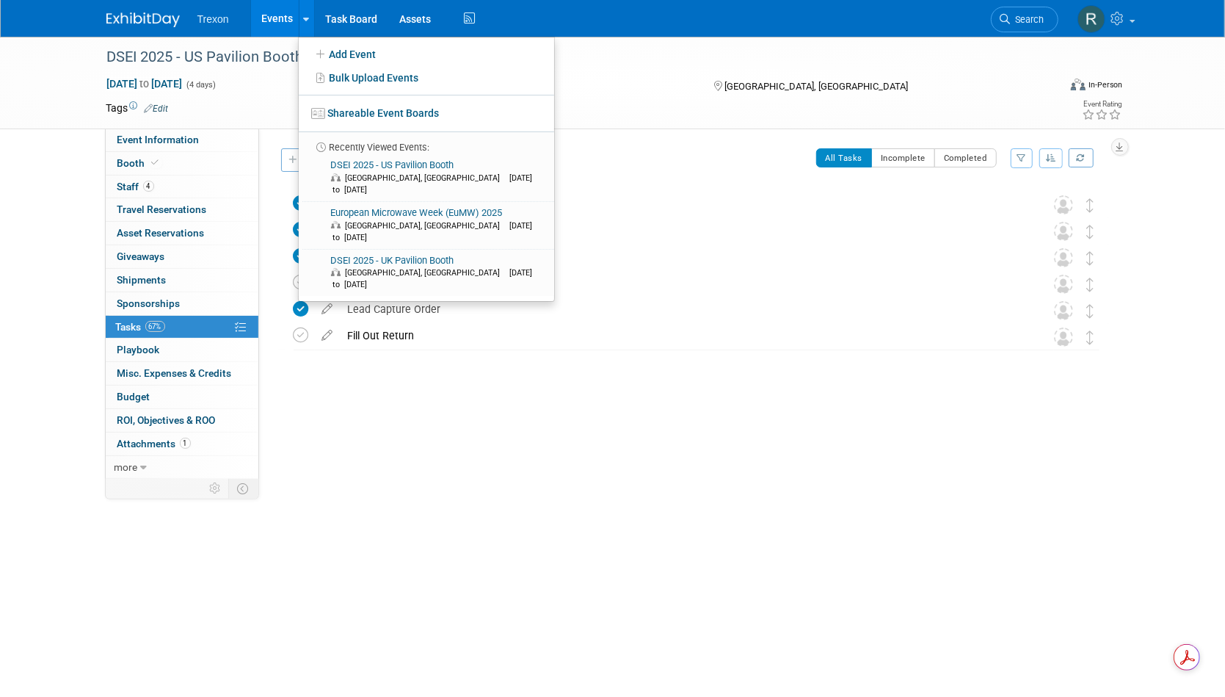
click at [278, 19] on link "Events" at bounding box center [278, 18] width 54 height 37
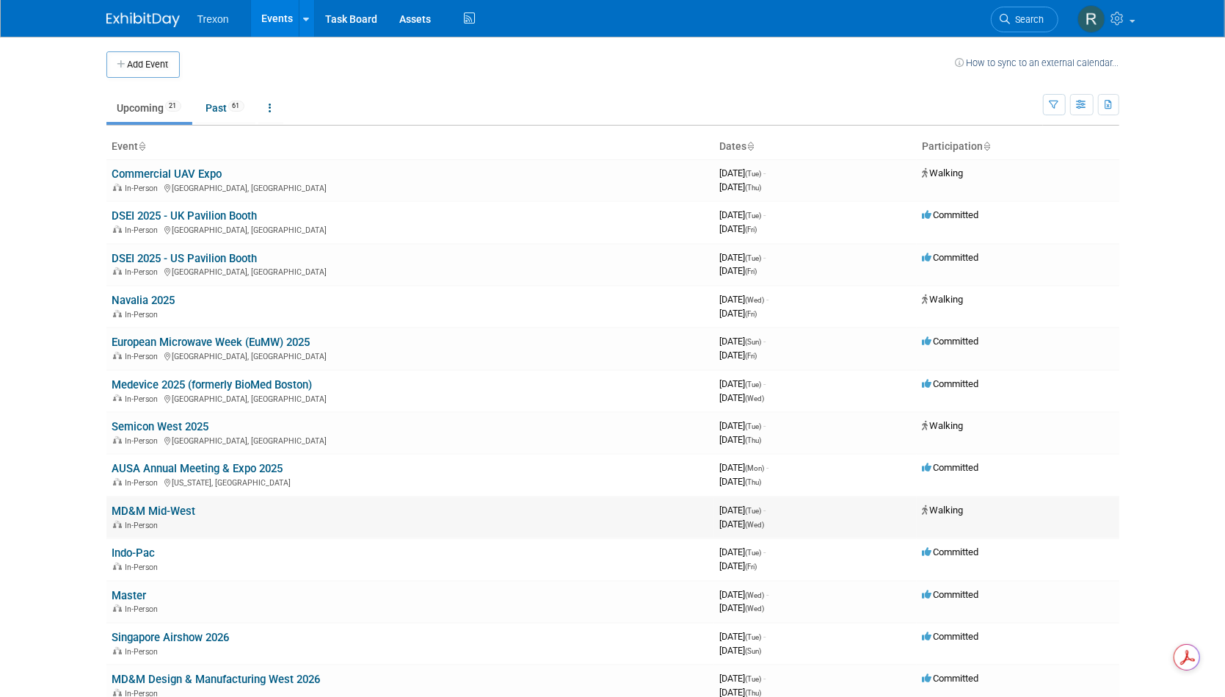
scroll to position [104, 0]
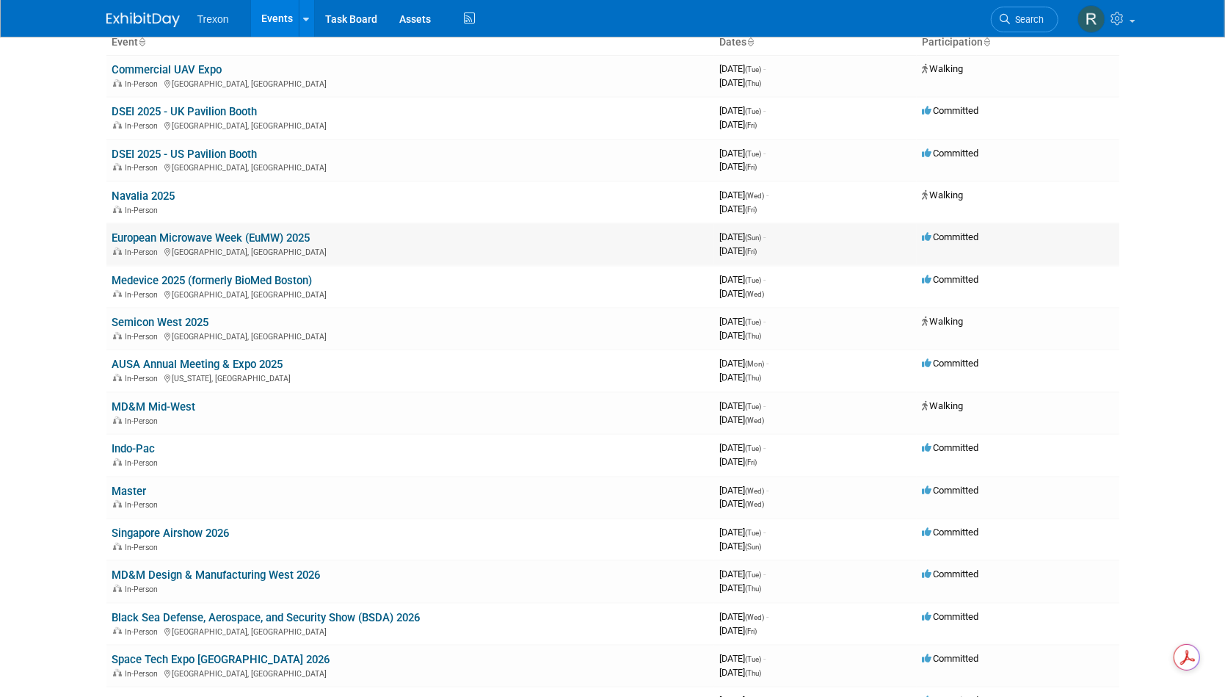
click at [159, 237] on link "European Microwave Week (EuMW) 2025" at bounding box center [211, 237] width 198 height 13
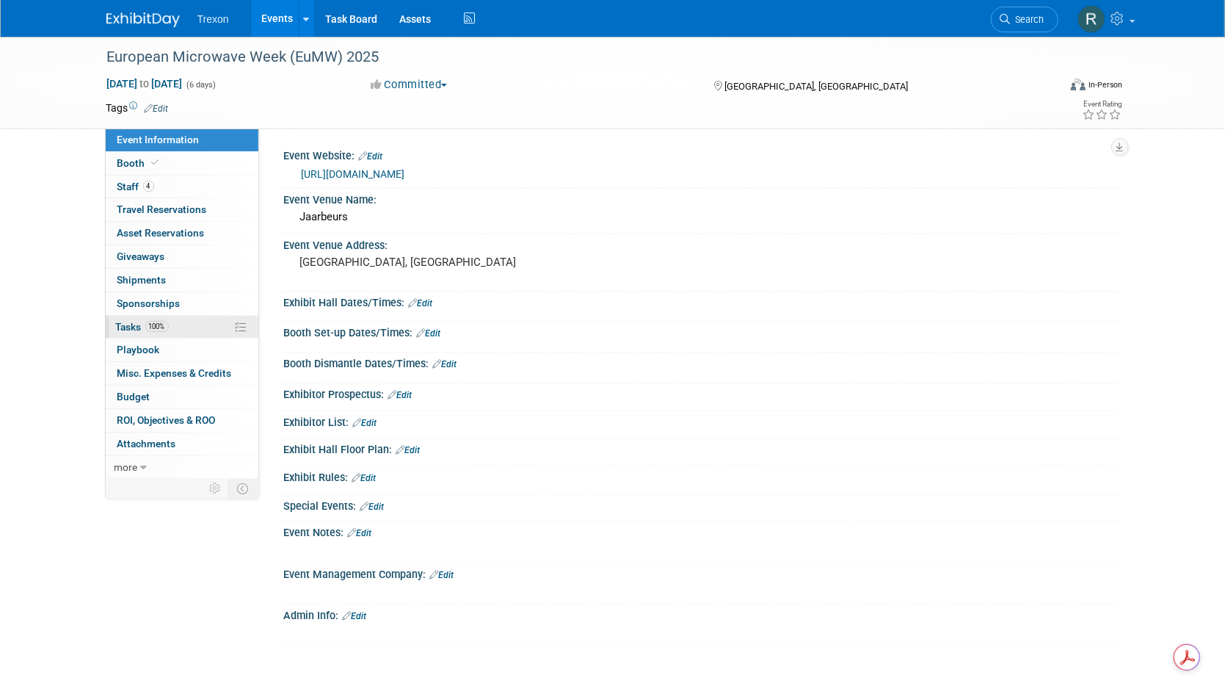
click at [136, 322] on span "Tasks 100%" at bounding box center [142, 327] width 53 height 12
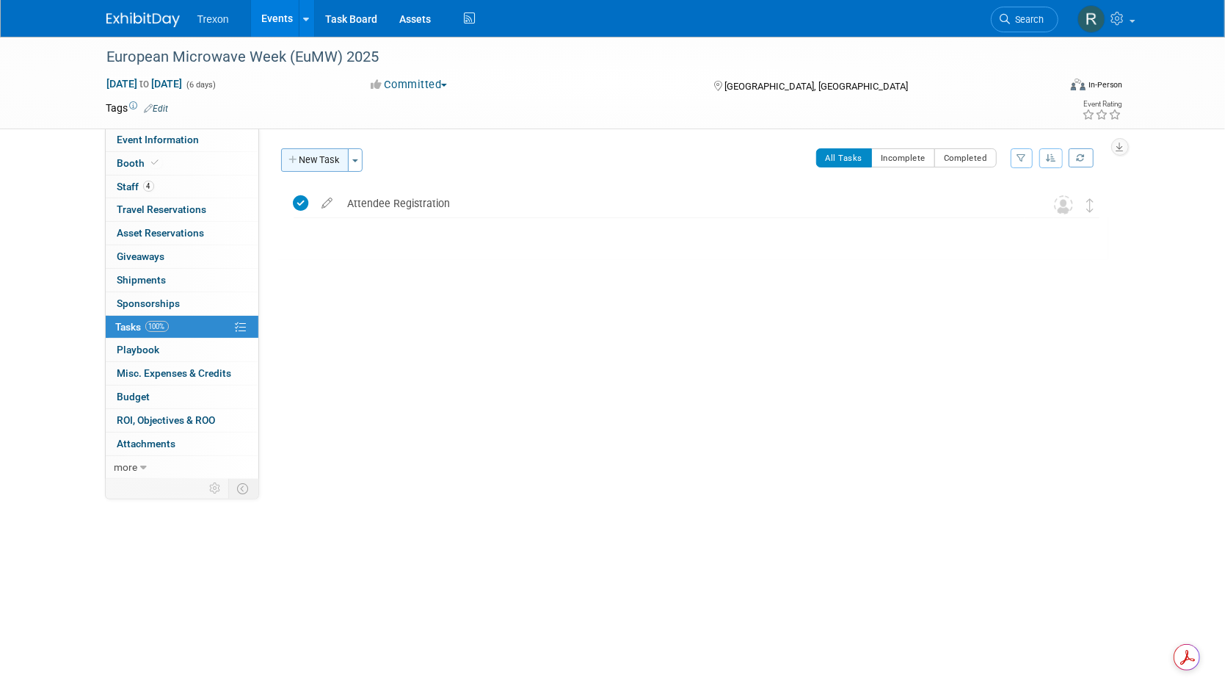
click at [311, 167] on button "New Task" at bounding box center [315, 159] width 68 height 23
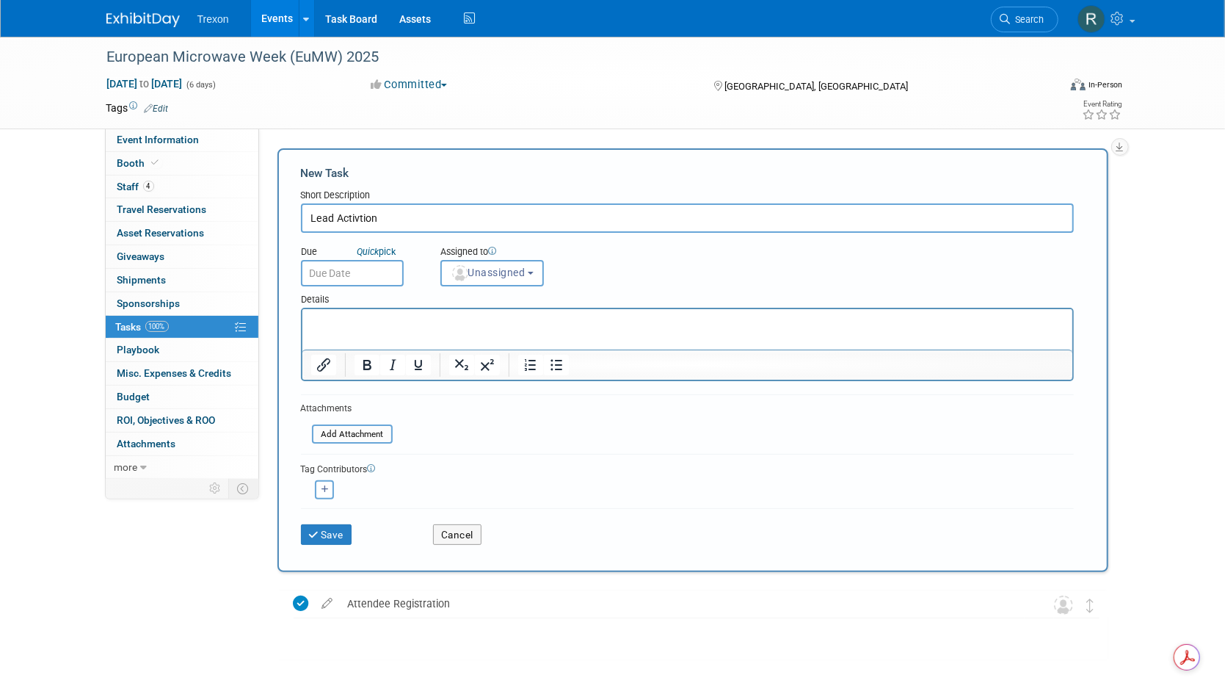
drag, startPoint x: 353, startPoint y: 219, endPoint x: 359, endPoint y: 245, distance: 26.4
click at [353, 220] on input "Lead Activtion" at bounding box center [687, 217] width 773 height 29
type input "Lead Activation"
click at [308, 330] on html at bounding box center [687, 319] width 770 height 21
click at [336, 325] on p "Code:37BSBNRSJ5" at bounding box center [687, 322] width 753 height 15
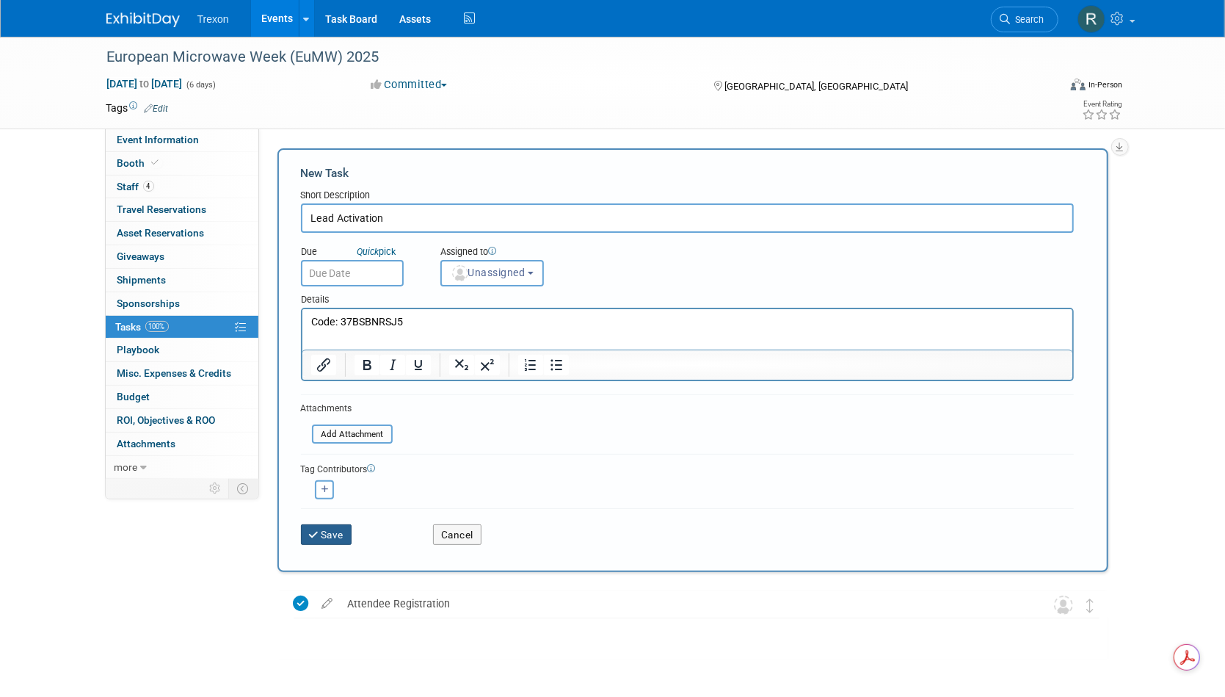
click at [331, 535] on button "Save" at bounding box center [326, 534] width 51 height 21
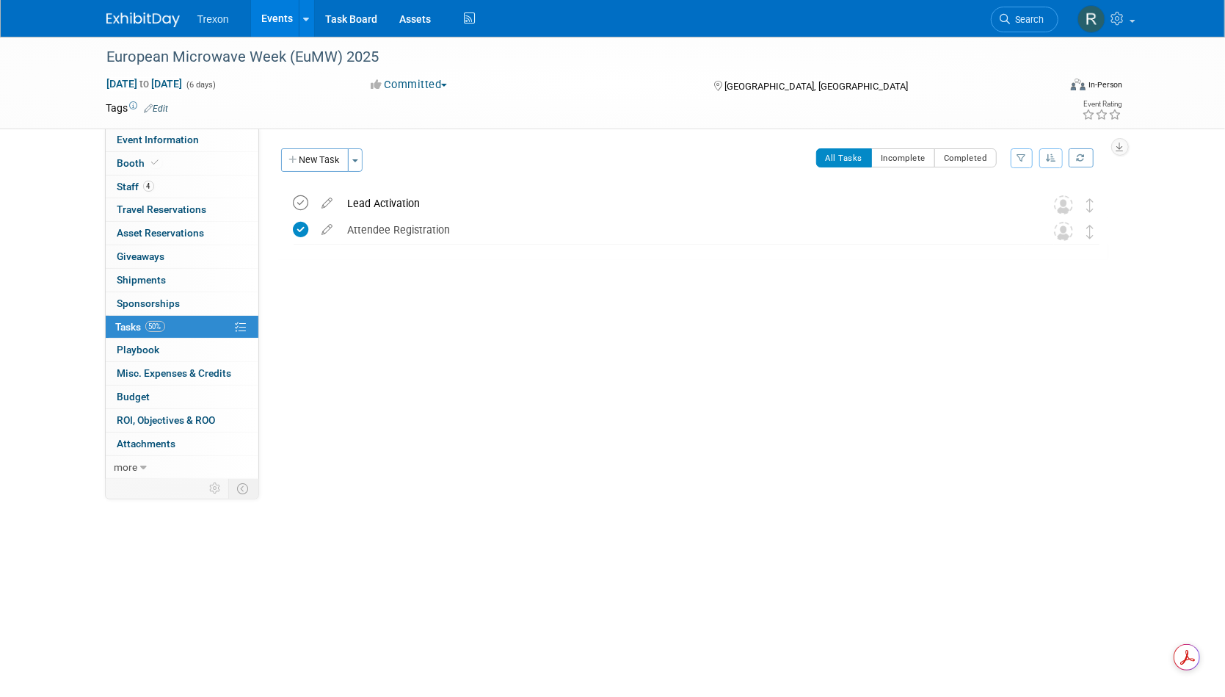
click at [300, 205] on icon at bounding box center [301, 202] width 15 height 15
click at [394, 211] on div "Lead Activation" at bounding box center [683, 203] width 684 height 25
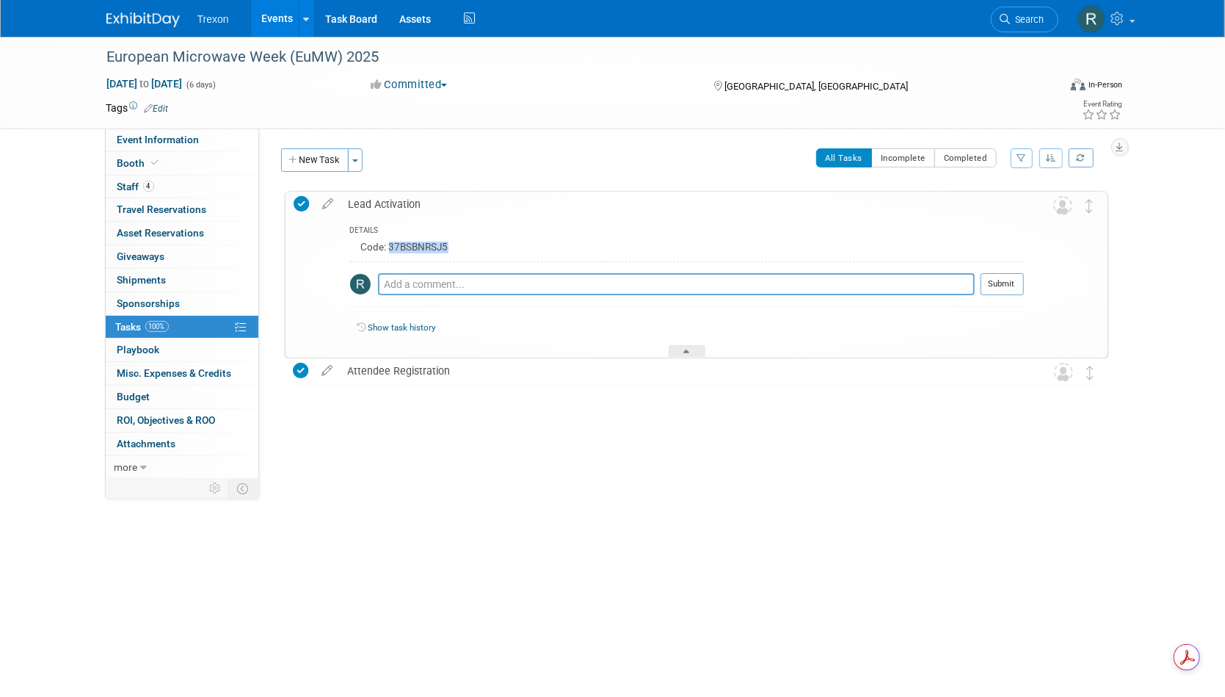
drag, startPoint x: 463, startPoint y: 247, endPoint x: 388, endPoint y: 251, distance: 75.0
click at [388, 251] on div "Code: 37BSBNRSJ5" at bounding box center [687, 249] width 674 height 23
copy div "37BSBNRSJ5"
click at [236, 15] on li "Trexon" at bounding box center [224, 13] width 53 height 21
click at [281, 18] on link "Events" at bounding box center [278, 18] width 54 height 37
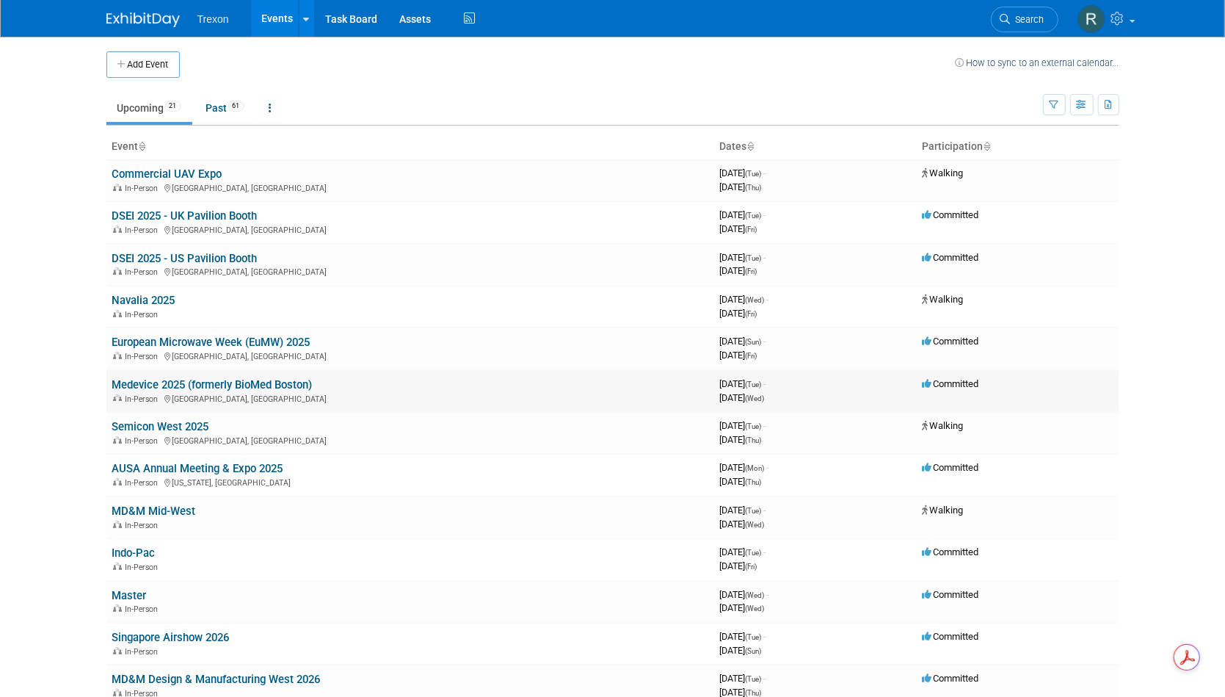
click at [177, 378] on link "Medevice 2025 (formerly BioMed Boston)" at bounding box center [212, 384] width 200 height 13
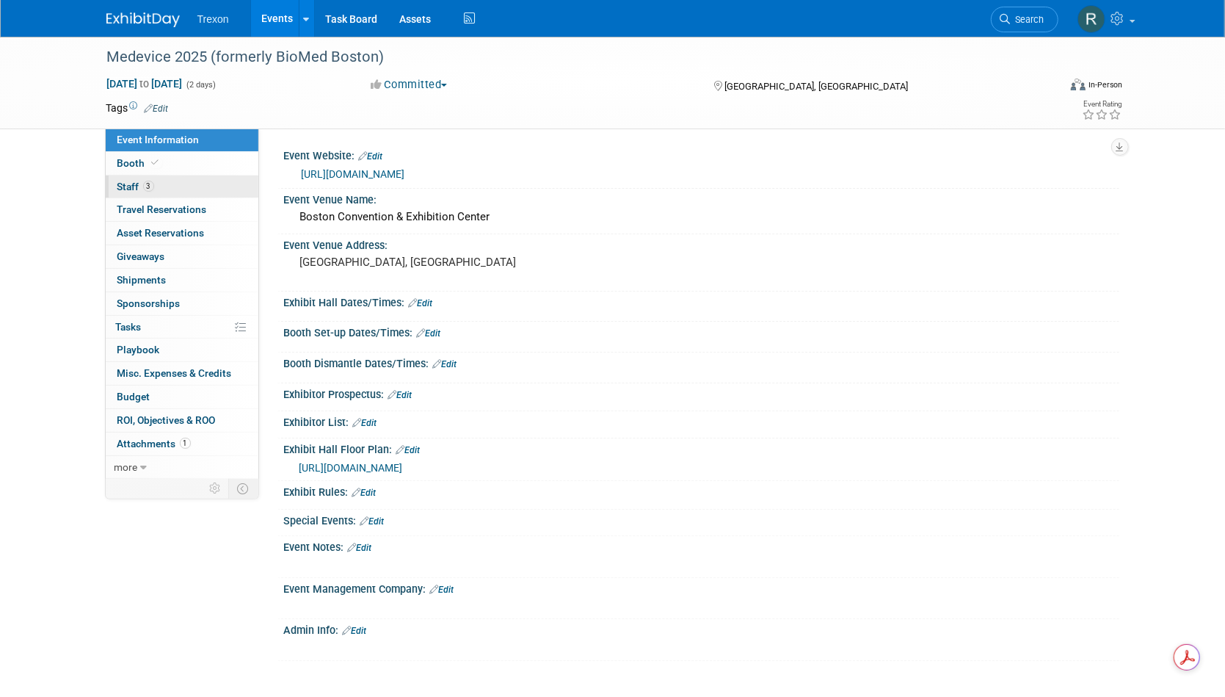
click at [170, 187] on link "3 Staff 3" at bounding box center [182, 186] width 153 height 23
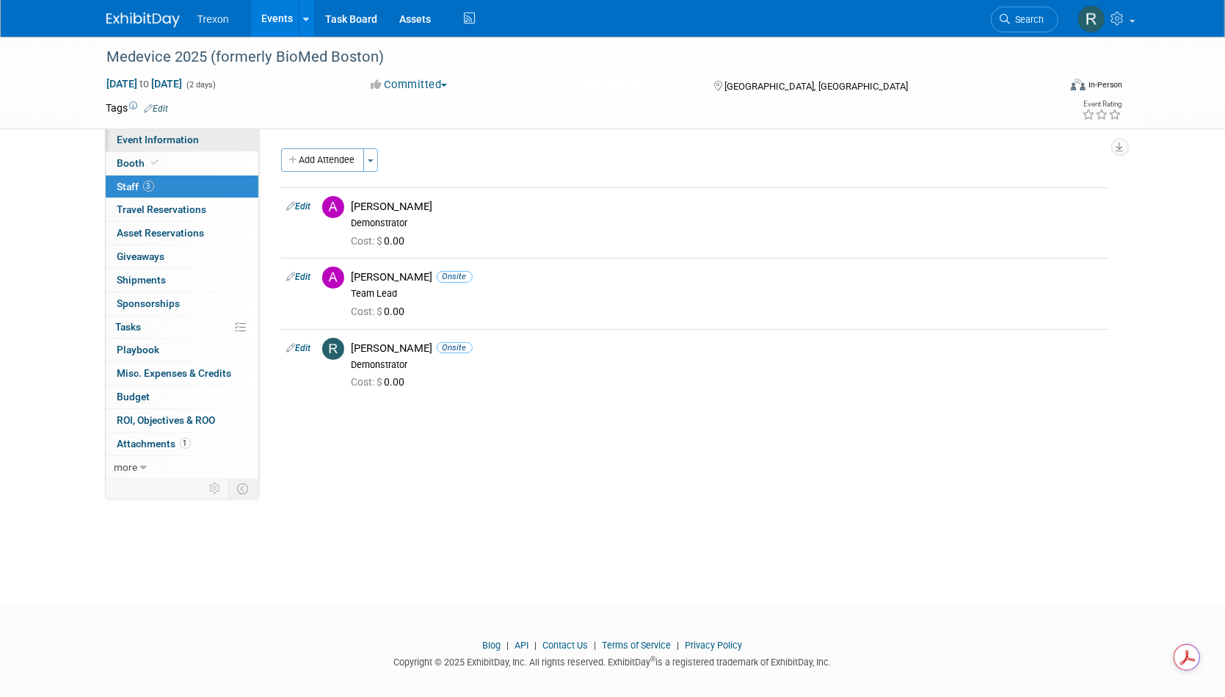
click at [159, 139] on span "Event Information" at bounding box center [158, 140] width 82 height 12
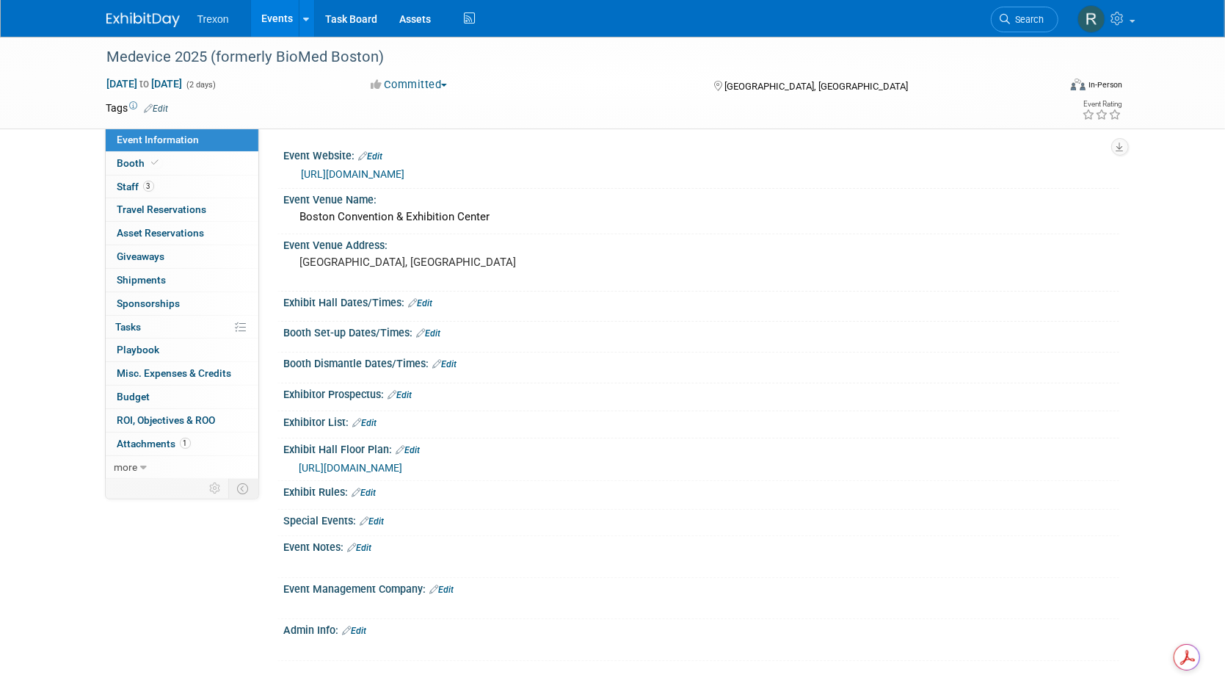
click at [405, 174] on link "https://www.medeviceboston.com/en/home.html" at bounding box center [354, 174] width 104 height 12
click at [277, 14] on link "Events" at bounding box center [278, 18] width 54 height 37
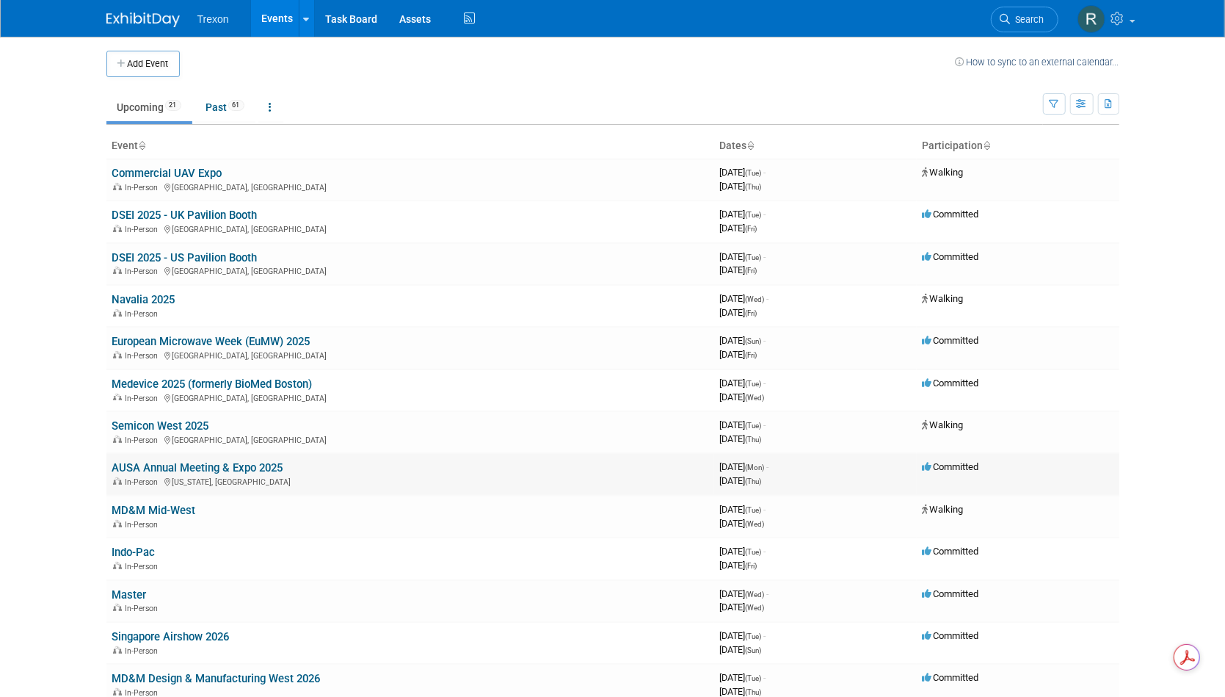
click at [197, 463] on link "AUSA Annual Meeting & Expo 2025" at bounding box center [197, 467] width 171 height 13
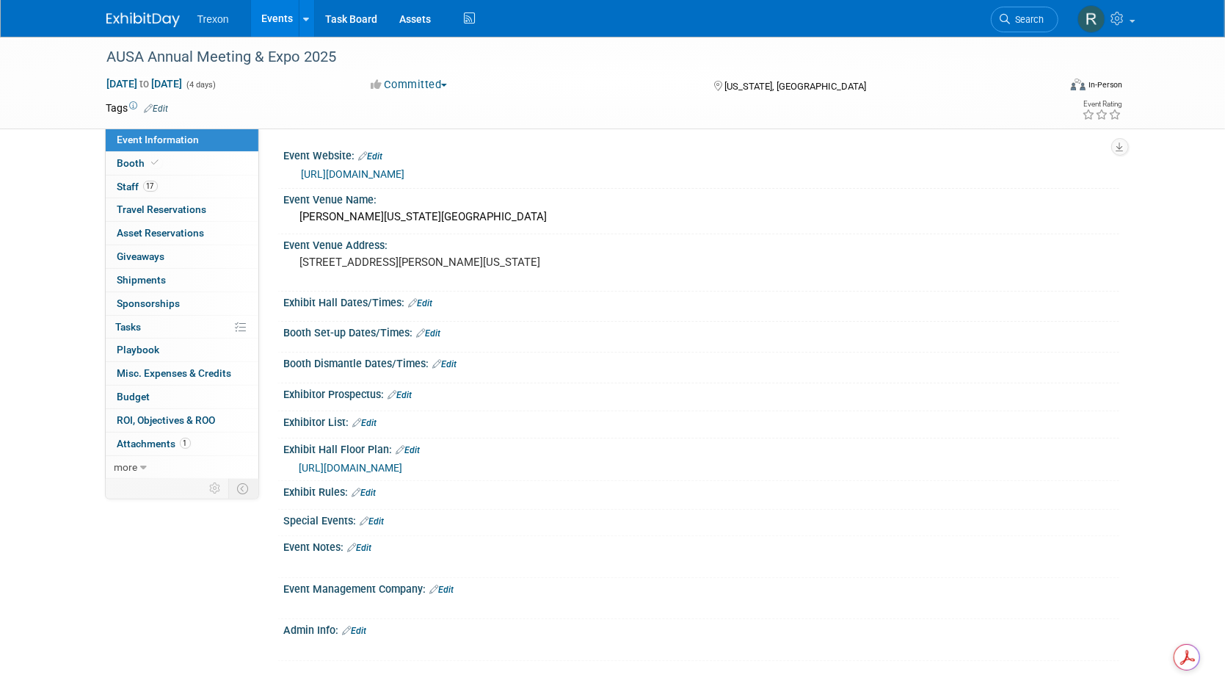
click at [390, 177] on link "[URL][DOMAIN_NAME]" at bounding box center [354, 174] width 104 height 12
click at [280, 21] on link "Events" at bounding box center [278, 18] width 54 height 37
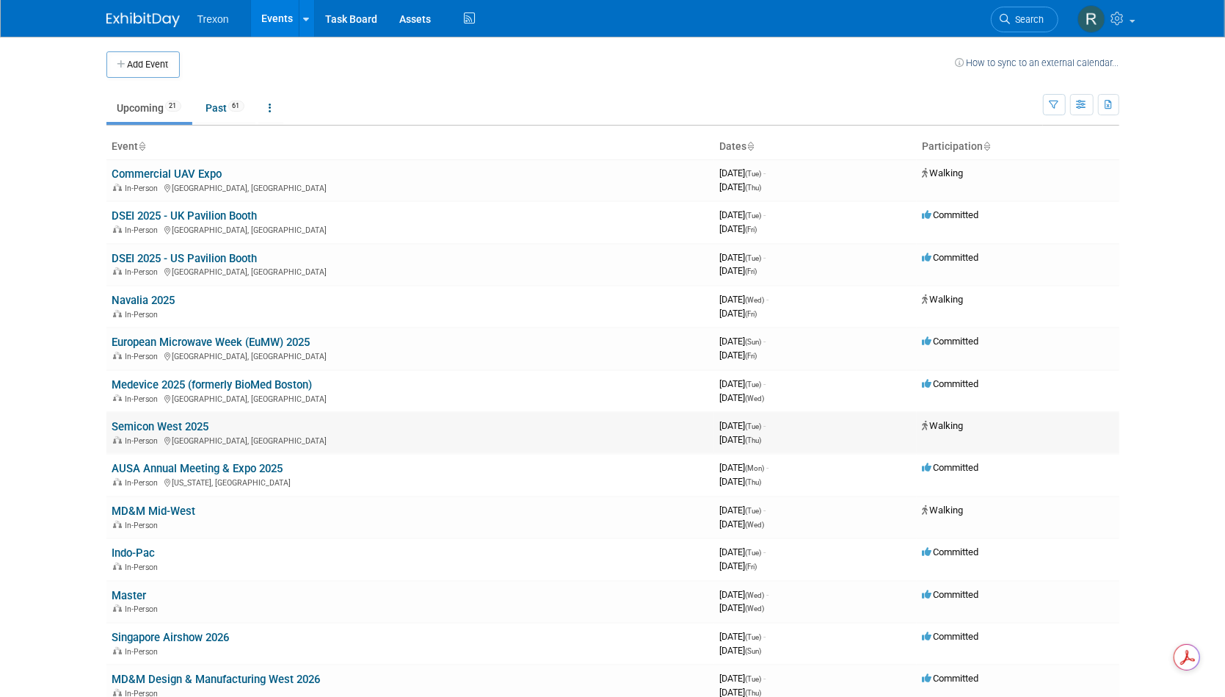
click at [174, 428] on link "Semicon West 2025" at bounding box center [160, 426] width 97 height 13
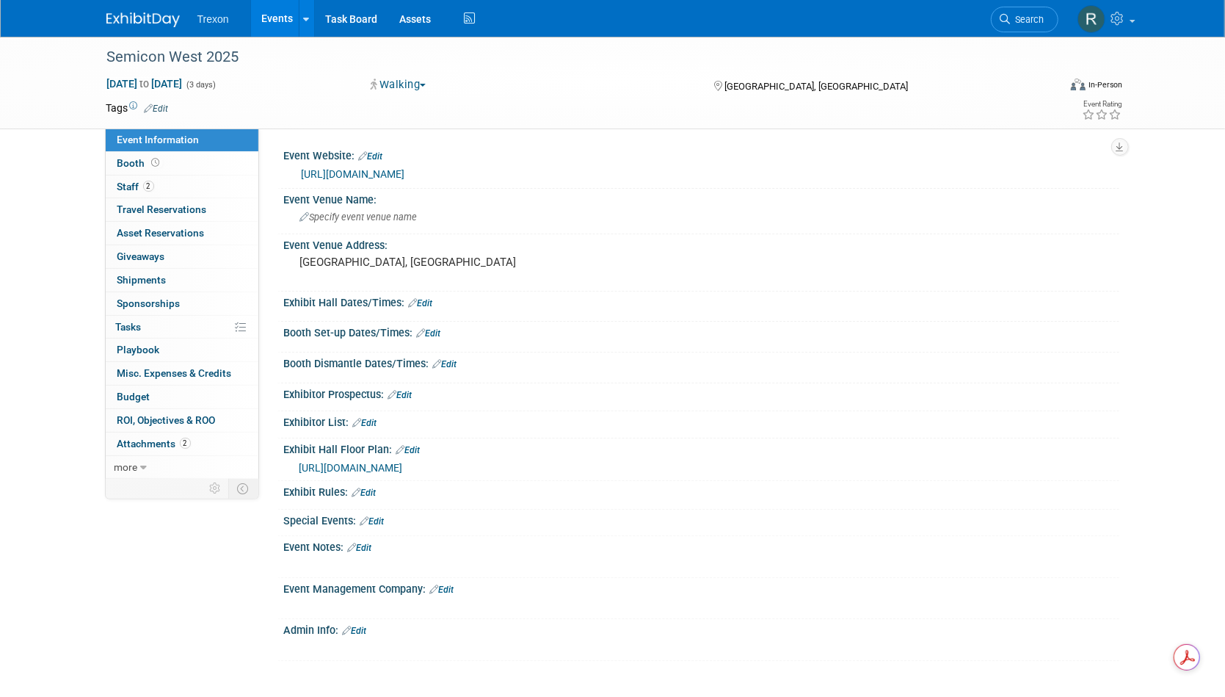
click at [405, 175] on link "[URL][DOMAIN_NAME]" at bounding box center [354, 174] width 104 height 12
click at [120, 185] on span "Staff 2" at bounding box center [135, 187] width 37 height 12
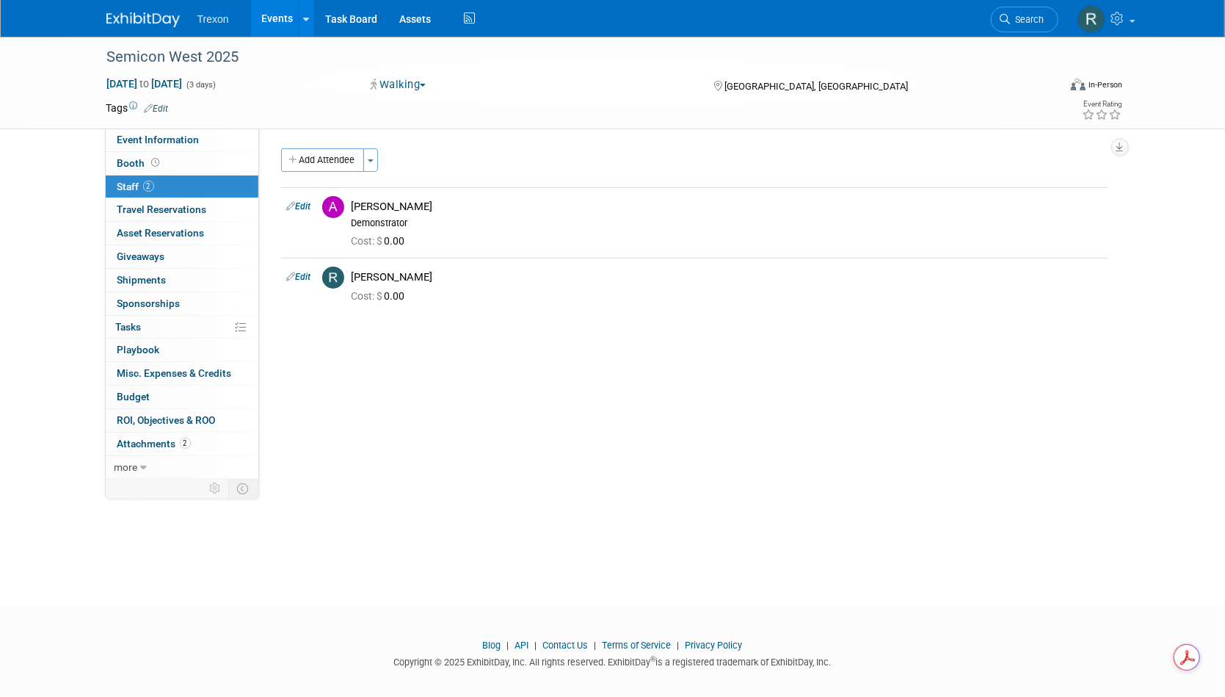
click at [48, 70] on div "Semicon West 2025 [DATE] to [DATE] (3 days) [DATE] to [DATE] Walking Committed …" at bounding box center [612, 83] width 1225 height 93
